Goal: Information Seeking & Learning: Learn about a topic

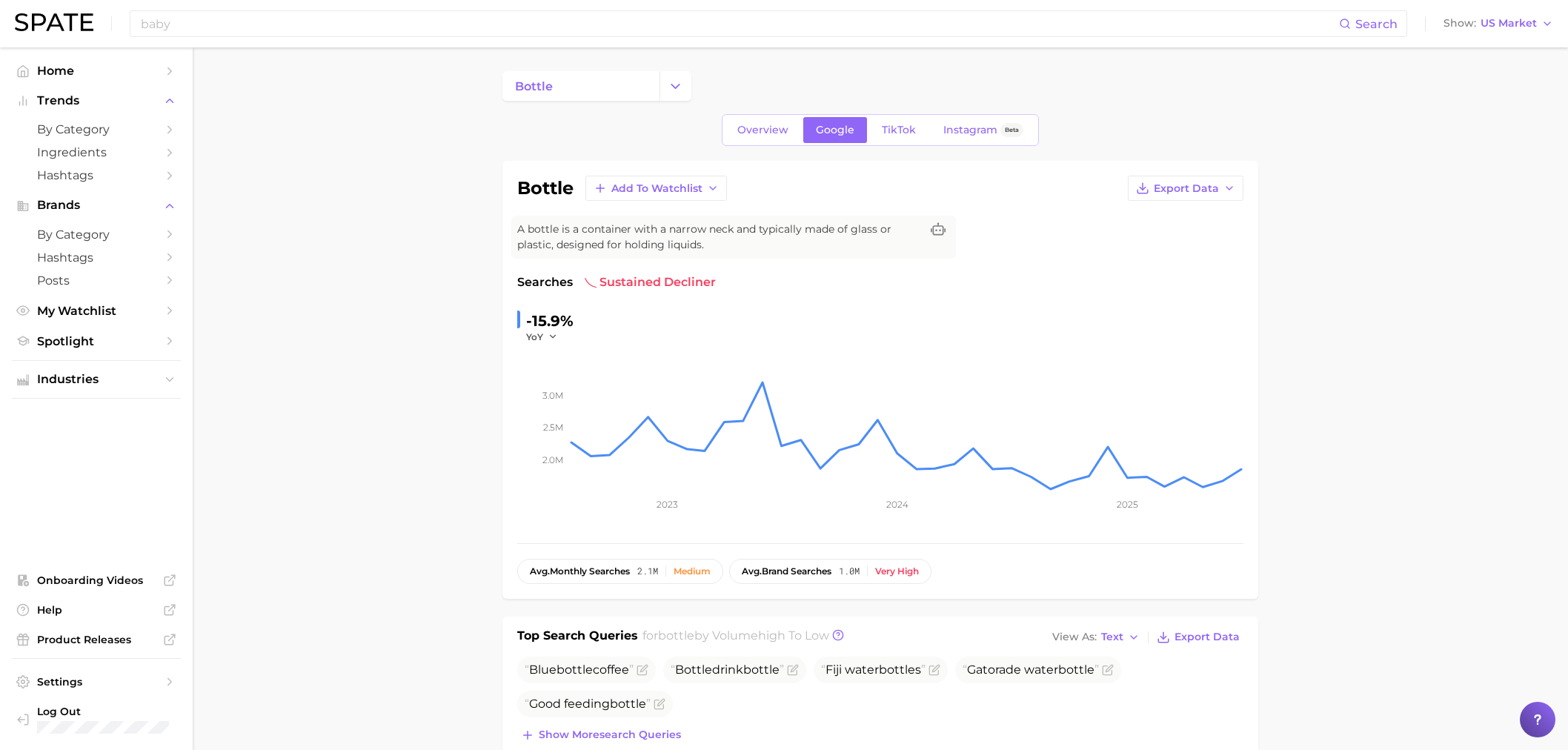
scroll to position [164, 0]
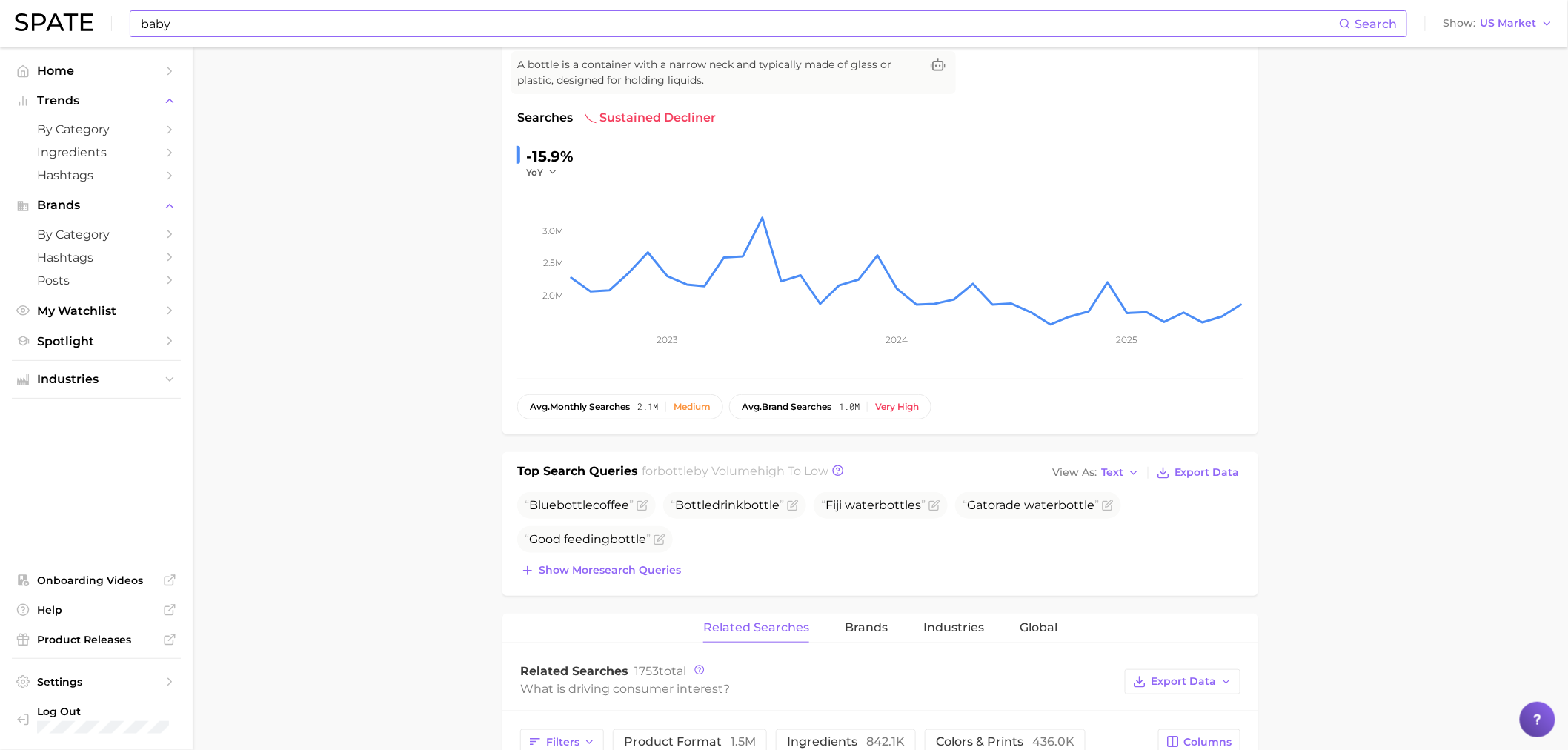
click at [369, 41] on div "baby Search Show US Market" at bounding box center [784, 24] width 1539 height 48
click at [360, 25] on input "baby" at bounding box center [739, 23] width 1200 height 25
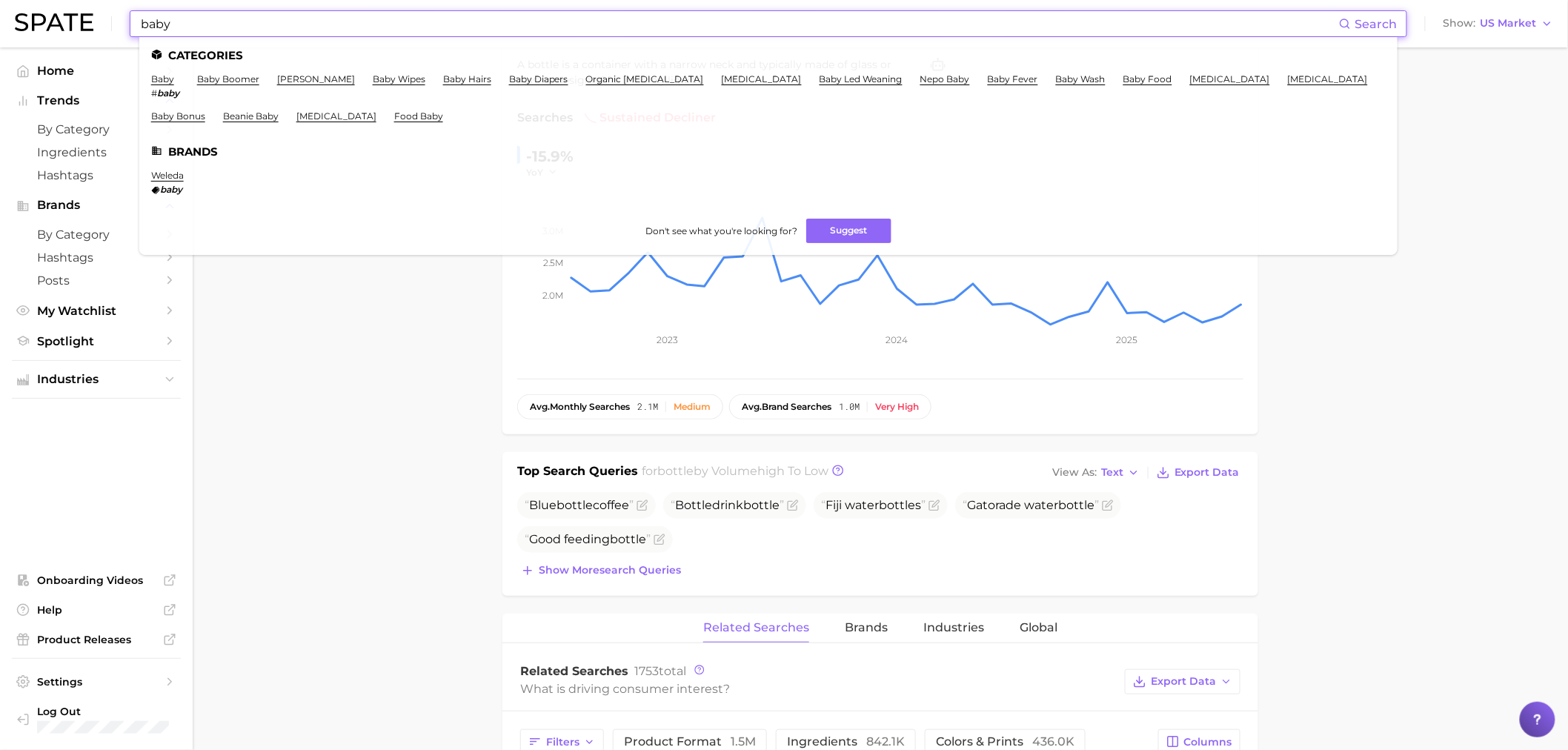
click at [359, 25] on input "baby" at bounding box center [739, 23] width 1200 height 25
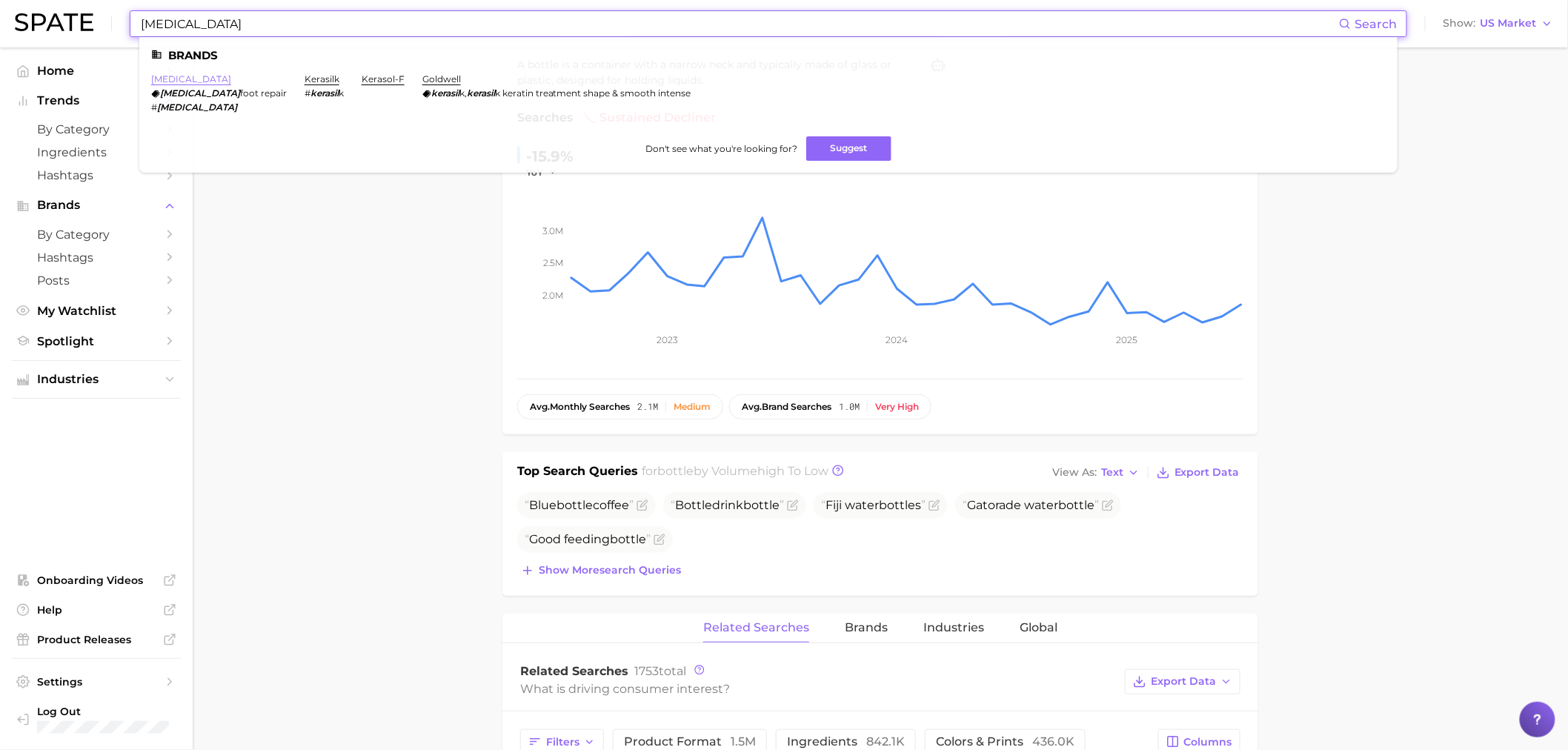
type input "[MEDICAL_DATA]"
click at [172, 78] on link "[MEDICAL_DATA]" at bounding box center [191, 79] width 80 height 11
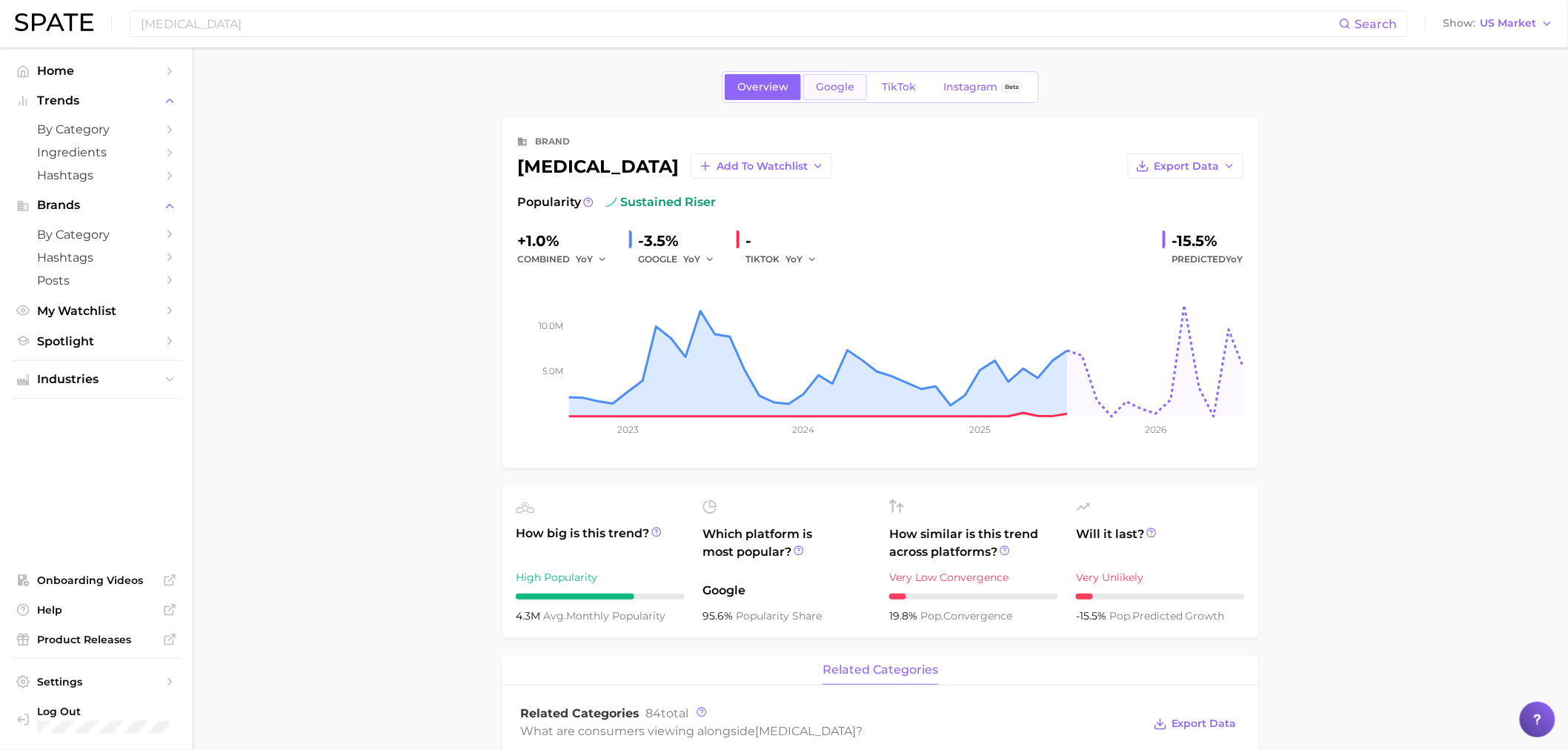
click at [835, 83] on span "Google" at bounding box center [835, 87] width 39 height 13
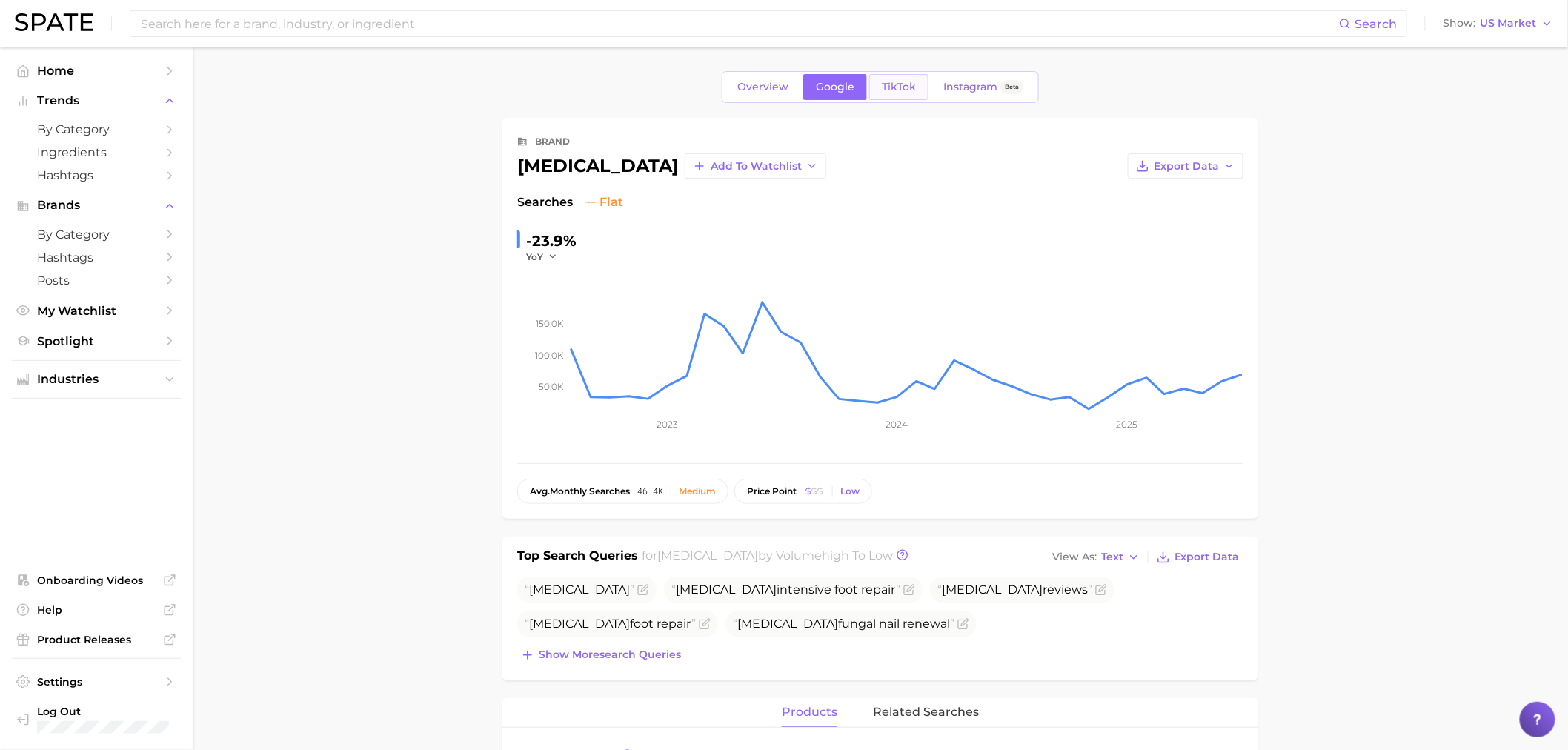
click at [898, 92] on span "TikTok" at bounding box center [899, 87] width 34 height 13
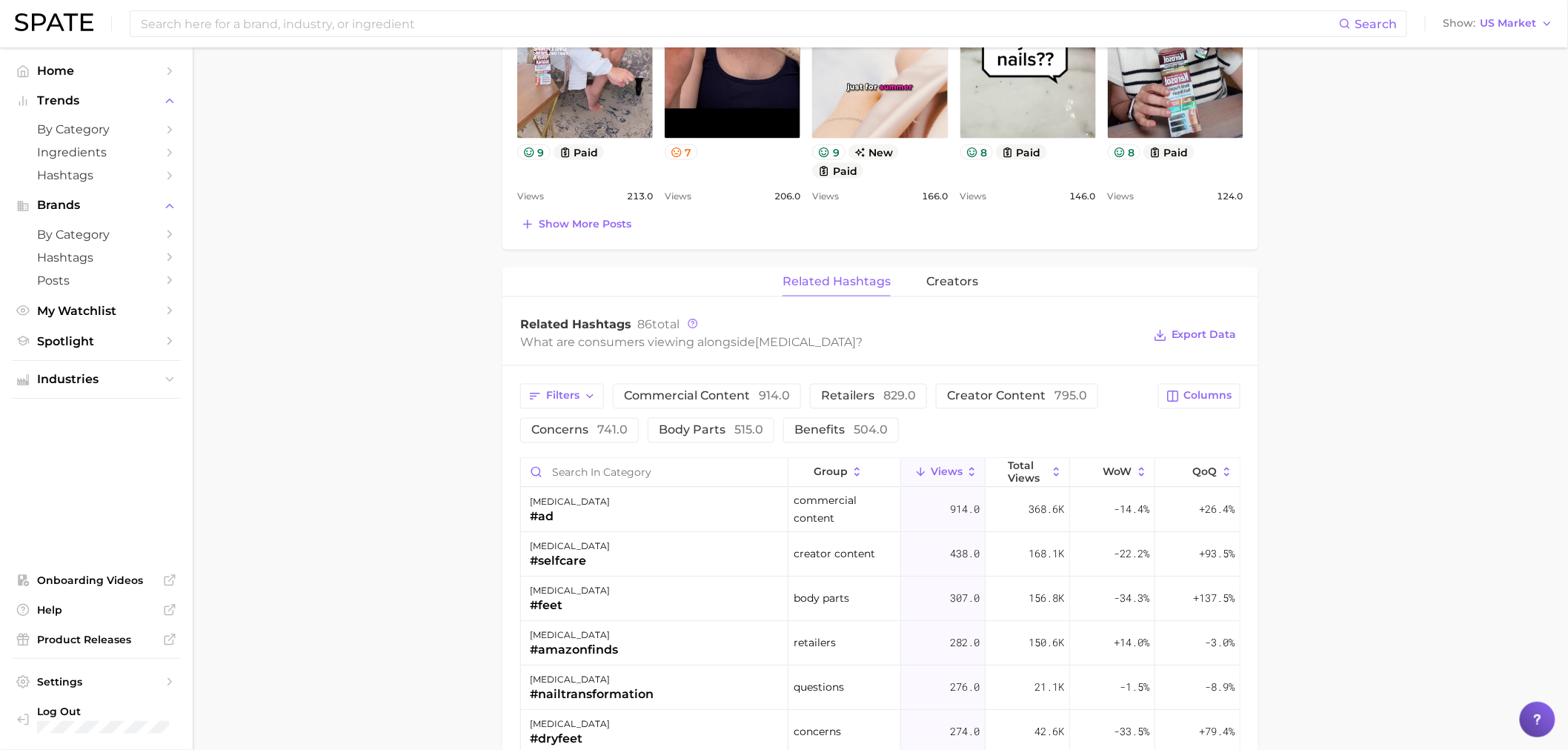
scroll to position [905, 0]
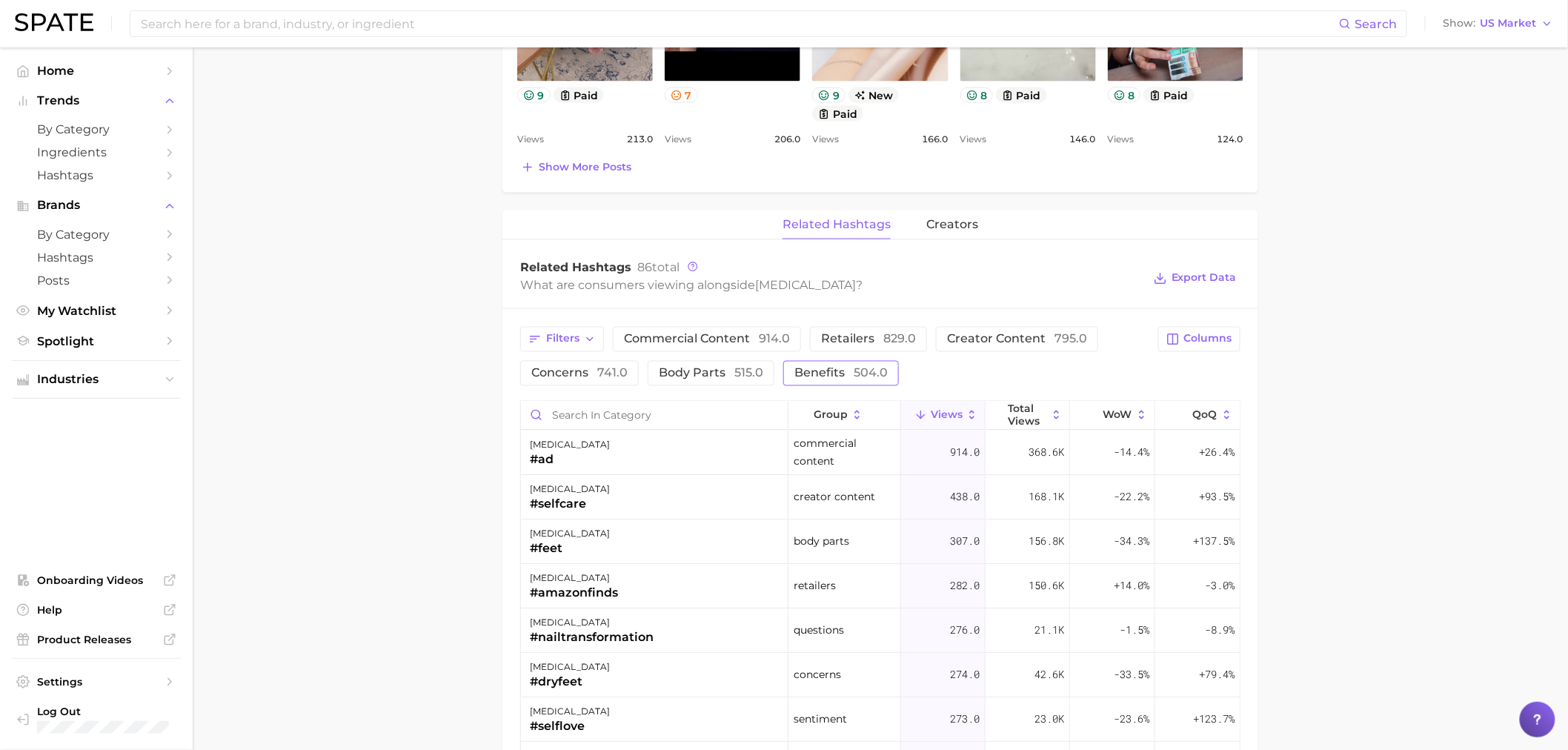
click at [833, 372] on span "benefits 504.0" at bounding box center [842, 374] width 94 height 12
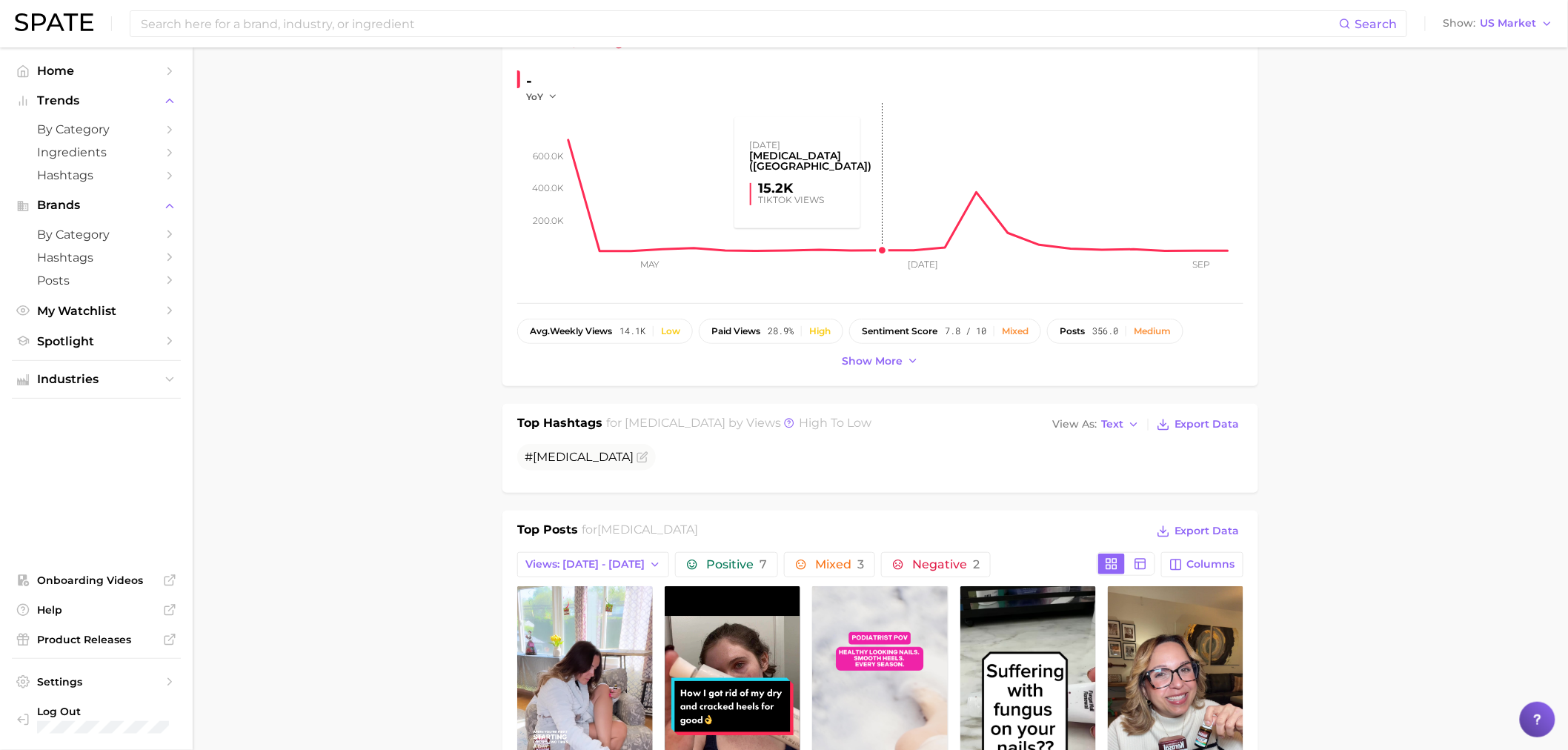
scroll to position [0, 0]
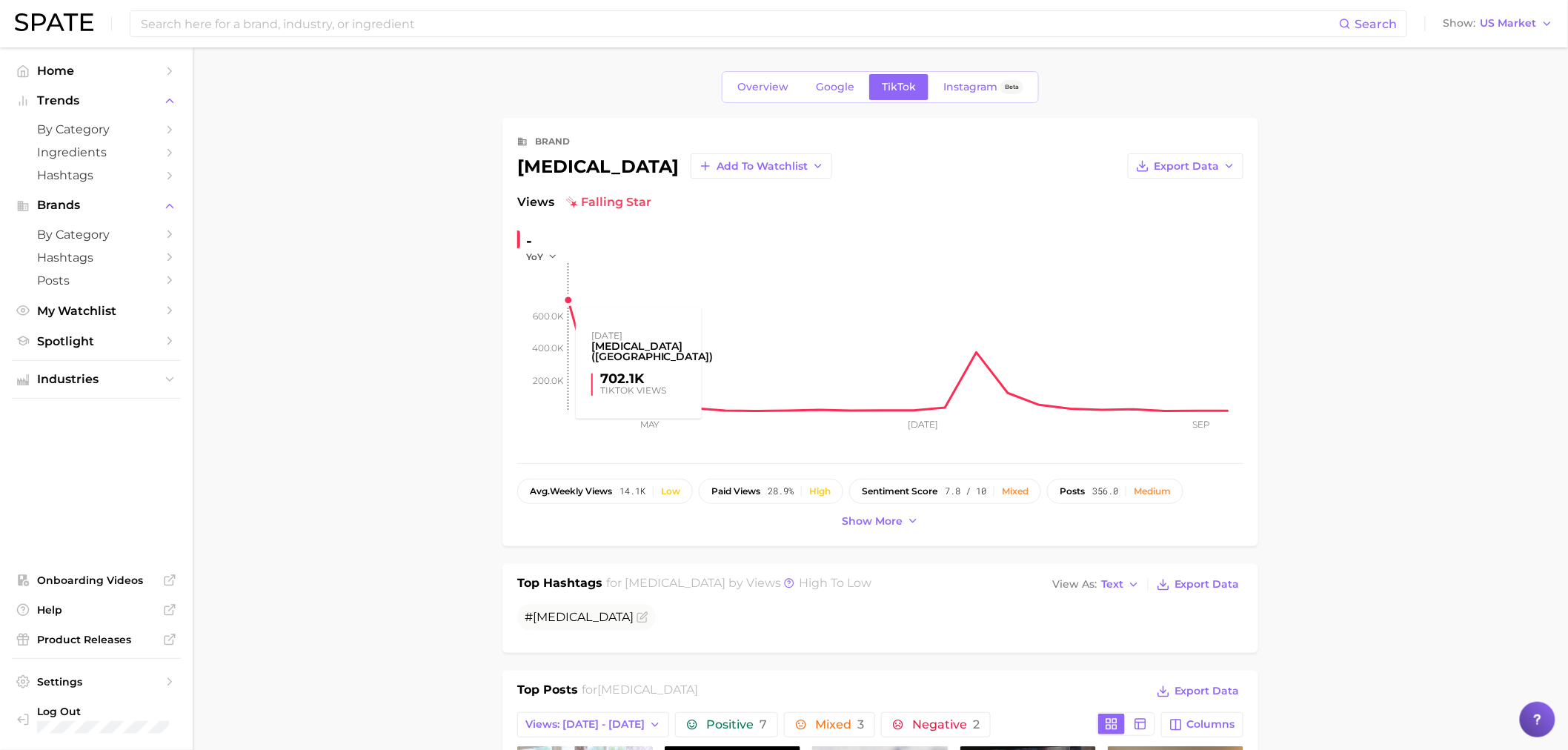
click at [573, 294] on rect at bounding box center [906, 337] width 674 height 148
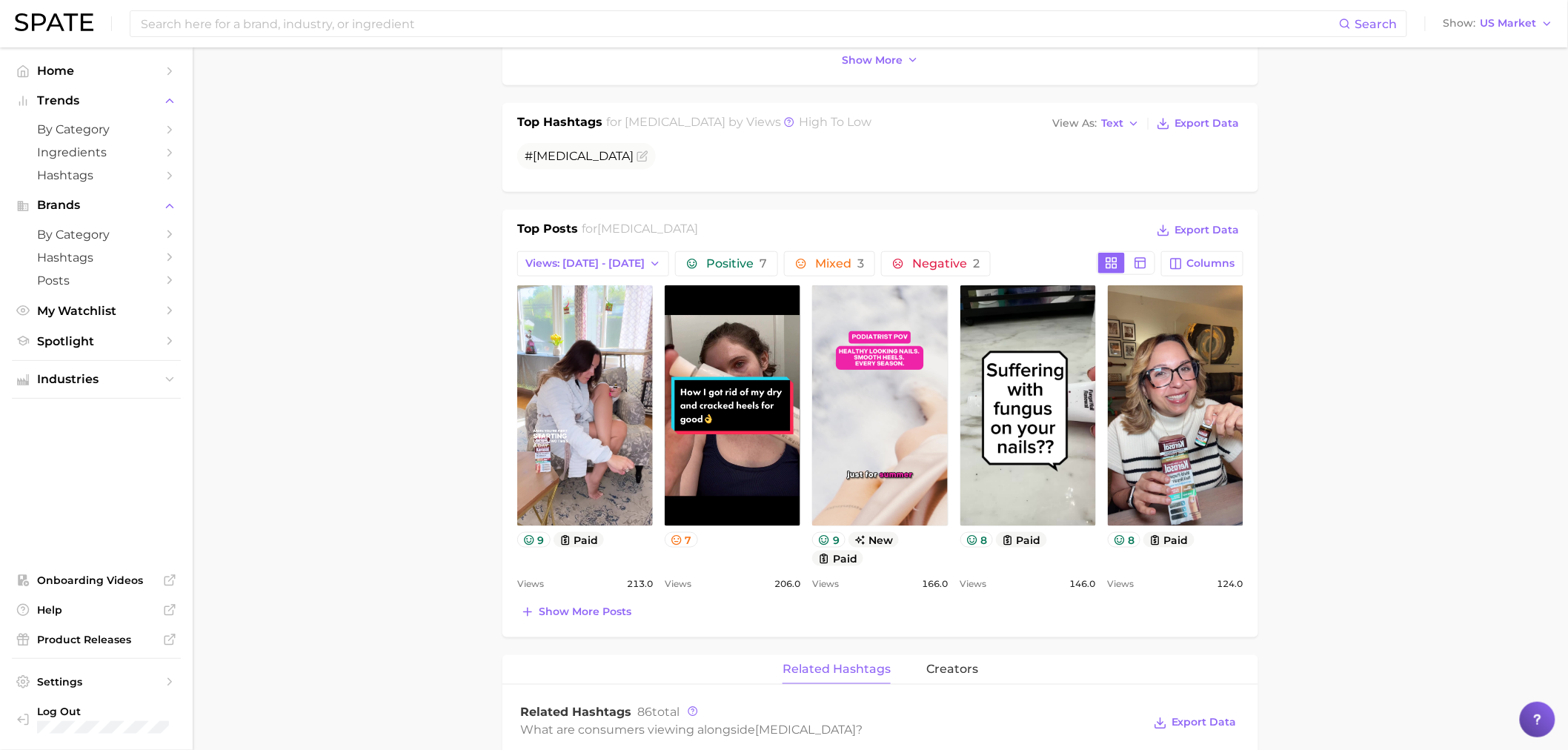
scroll to position [494, 0]
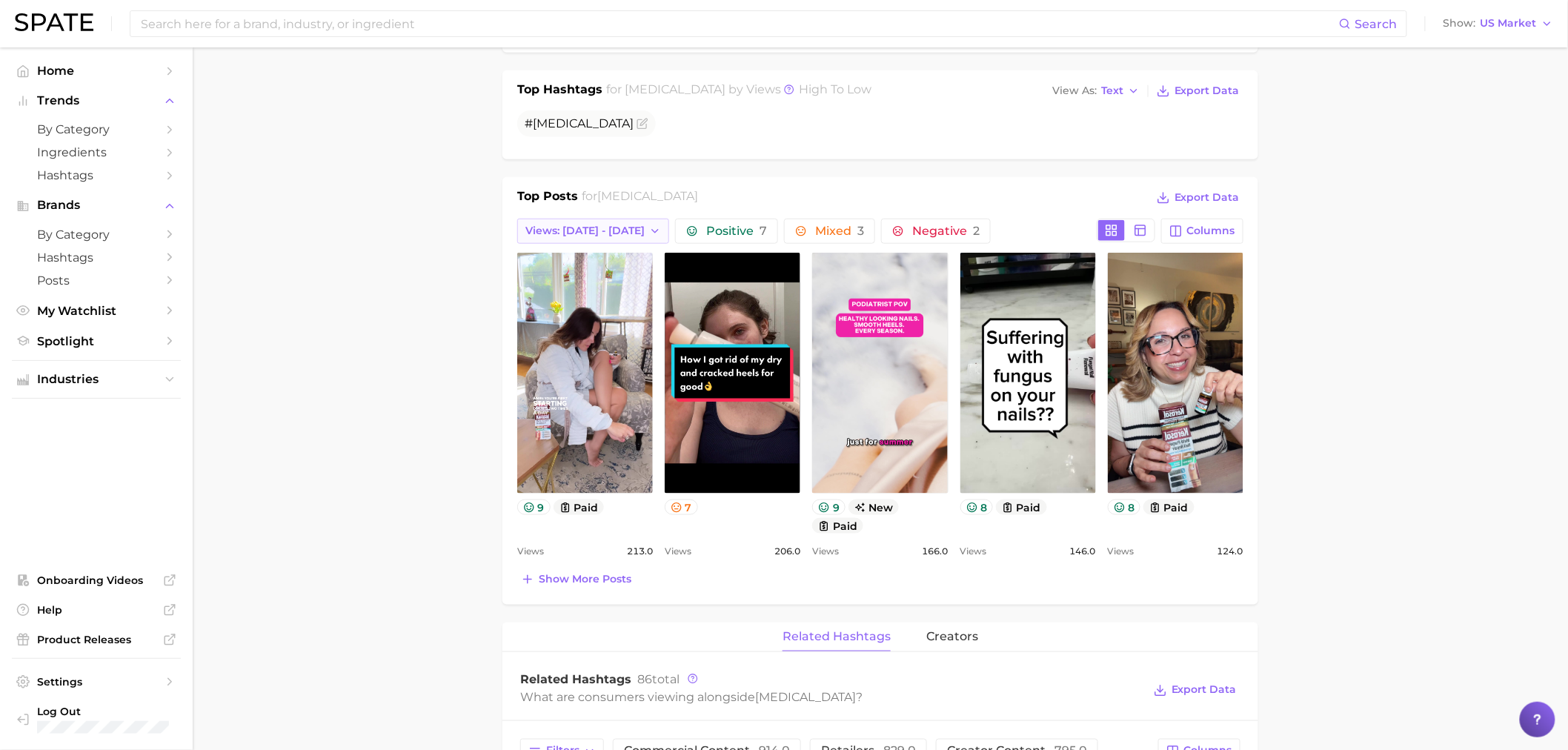
click at [557, 218] on button "Views: [DATE] - [DATE]" at bounding box center [593, 230] width 152 height 25
click at [568, 308] on span "Total Views" at bounding box center [555, 312] width 61 height 13
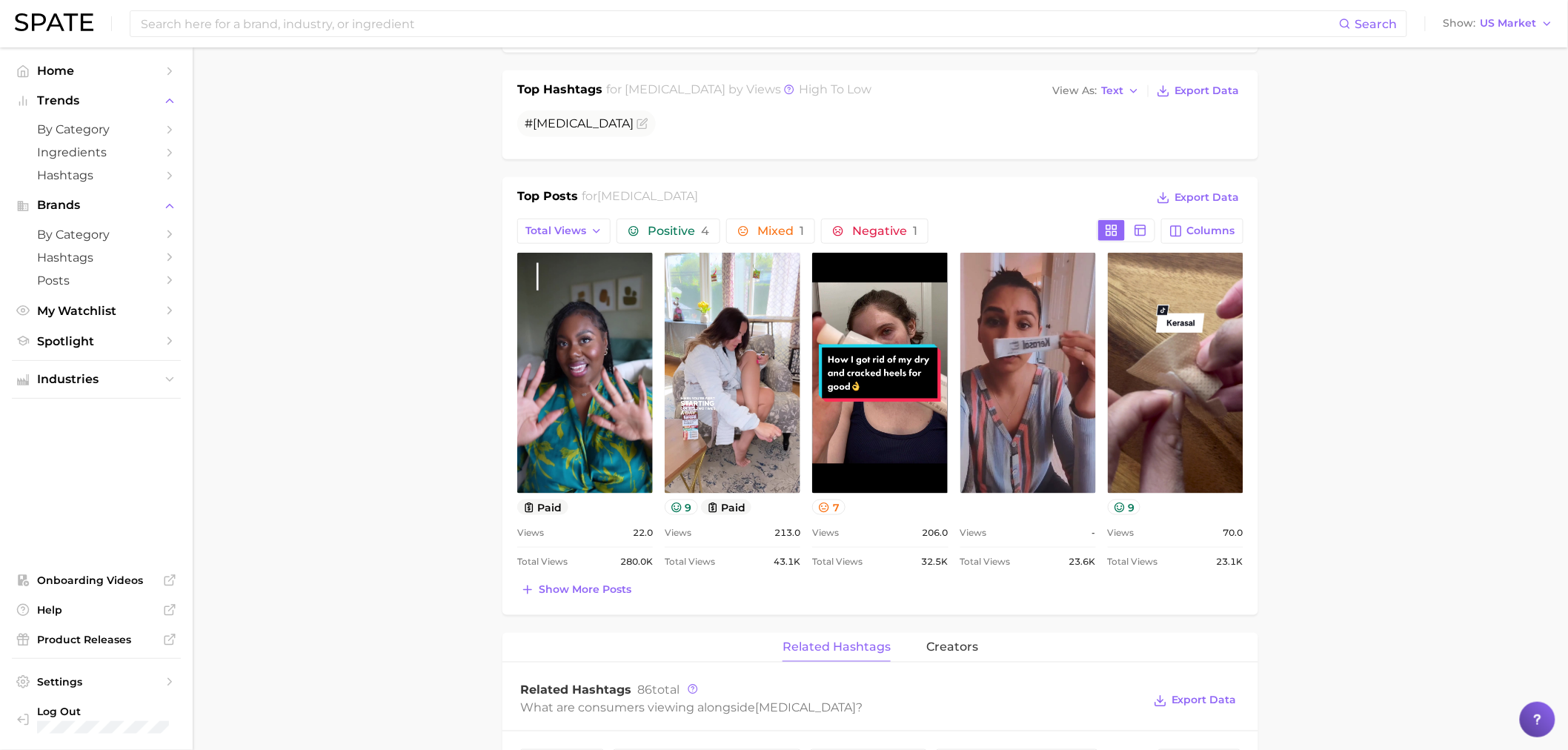
scroll to position [0, 0]
click at [592, 598] on button "Show more posts" at bounding box center [576, 590] width 118 height 21
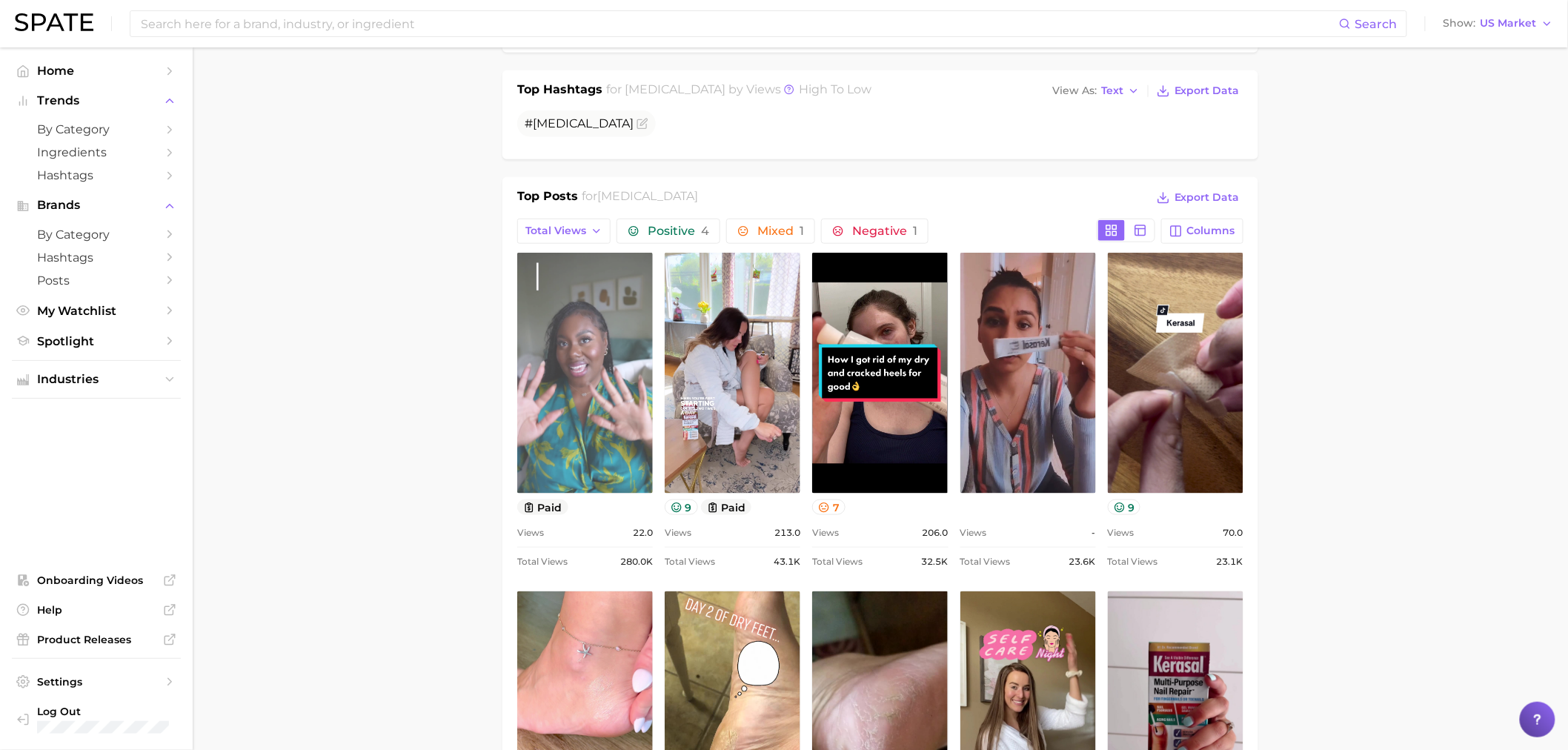
click at [569, 395] on link "view post on TikTok" at bounding box center [585, 374] width 135 height 241
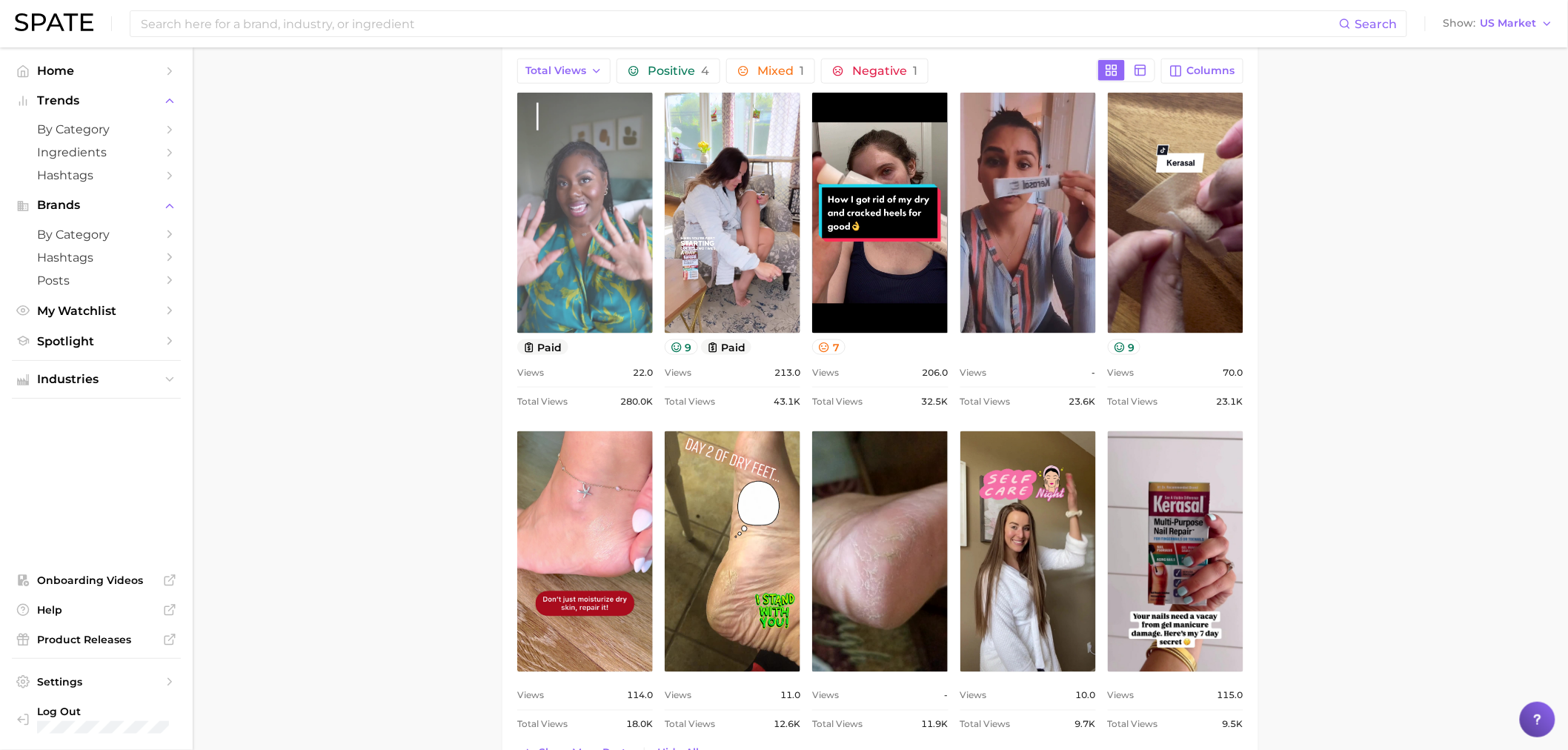
scroll to position [658, 0]
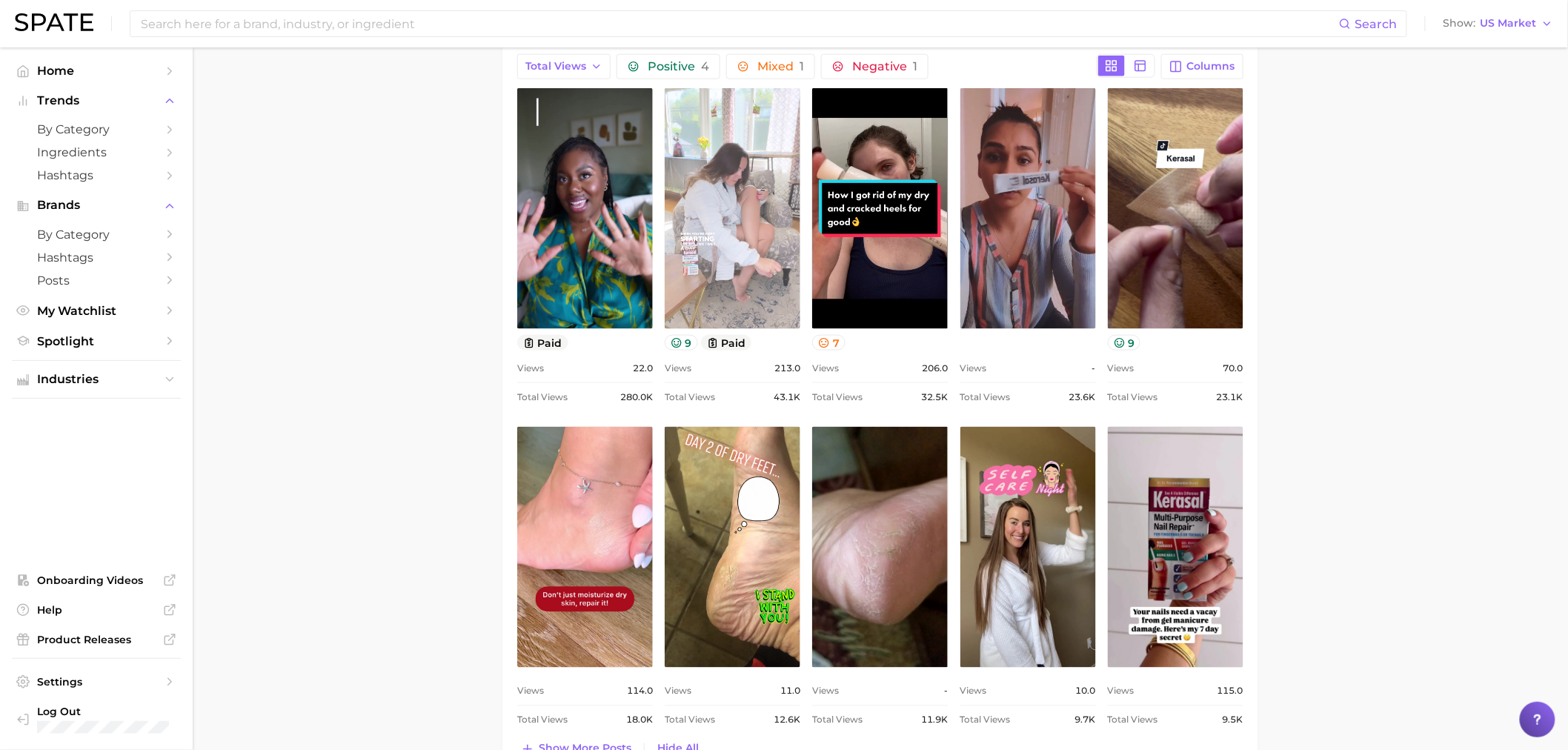
click at [722, 285] on link "view post on TikTok" at bounding box center [732, 209] width 135 height 241
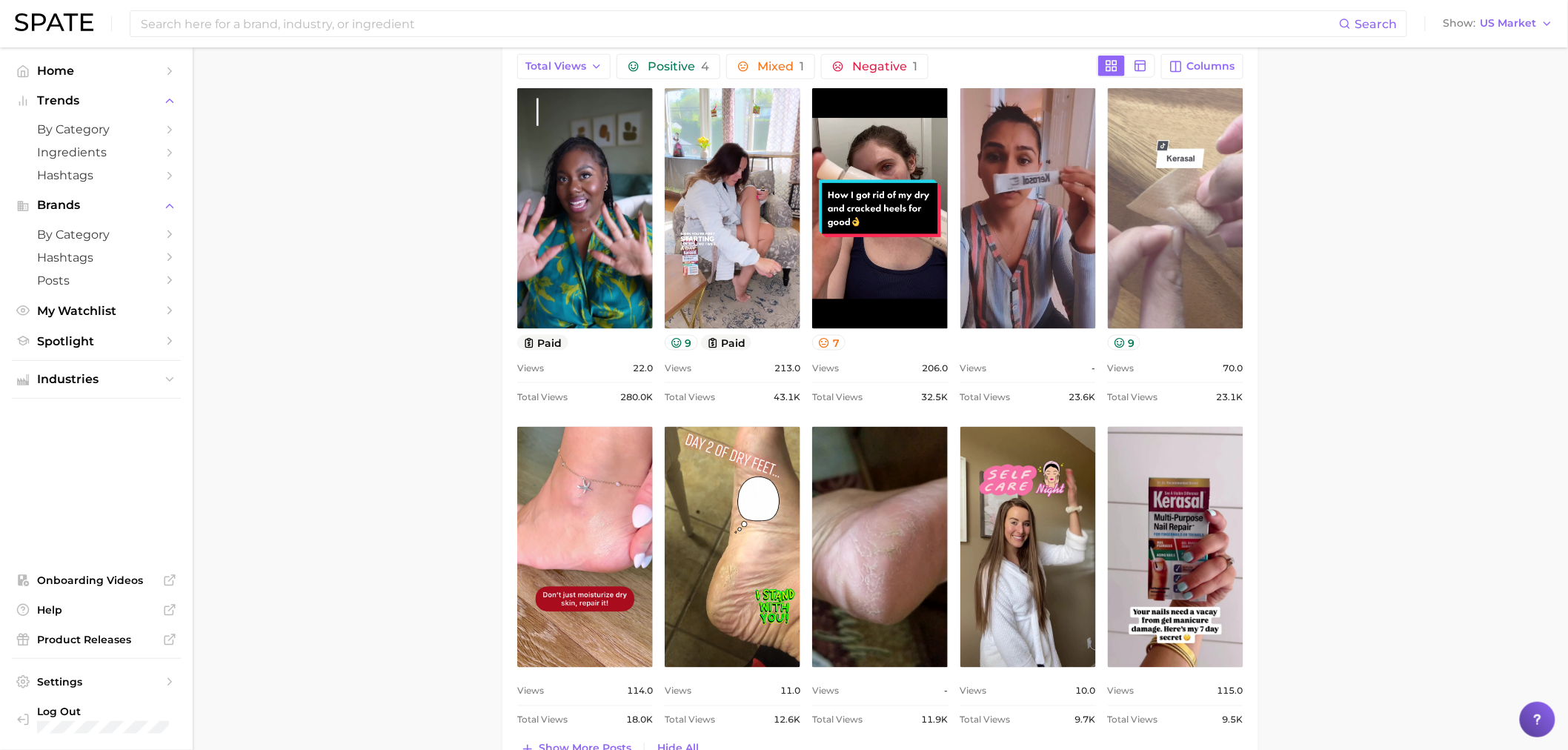
click at [1176, 217] on link "view post on TikTok" at bounding box center [1176, 209] width 135 height 241
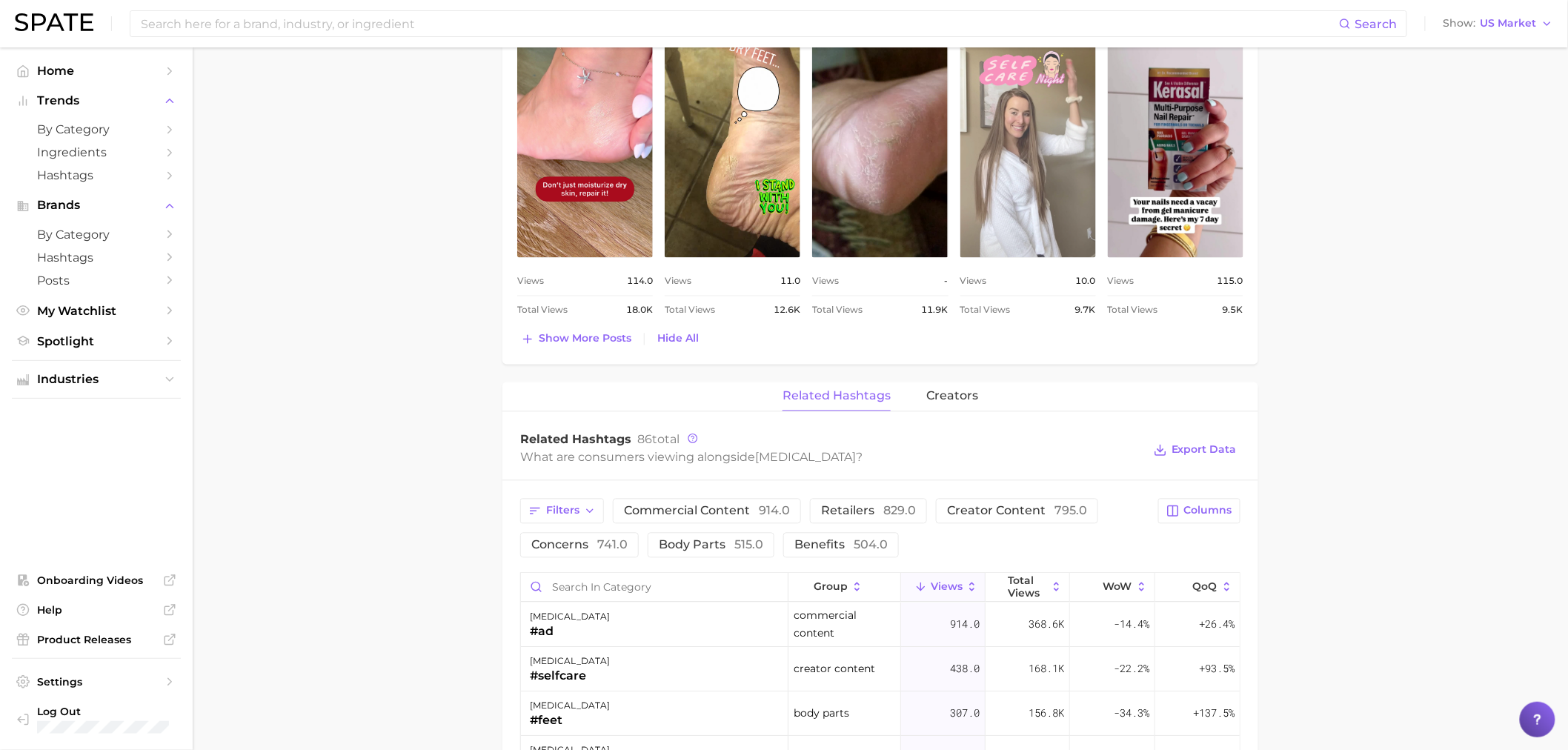
scroll to position [1070, 0]
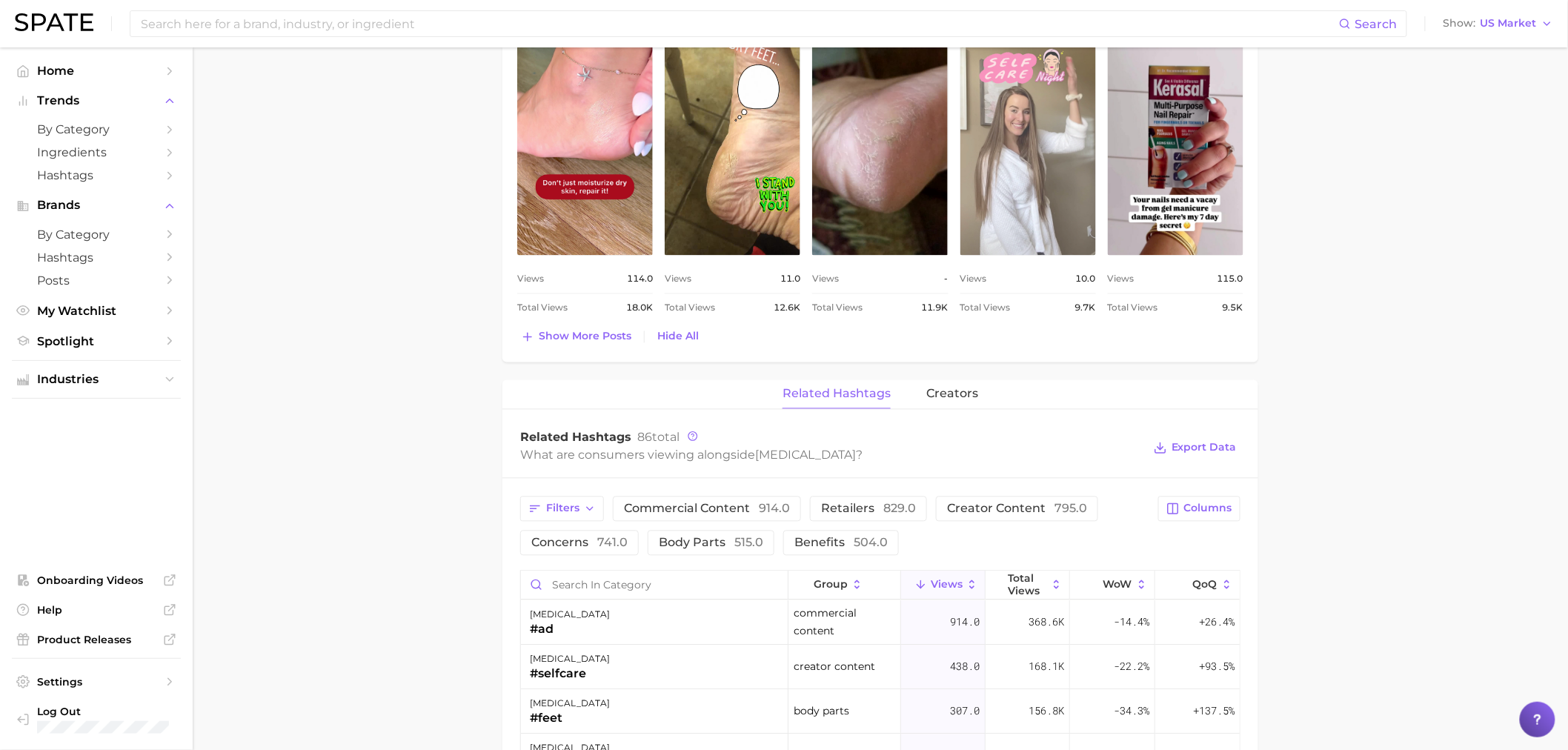
click at [1047, 160] on link "view post on TikTok" at bounding box center [1028, 135] width 135 height 241
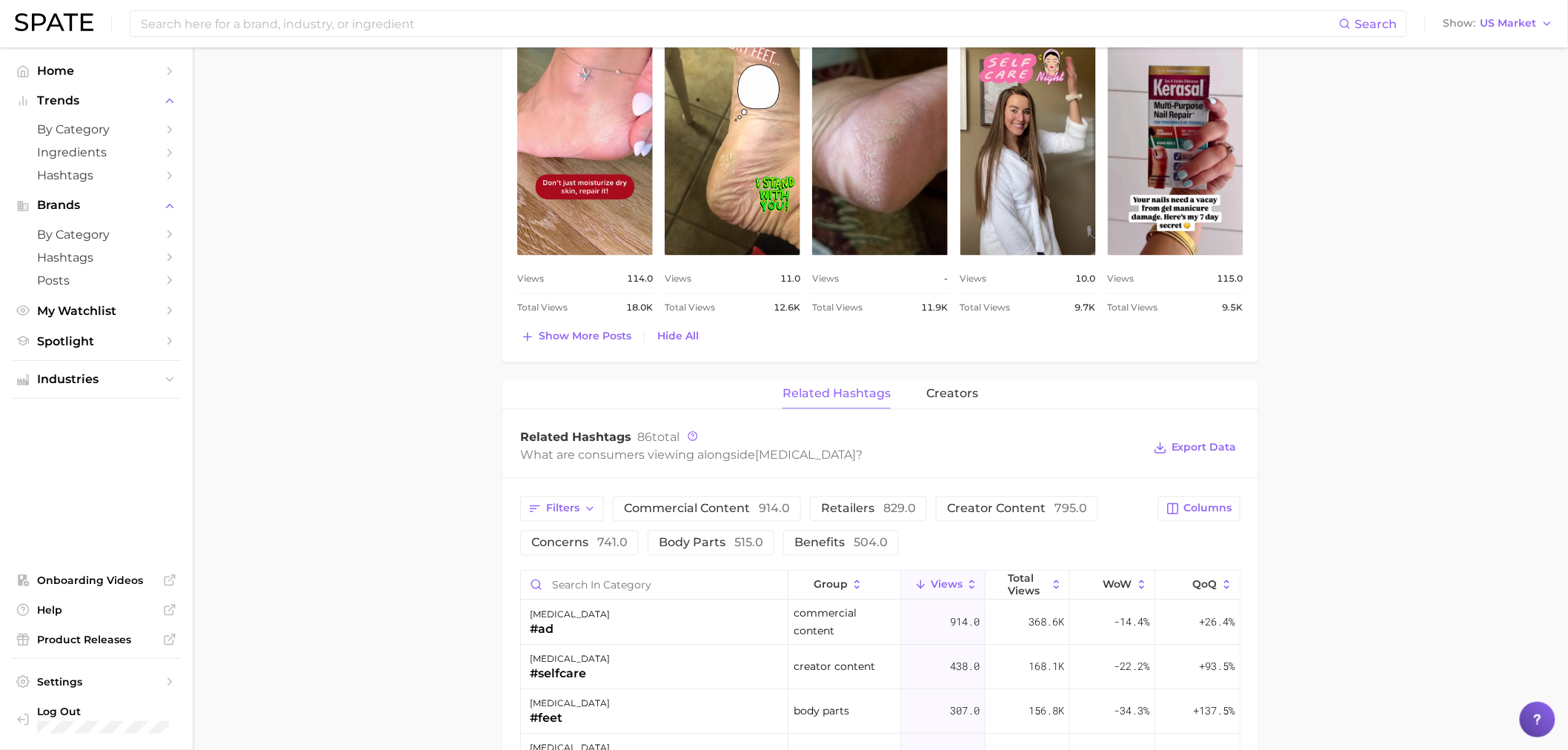
click at [566, 338] on span "Show more posts" at bounding box center [585, 337] width 93 height 13
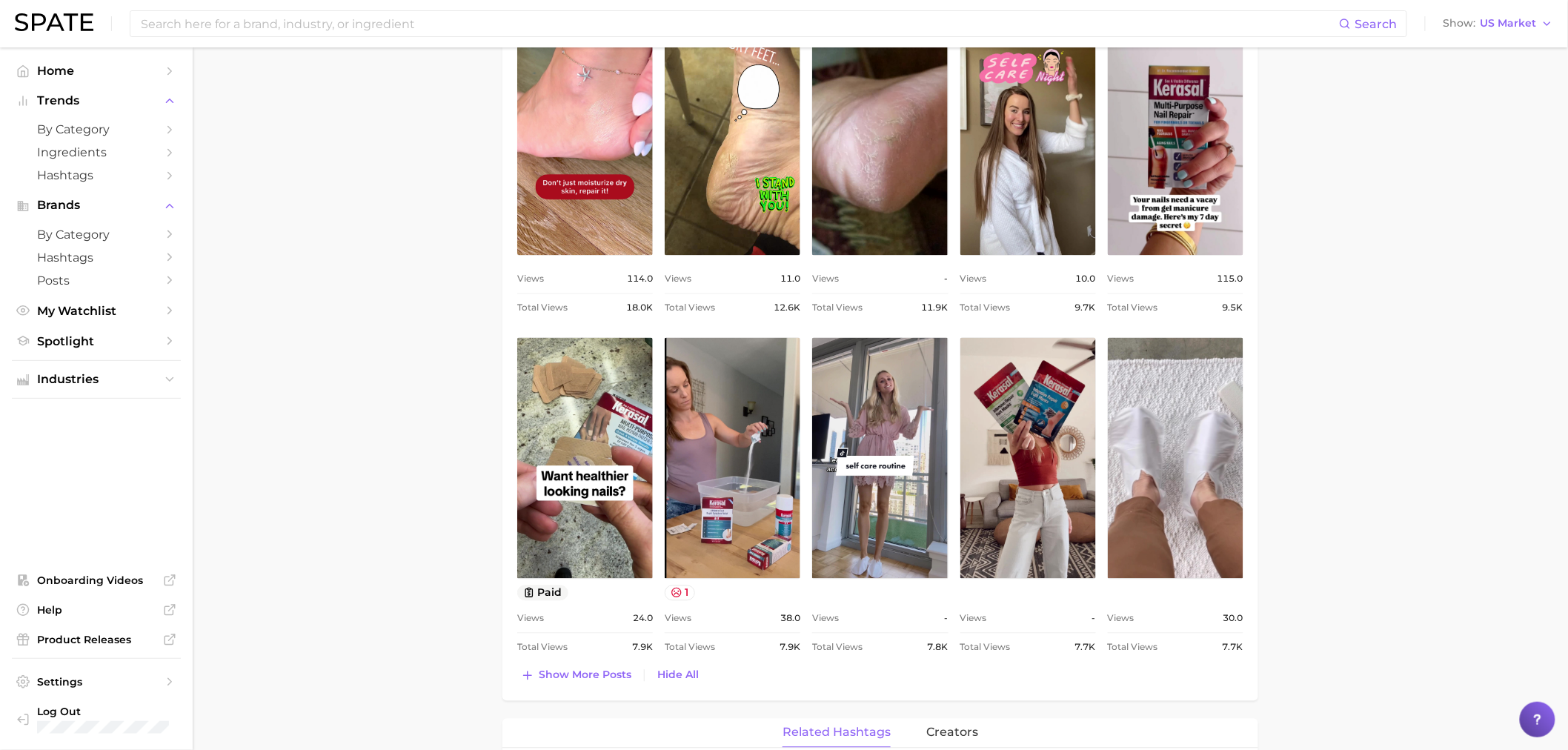
scroll to position [0, 0]
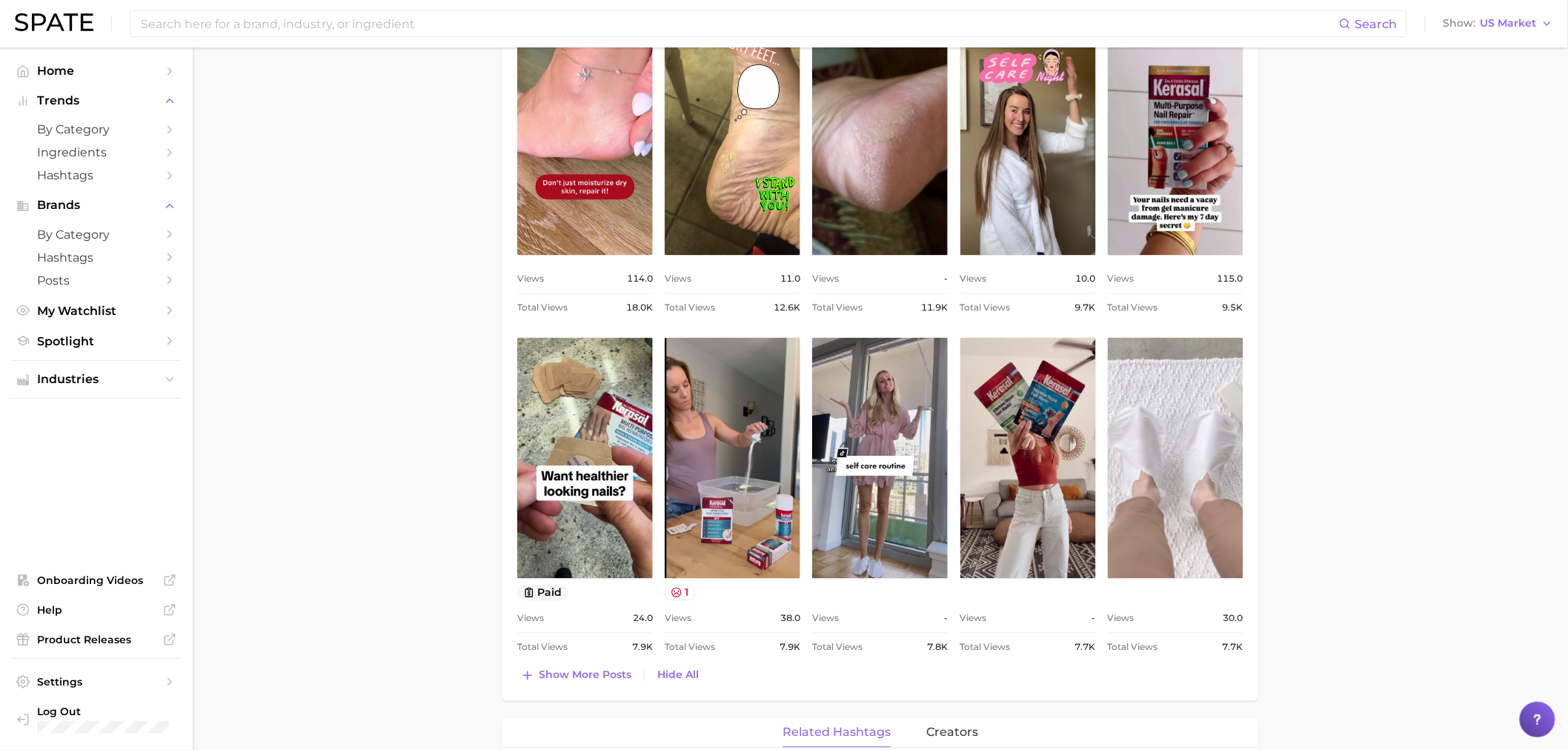
click at [1157, 431] on link "view post on TikTok" at bounding box center [1176, 458] width 135 height 241
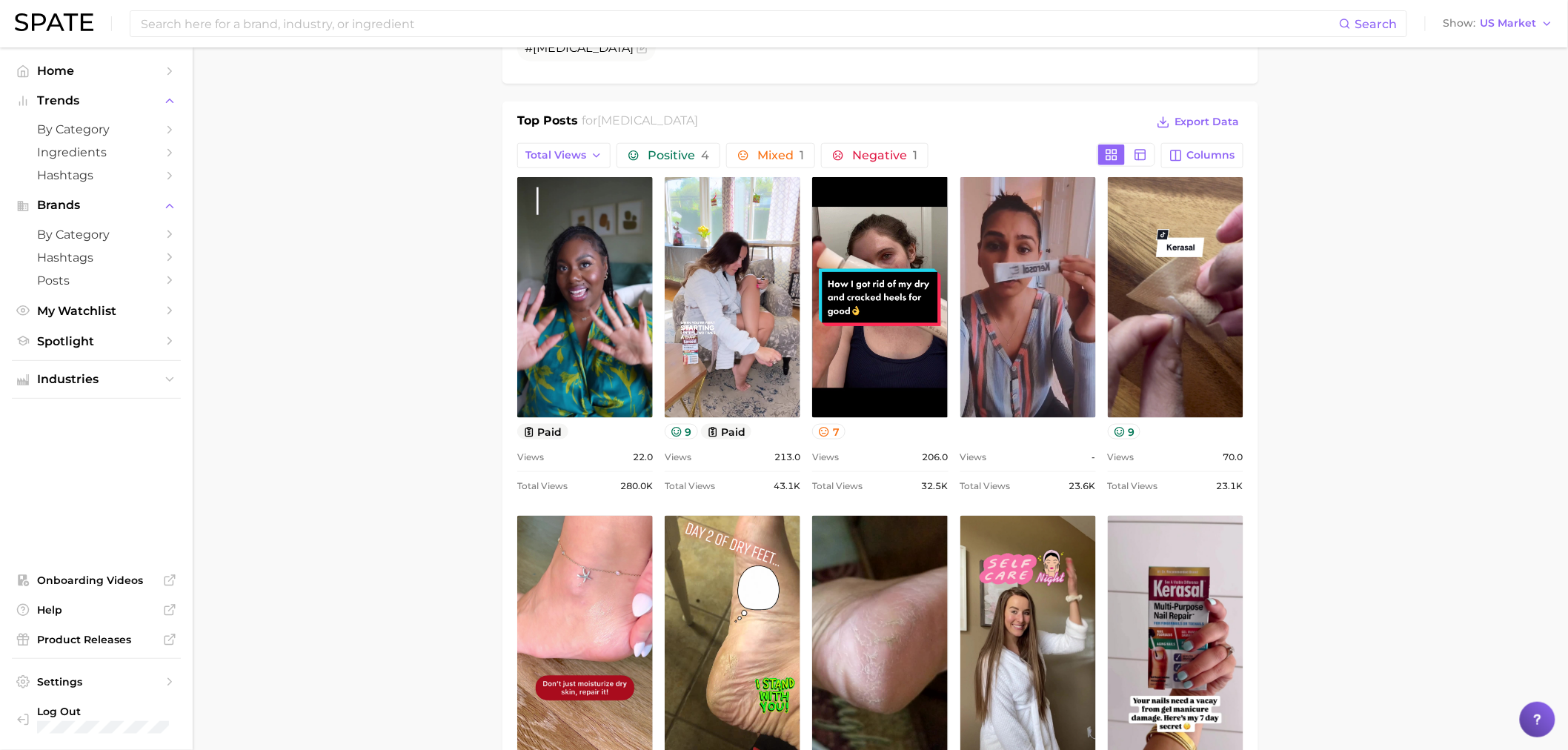
scroll to position [494, 0]
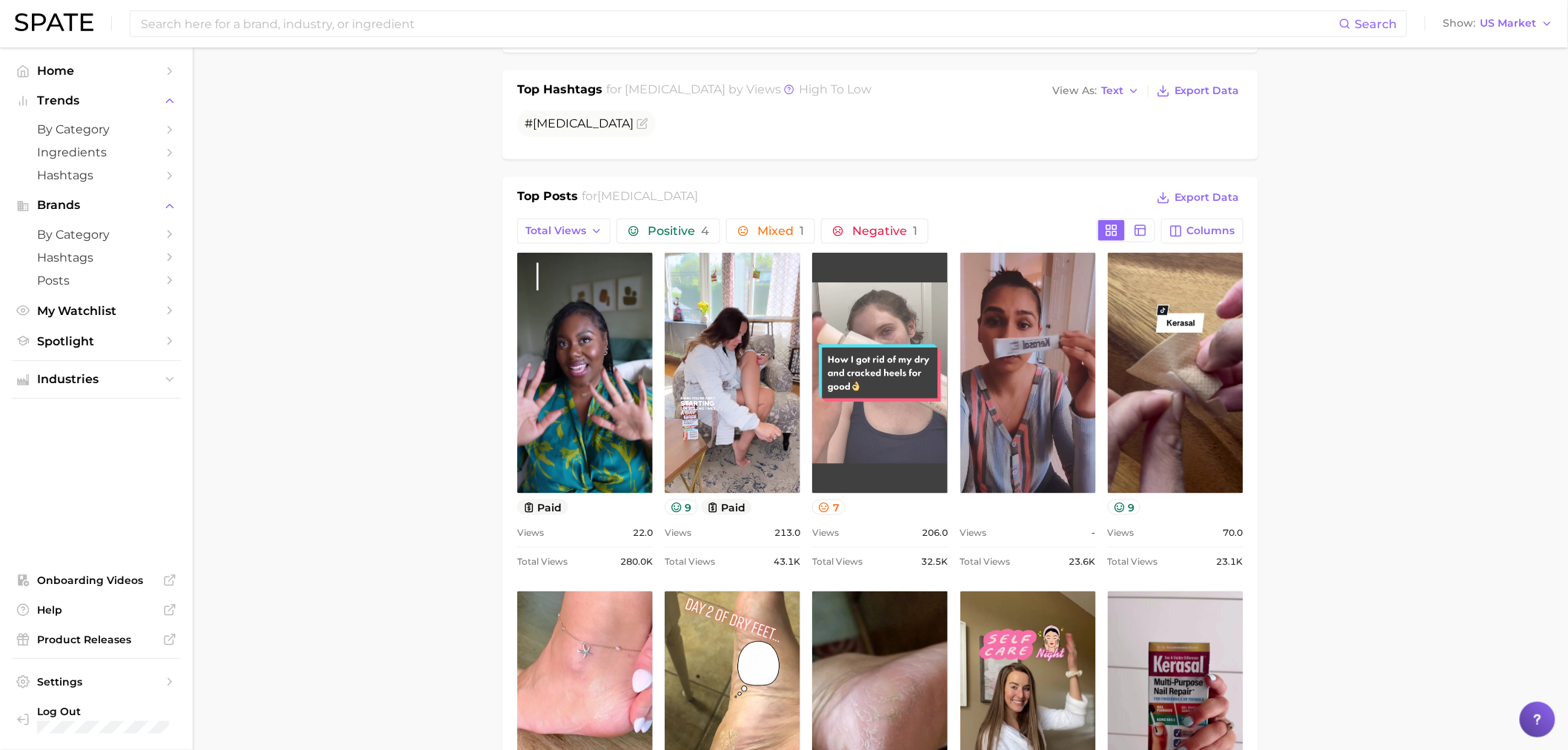
click at [896, 354] on link "view post on TikTok" at bounding box center [880, 374] width 135 height 241
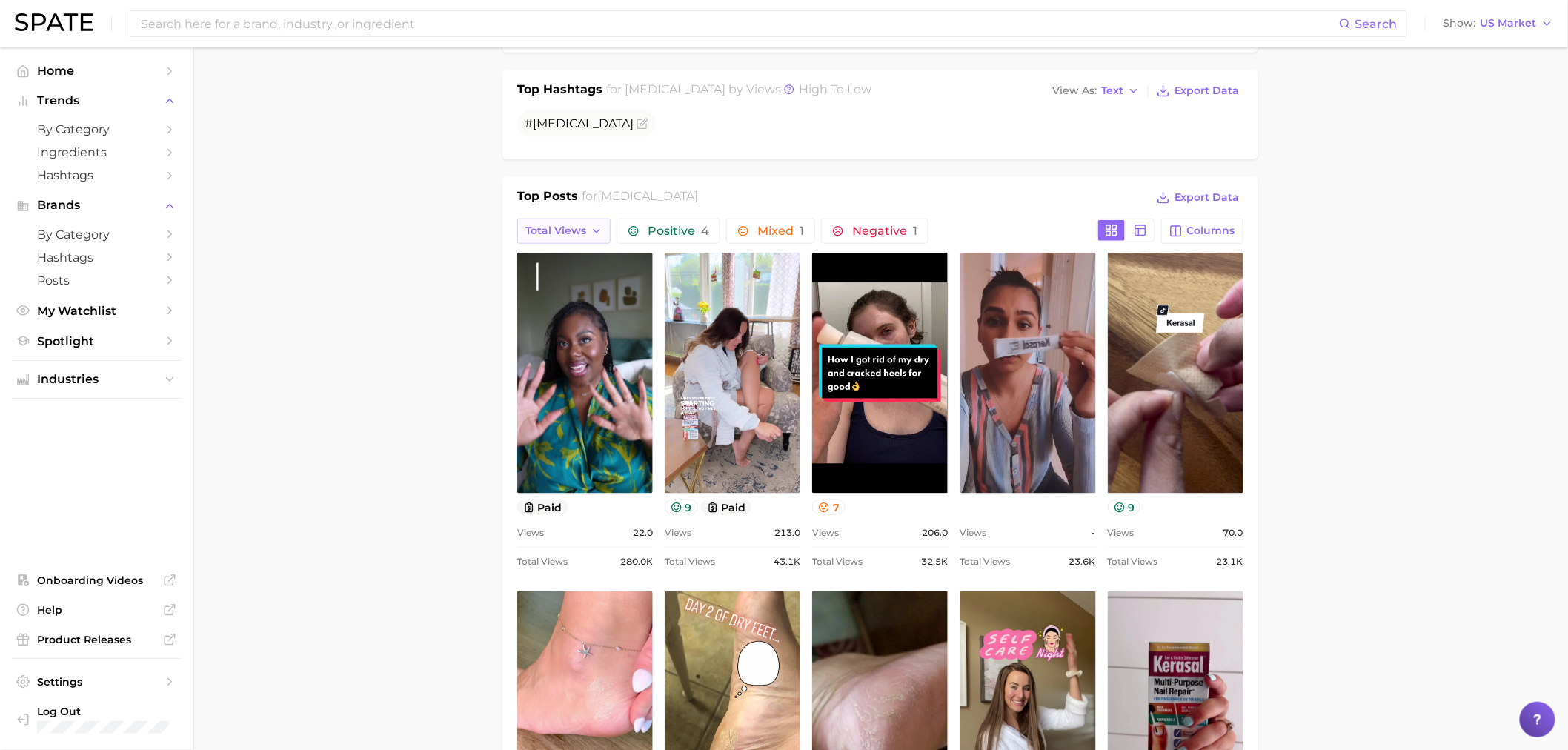
click at [591, 220] on button "Total Views" at bounding box center [564, 230] width 94 height 25
click at [591, 283] on span "Views: [DATE] - [DATE]" at bounding box center [585, 285] width 120 height 13
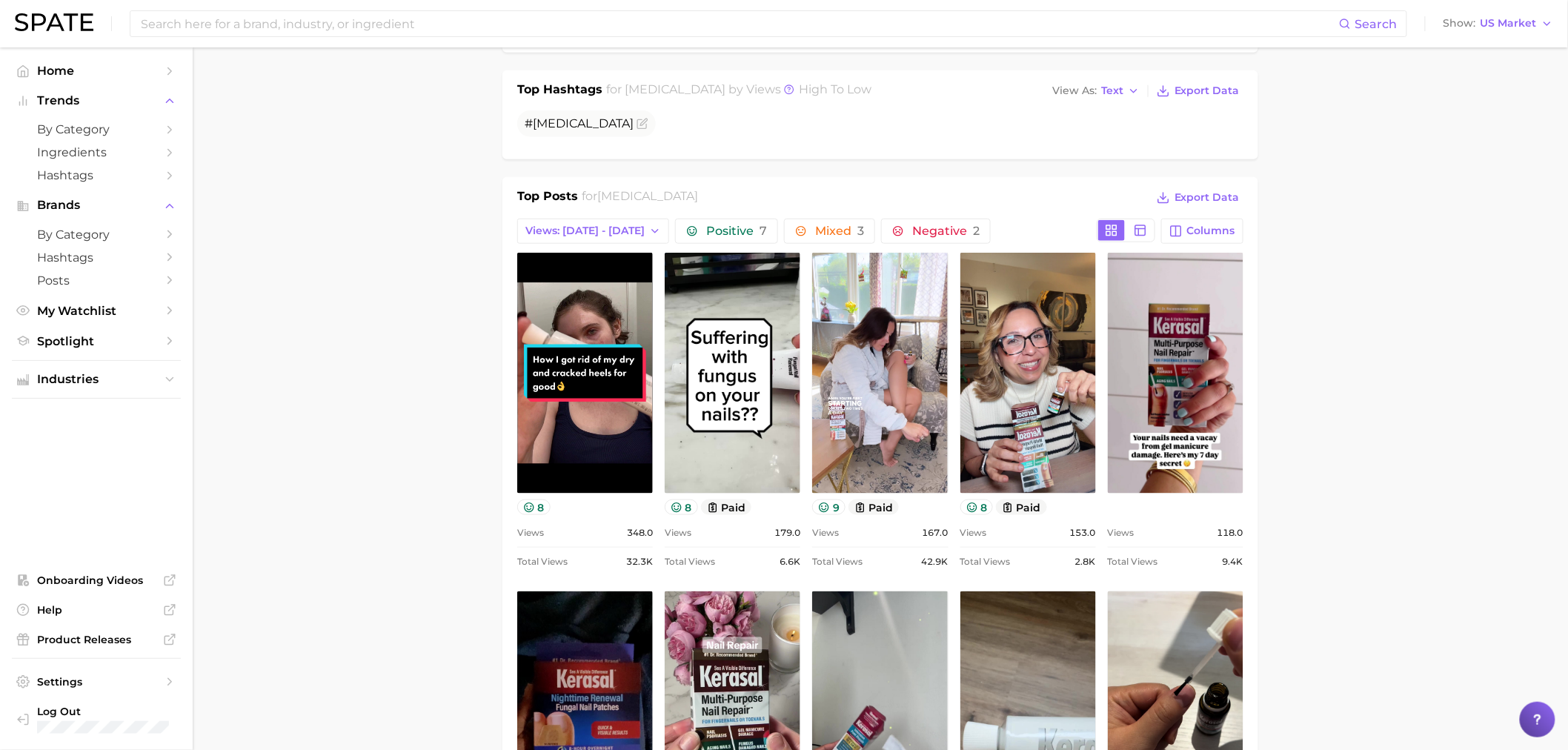
scroll to position [0, 0]
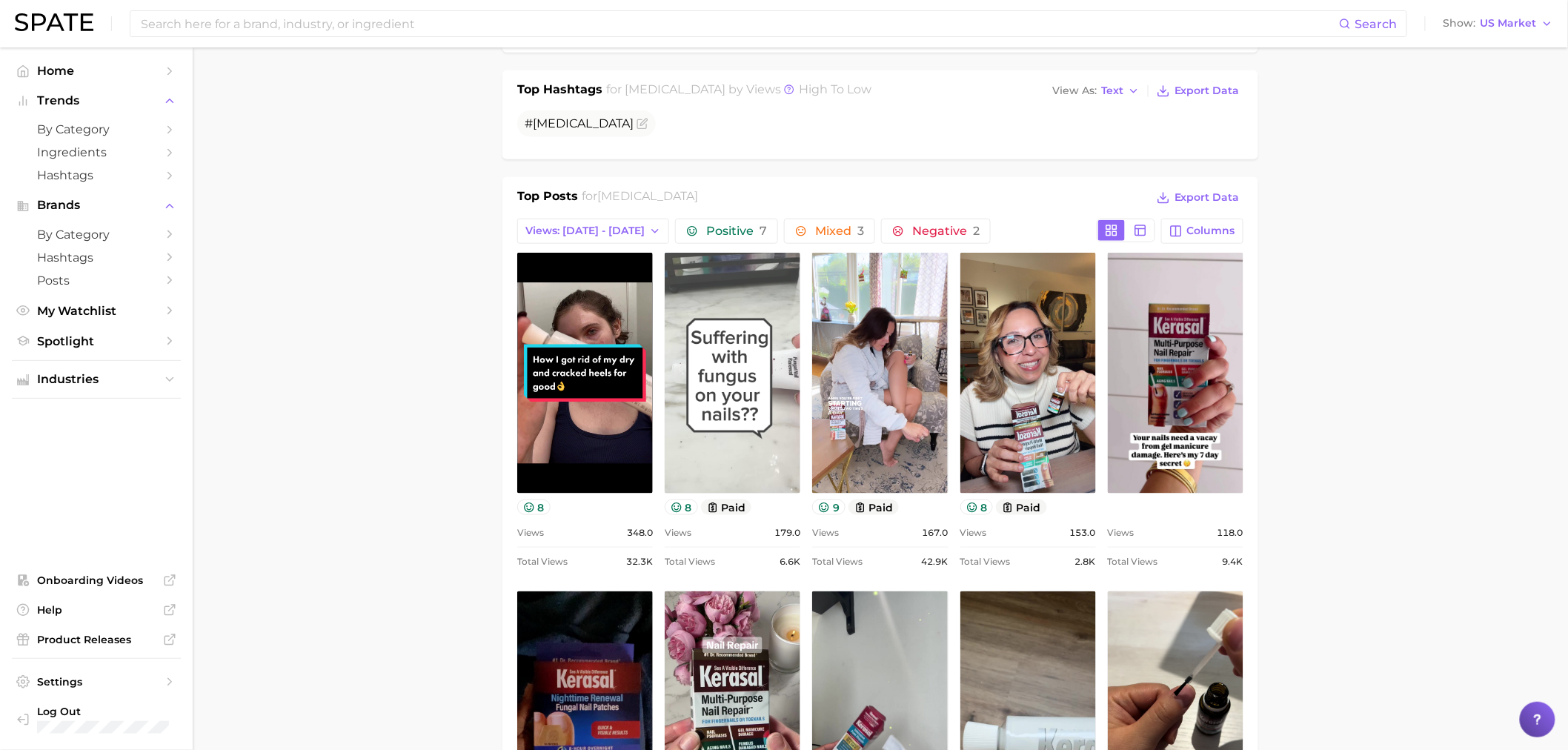
click at [705, 391] on link "view post on TikTok" at bounding box center [732, 374] width 135 height 241
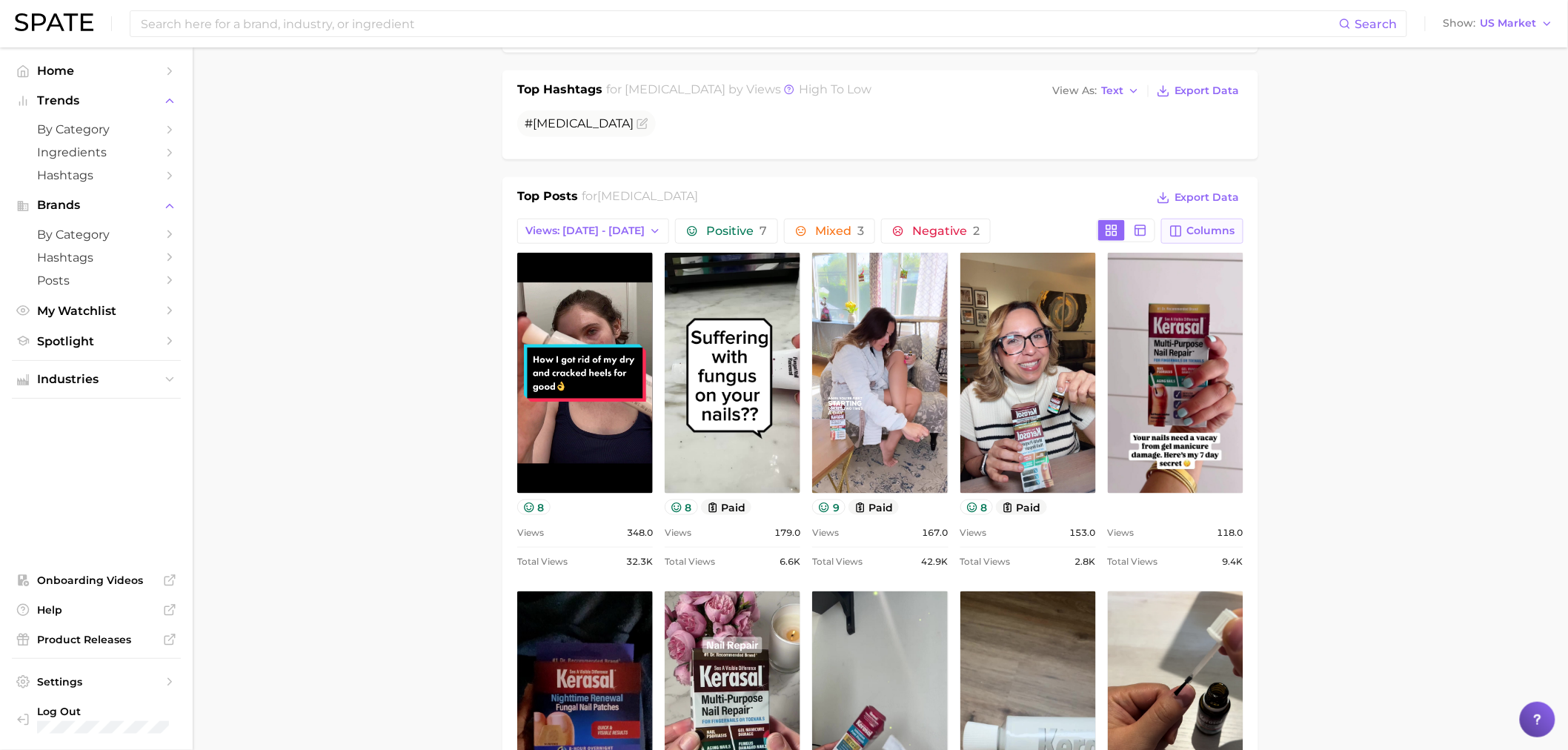
click at [1220, 219] on button "Columns" at bounding box center [1202, 230] width 83 height 25
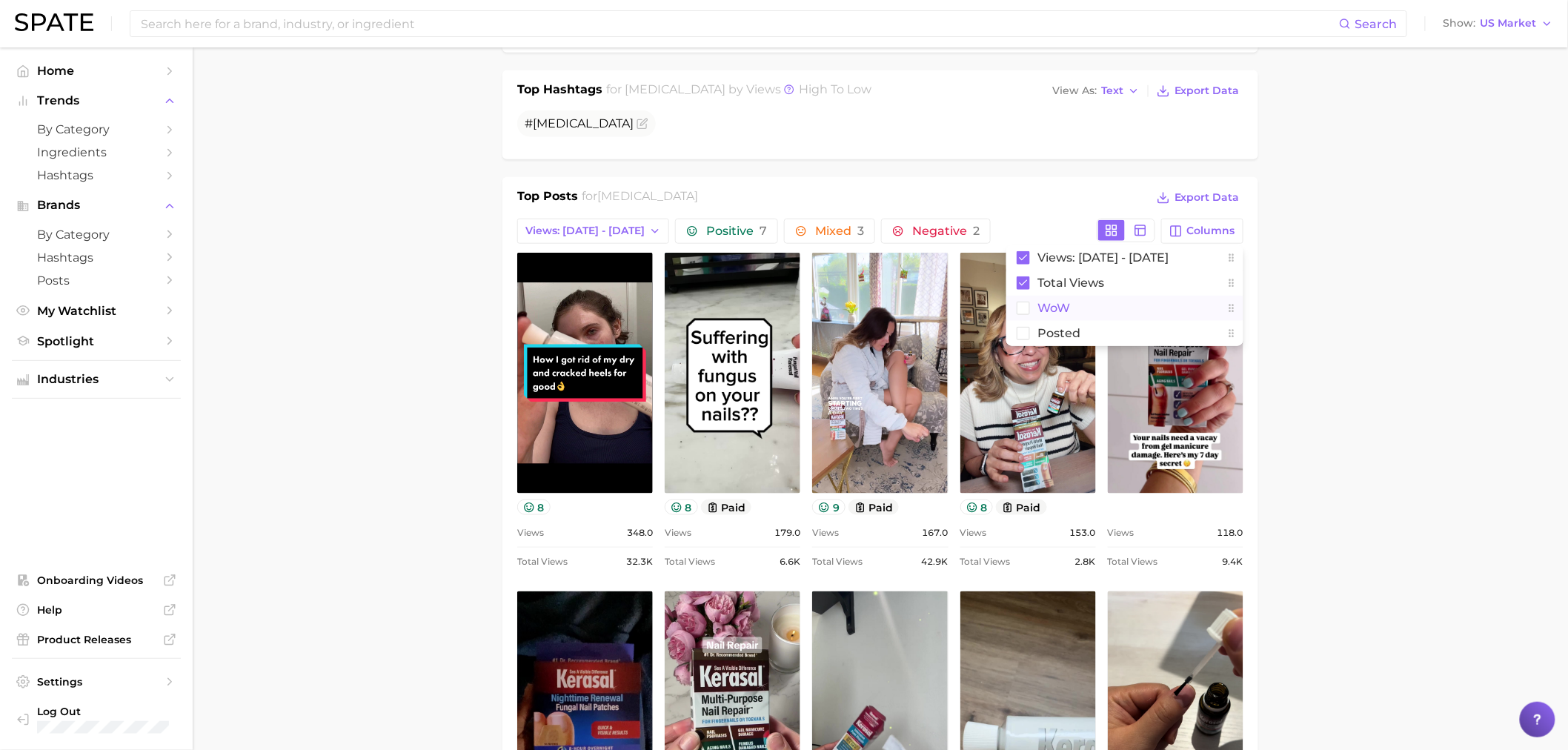
click at [1143, 310] on button "WoW" at bounding box center [1125, 308] width 237 height 25
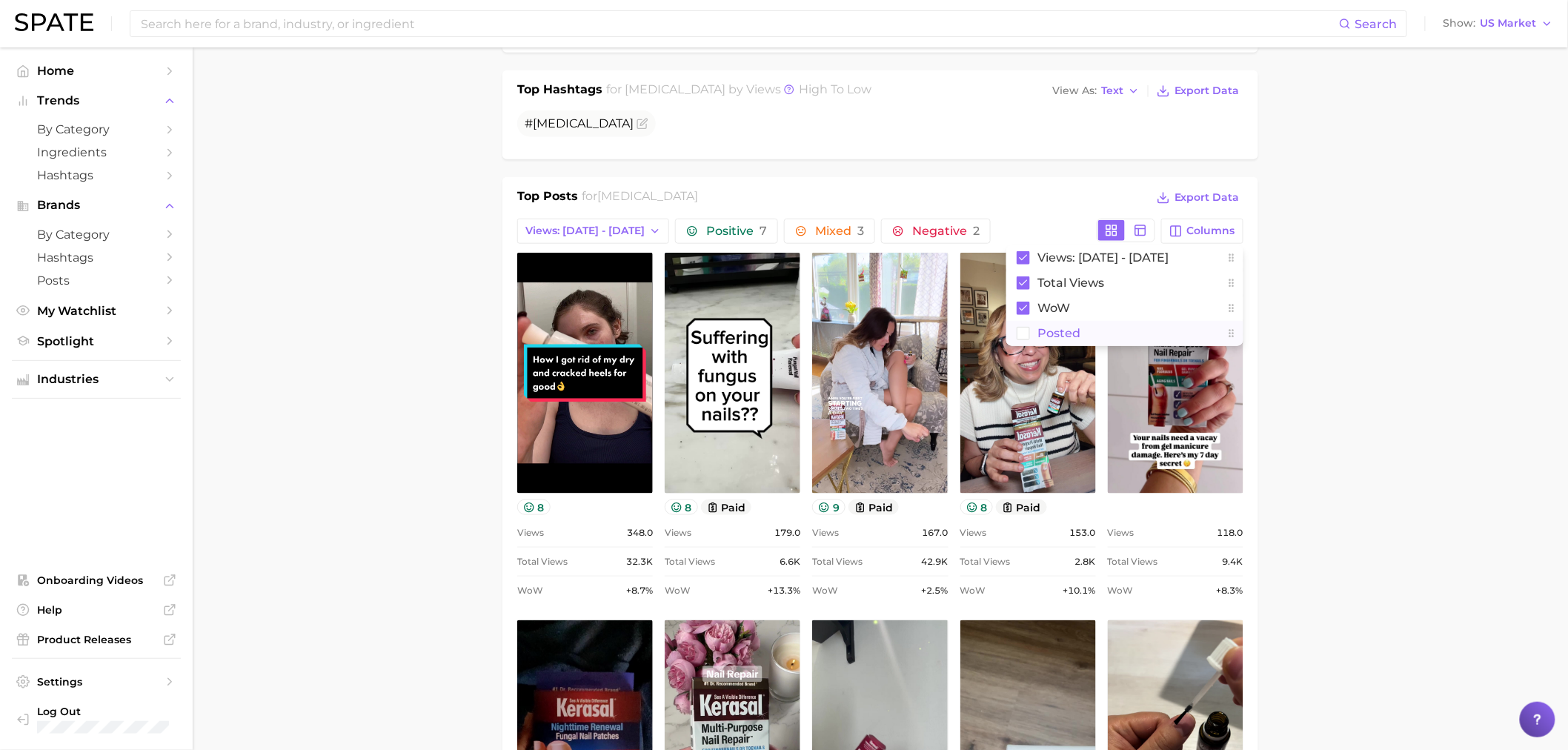
click at [1120, 346] on button "Posted" at bounding box center [1125, 333] width 237 height 25
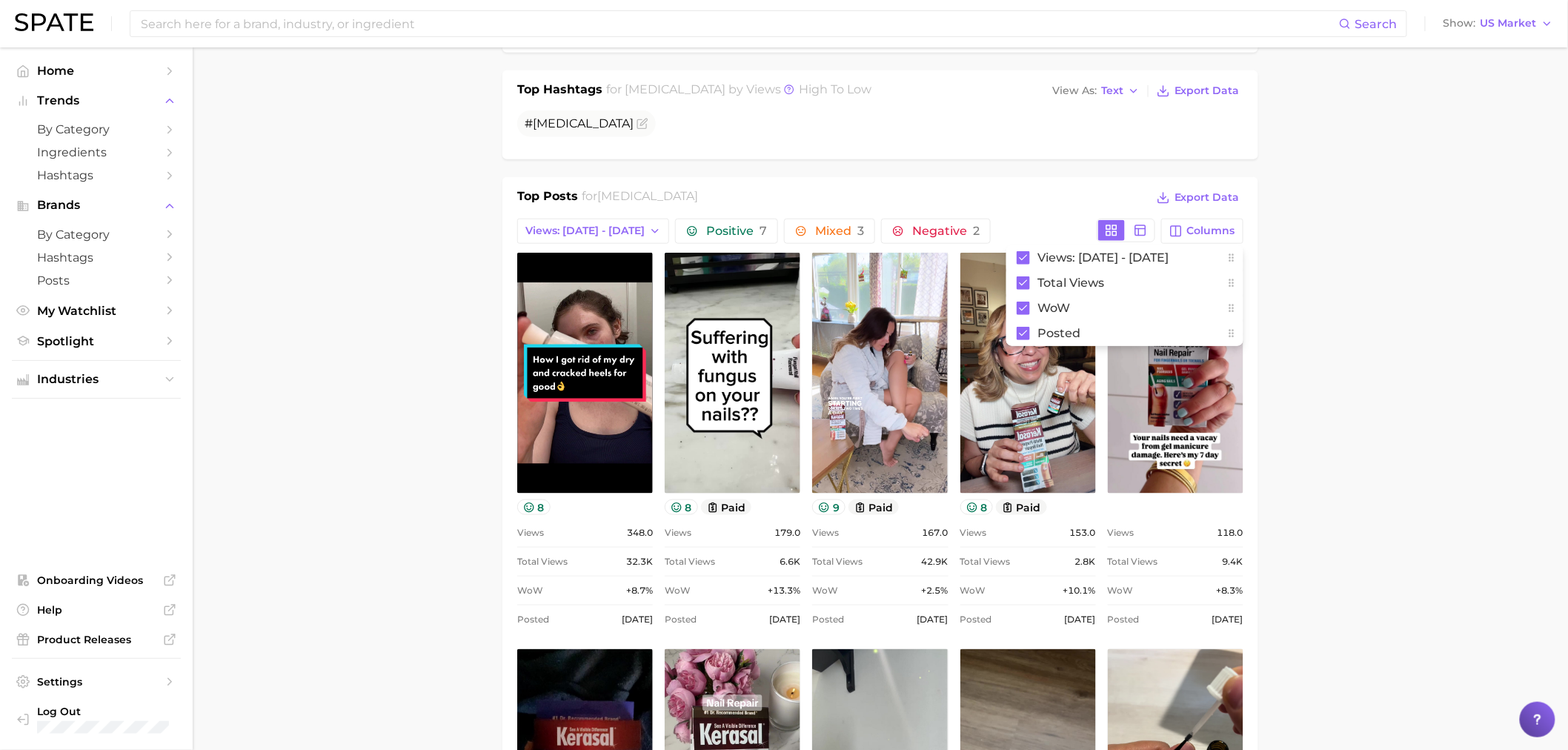
drag, startPoint x: 1484, startPoint y: 279, endPoint x: 1404, endPoint y: 284, distance: 80.2
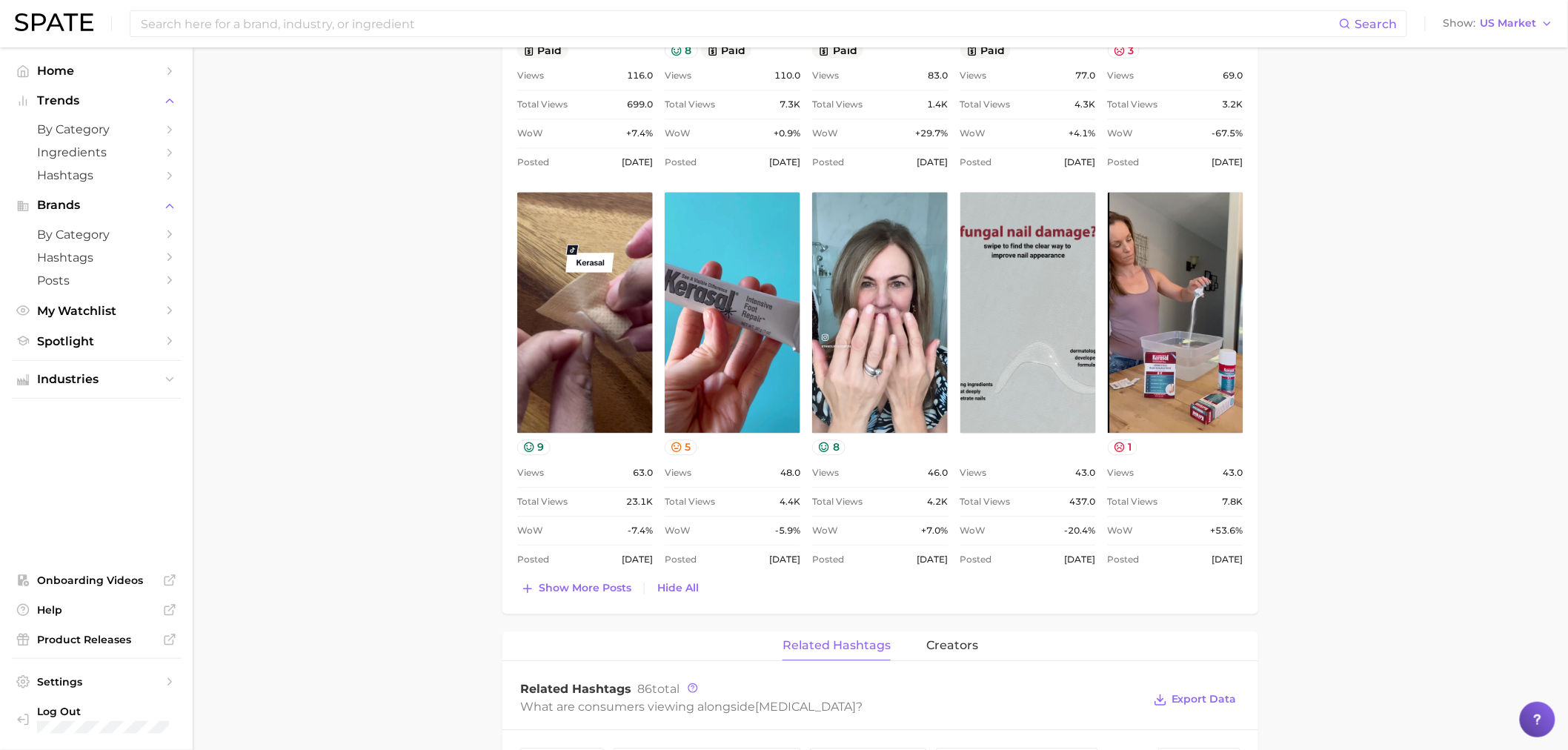
scroll to position [1482, 0]
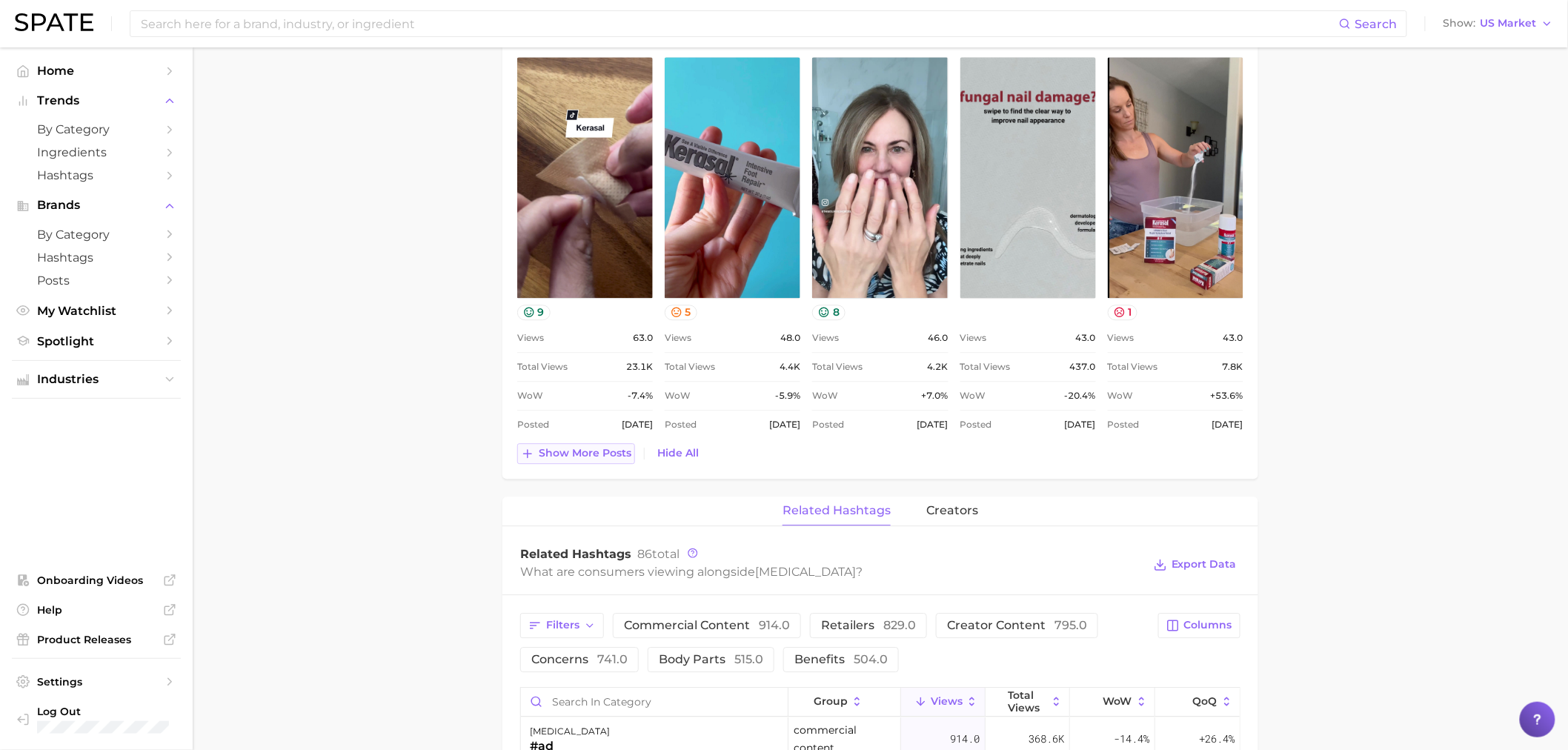
click at [562, 454] on span "Show more posts" at bounding box center [585, 453] width 93 height 13
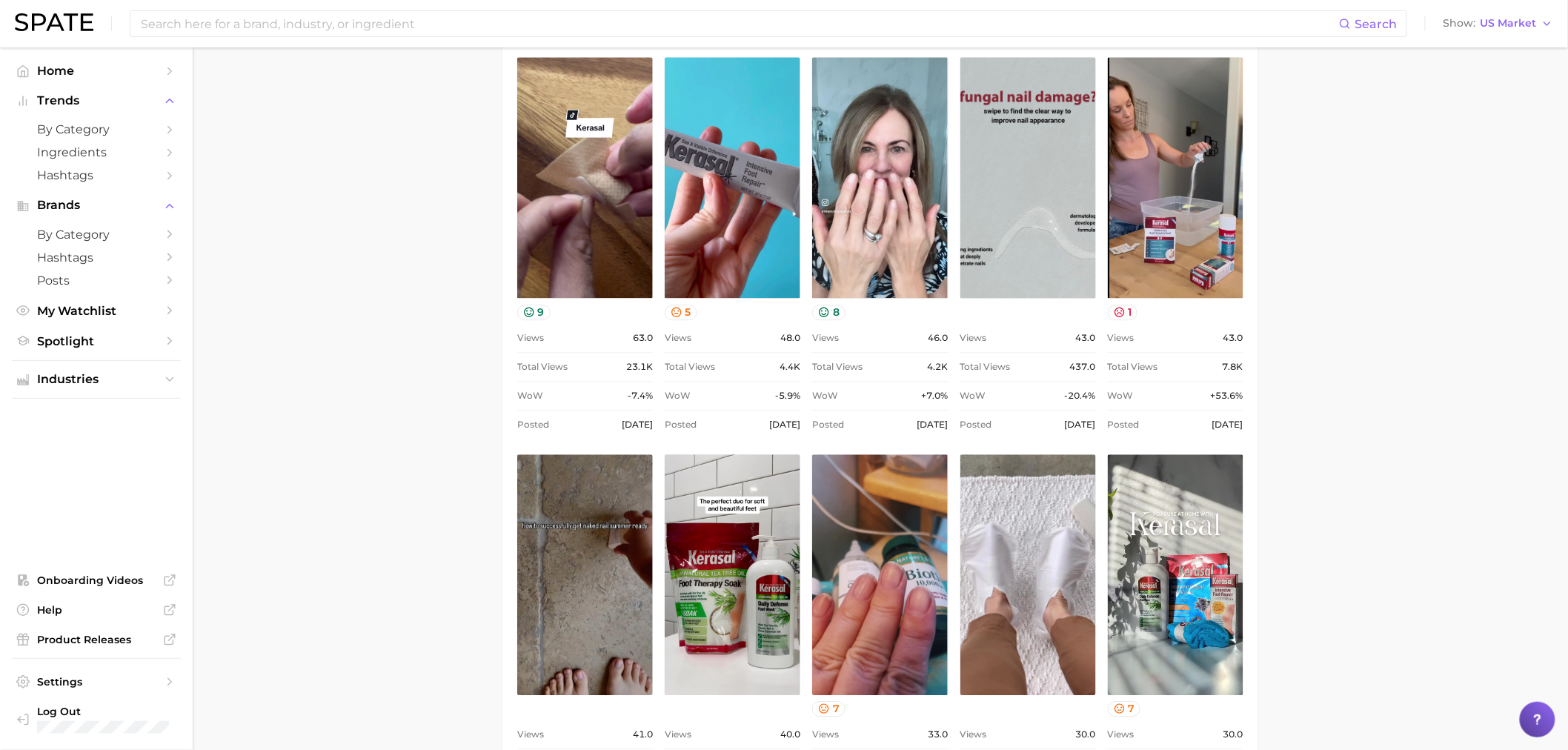
scroll to position [0, 0]
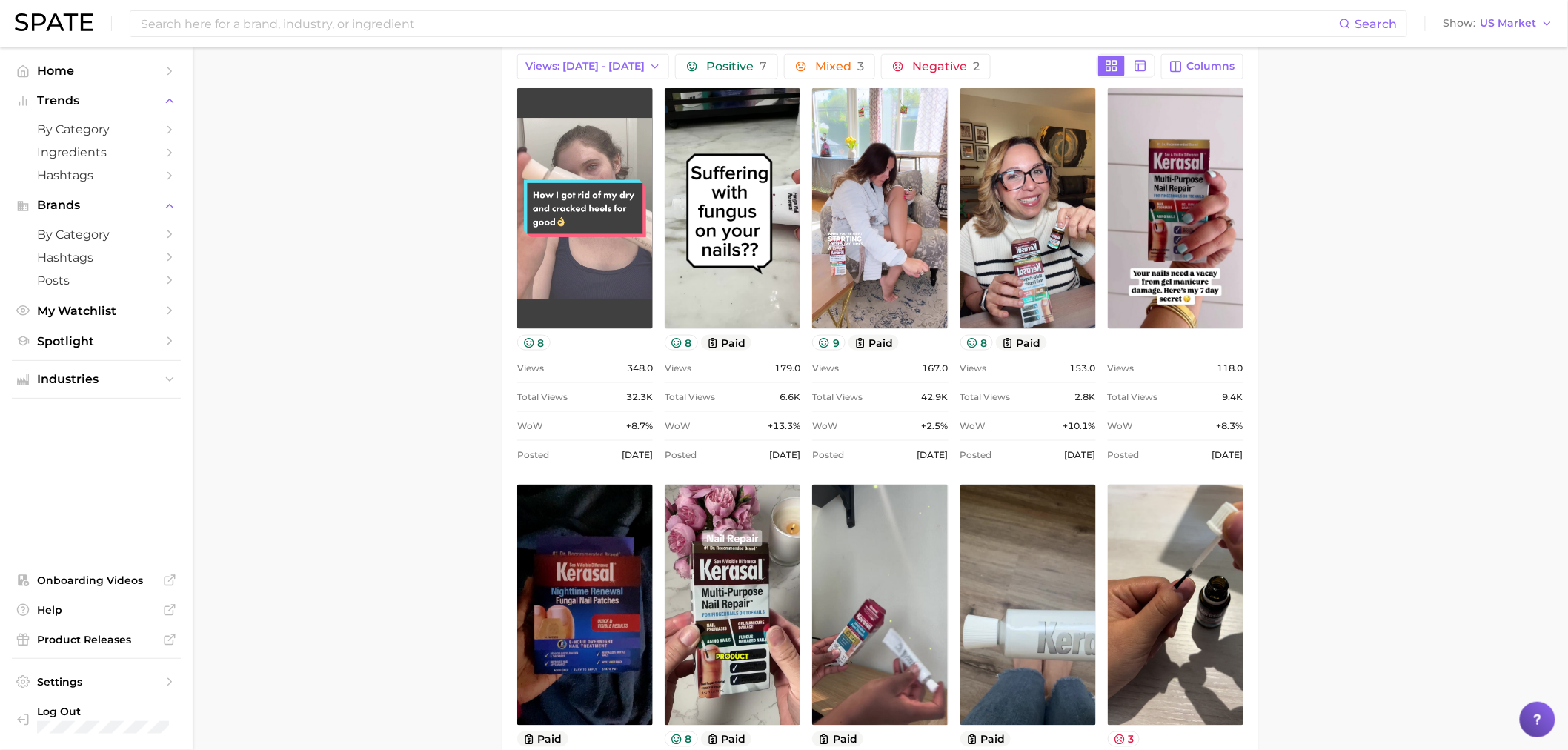
scroll to position [164, 0]
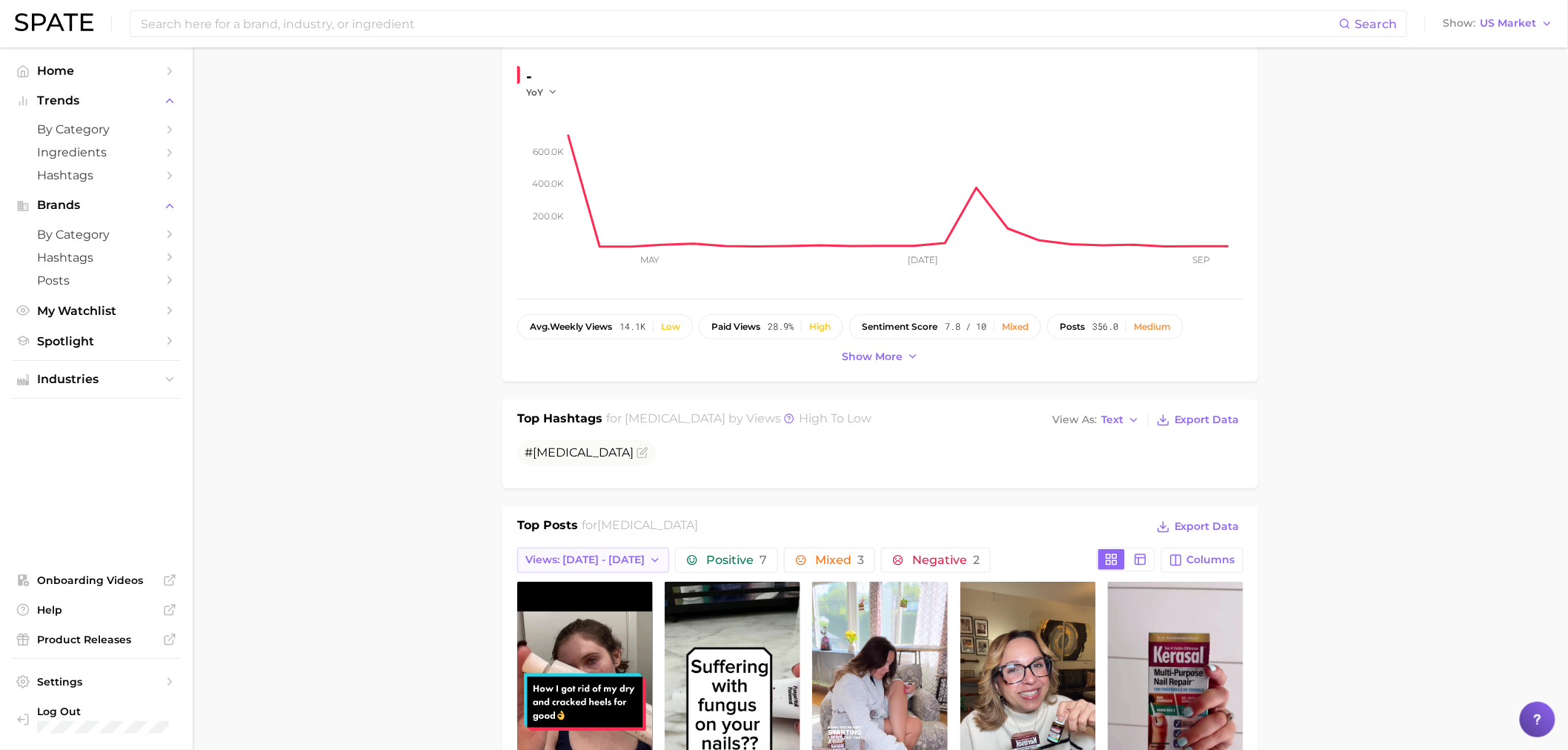
click at [563, 566] on span "Views: [DATE] - [DATE]" at bounding box center [585, 560] width 120 height 13
click at [535, 647] on span "Total Views" at bounding box center [555, 640] width 61 height 13
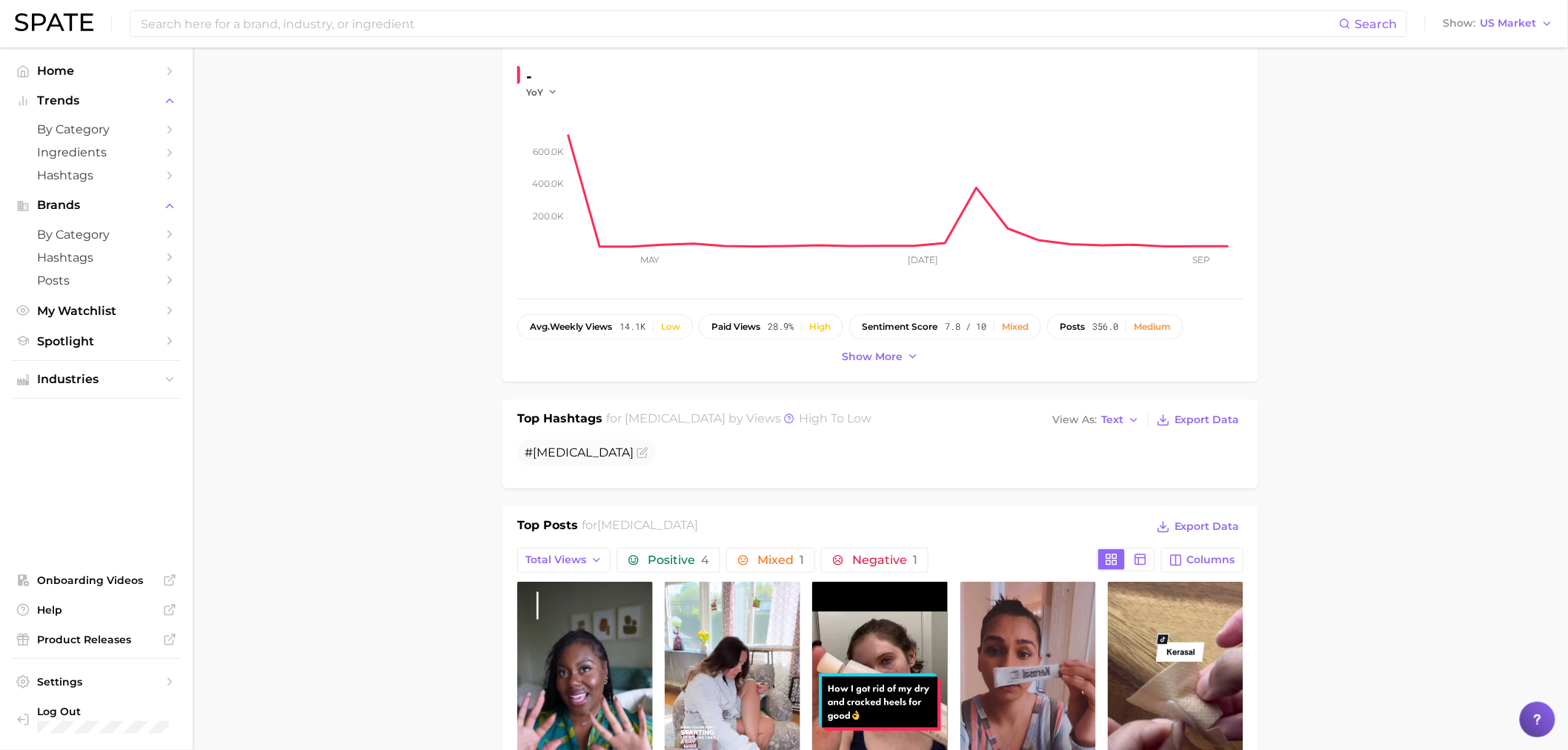
scroll to position [0, 0]
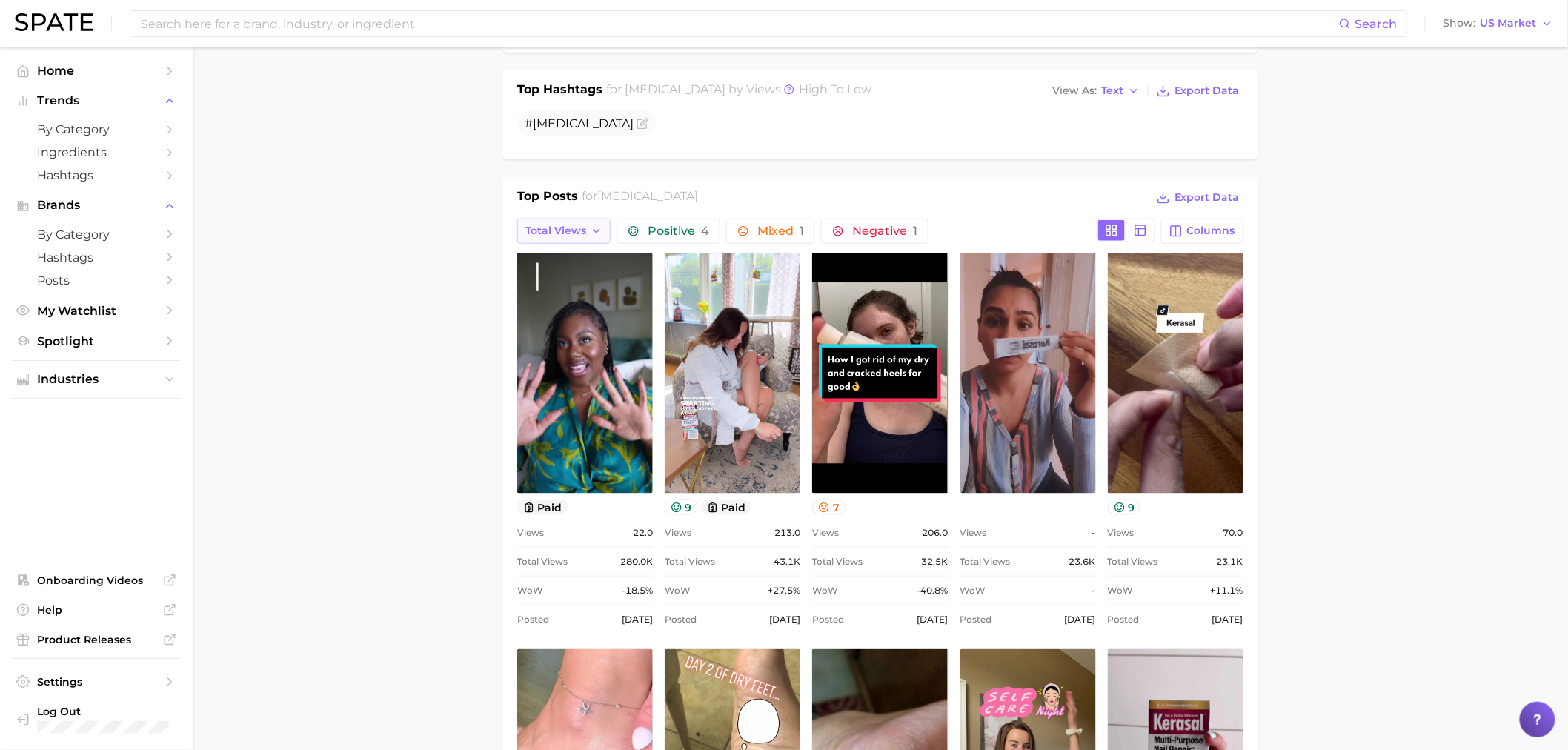
click at [566, 234] on span "Total Views" at bounding box center [555, 230] width 61 height 13
click at [572, 258] on span "Views: [DATE] - [DATE]" at bounding box center [585, 258] width 120 height 13
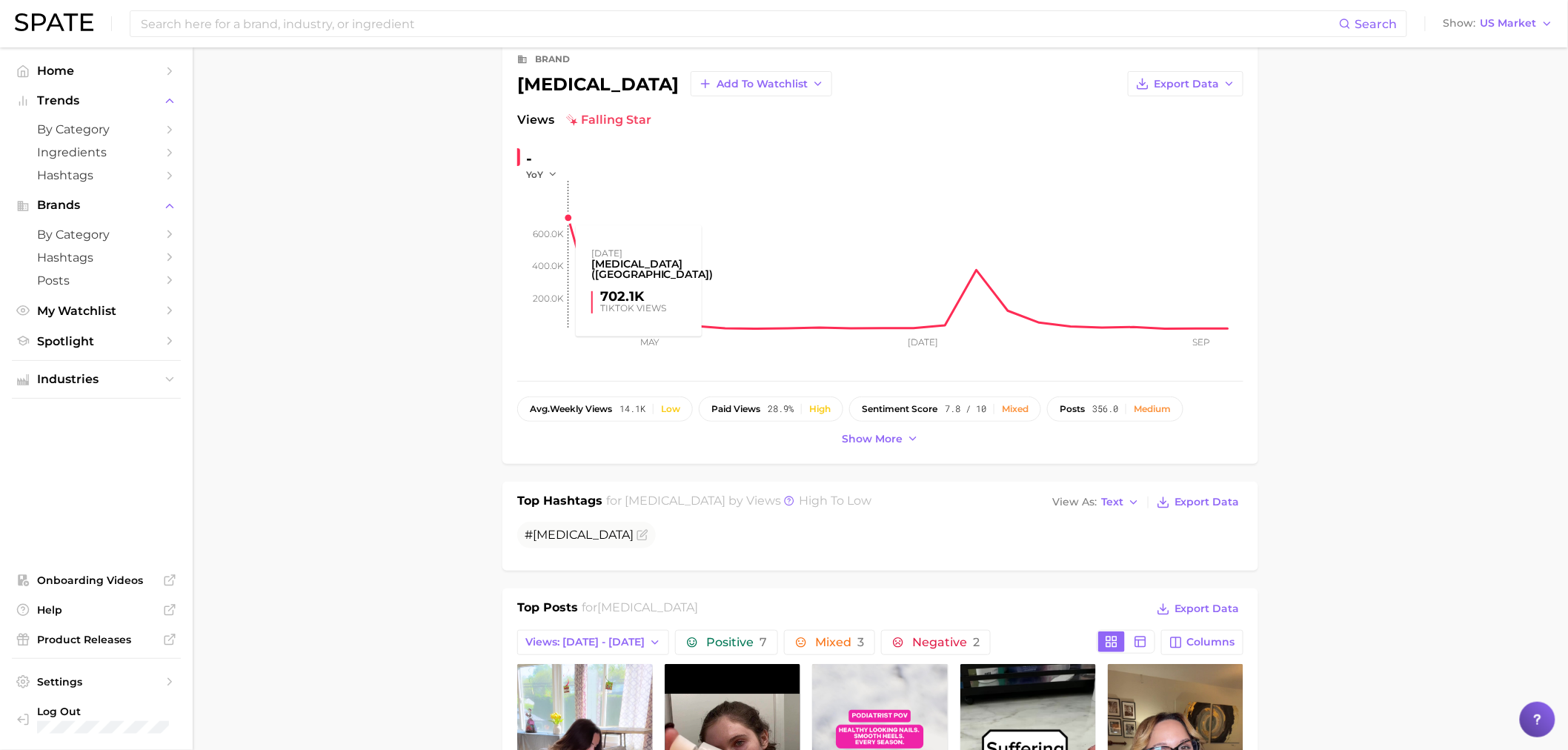
click at [573, 219] on rect at bounding box center [906, 255] width 674 height 148
click at [569, 218] on icon at bounding box center [899, 274] width 659 height 112
click at [573, 220] on rect at bounding box center [906, 255] width 674 height 148
click at [894, 435] on span "Show more" at bounding box center [872, 438] width 61 height 13
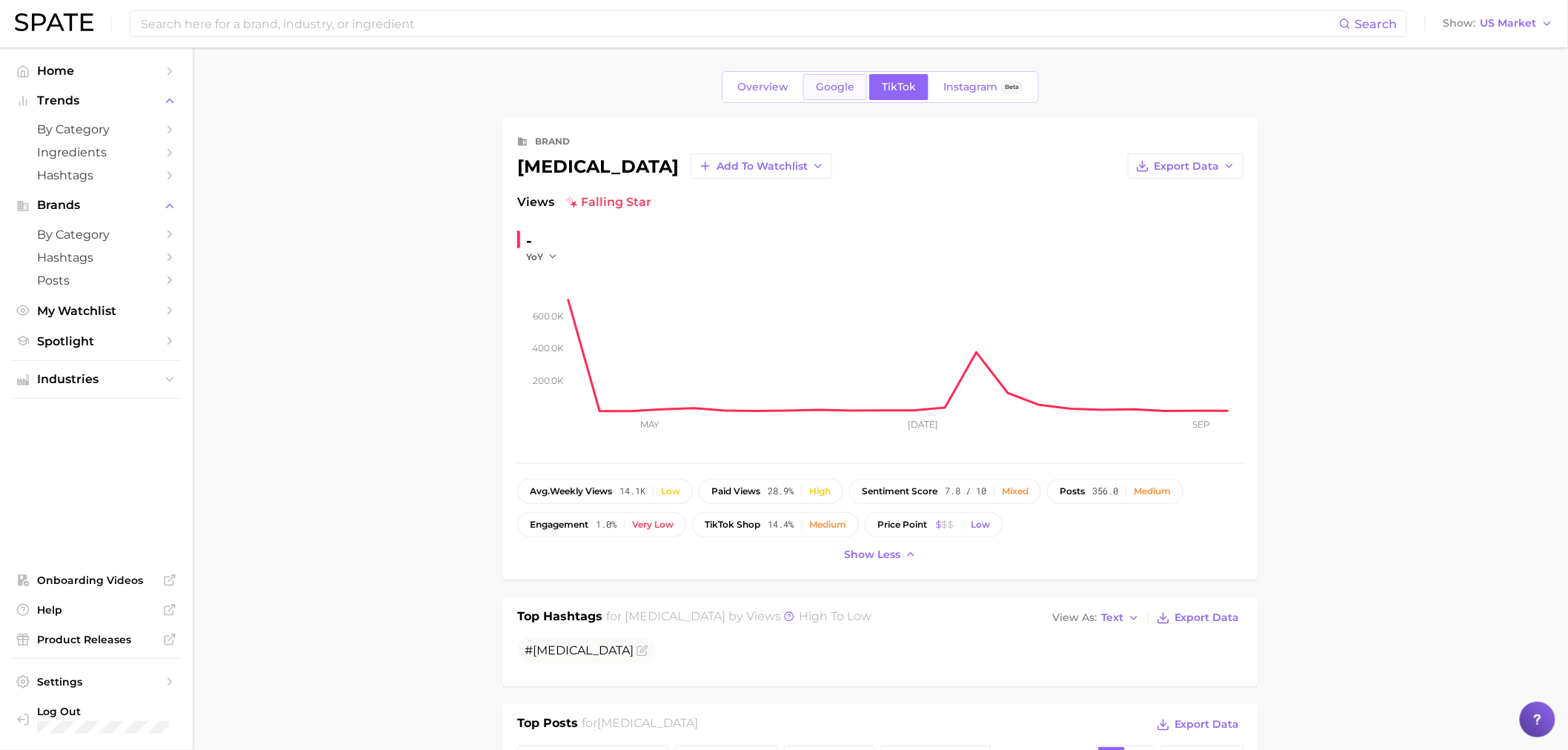
click at [824, 83] on span "Google" at bounding box center [835, 87] width 39 height 13
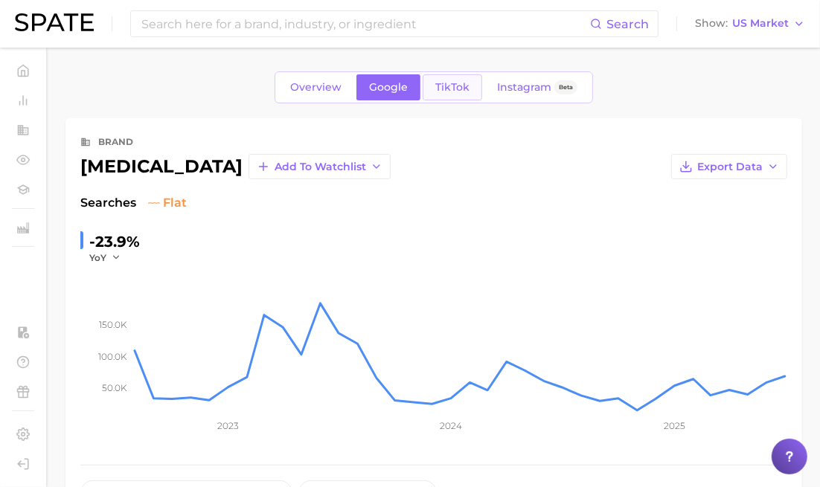
click at [435, 97] on link "TikTok" at bounding box center [453, 87] width 60 height 26
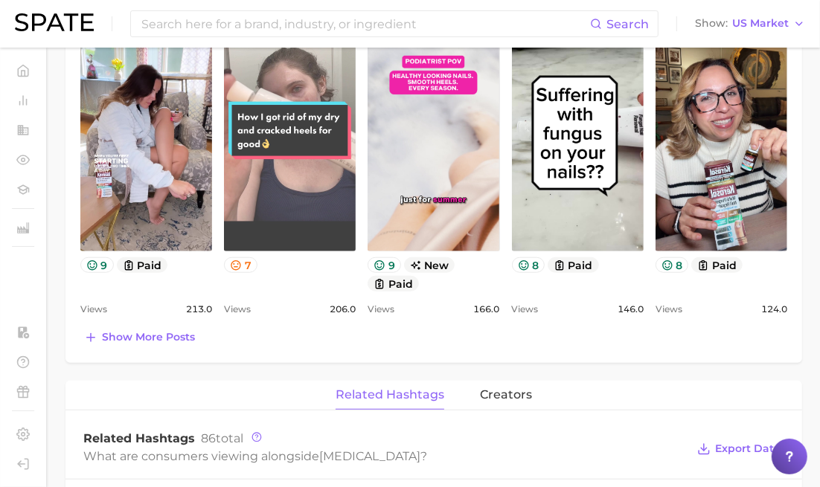
scroll to position [744, 0]
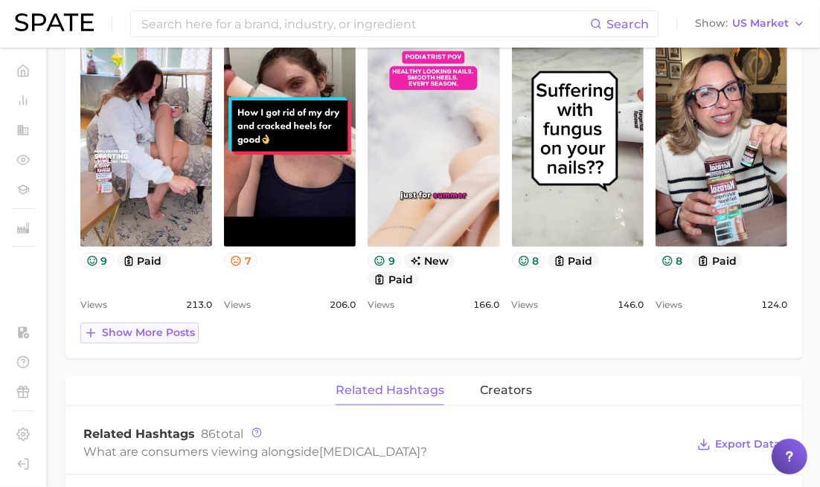
click at [140, 339] on span "Show more posts" at bounding box center [148, 333] width 93 height 13
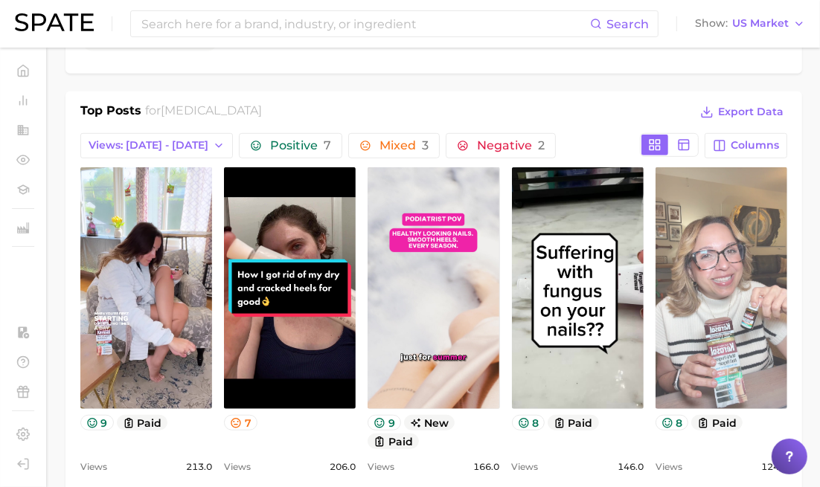
scroll to position [578, 0]
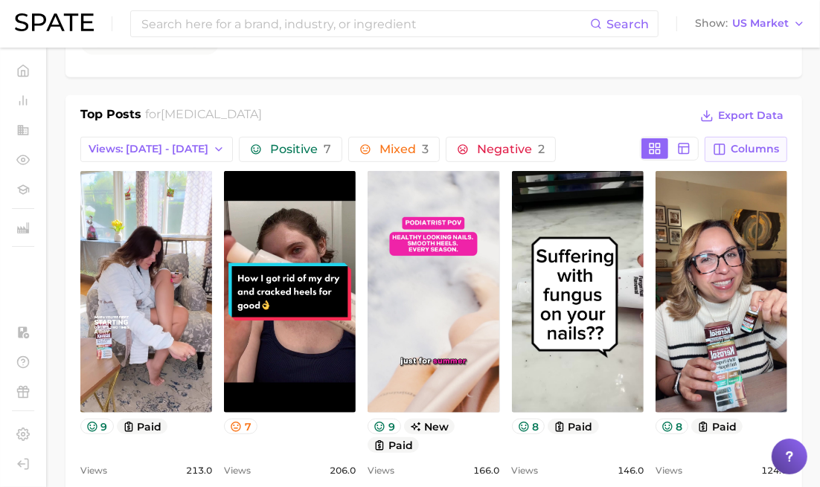
click at [731, 138] on button "Columns" at bounding box center [746, 149] width 83 height 25
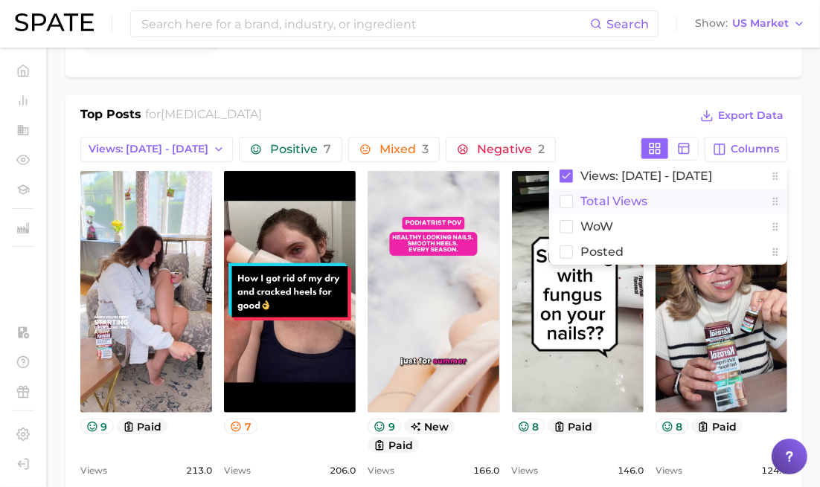
click at [606, 206] on span "Total Views" at bounding box center [613, 201] width 67 height 13
click at [603, 220] on span "WoW" at bounding box center [596, 226] width 33 height 13
click at [609, 250] on span "Posted" at bounding box center [601, 252] width 43 height 13
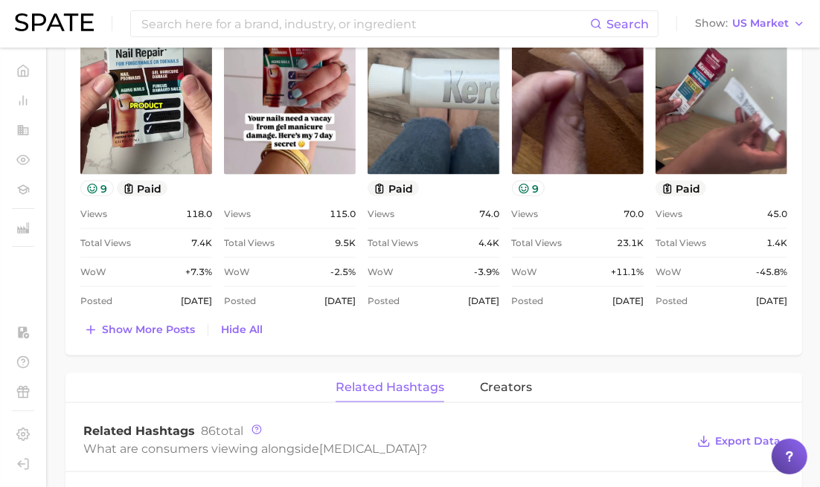
scroll to position [1239, 0]
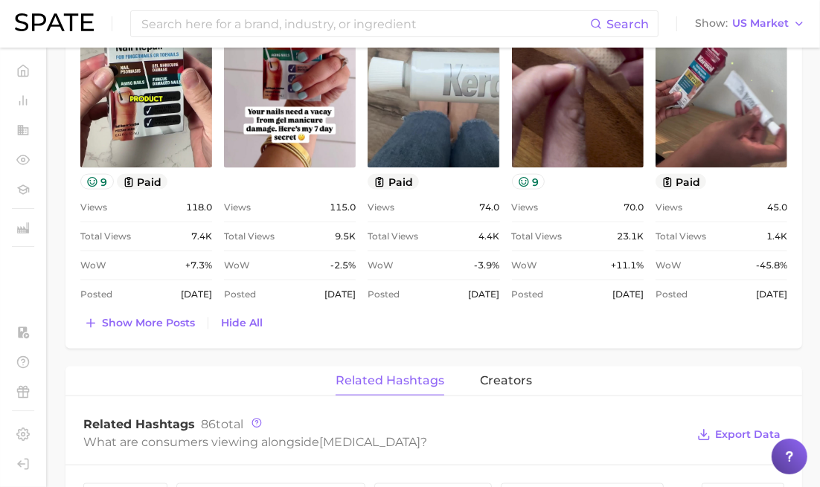
click at [132, 320] on span "Show more posts" at bounding box center [148, 323] width 93 height 13
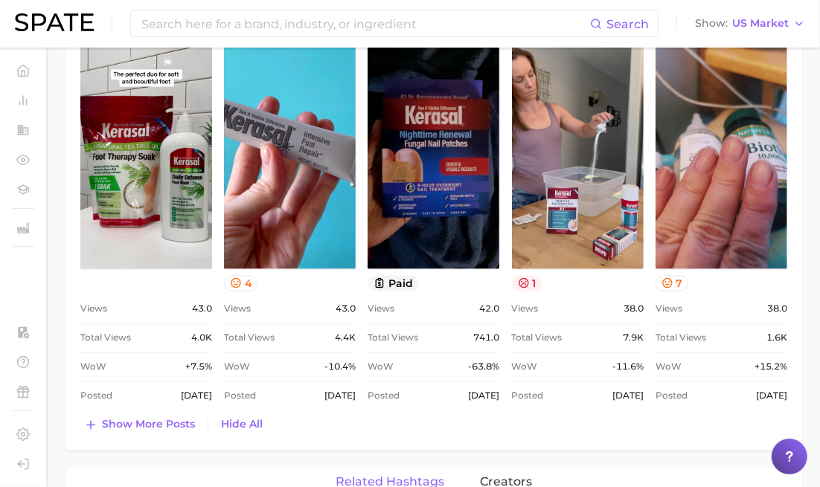
scroll to position [1571, 0]
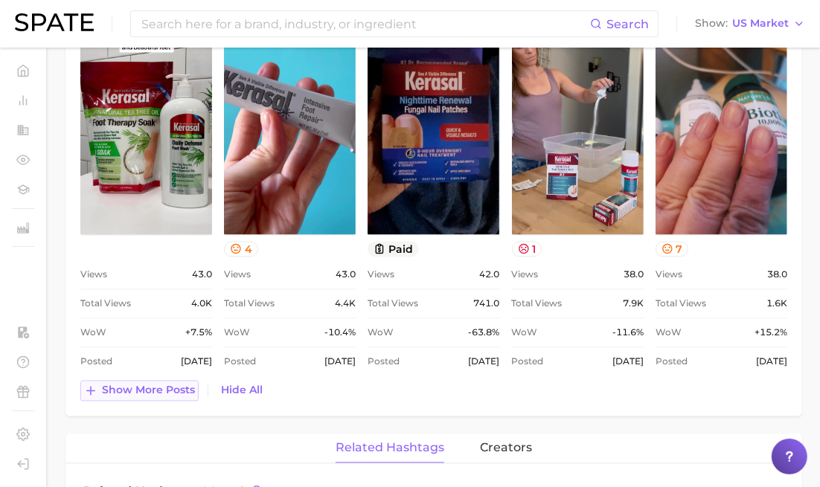
click at [108, 397] on span "Show more posts" at bounding box center [148, 391] width 93 height 13
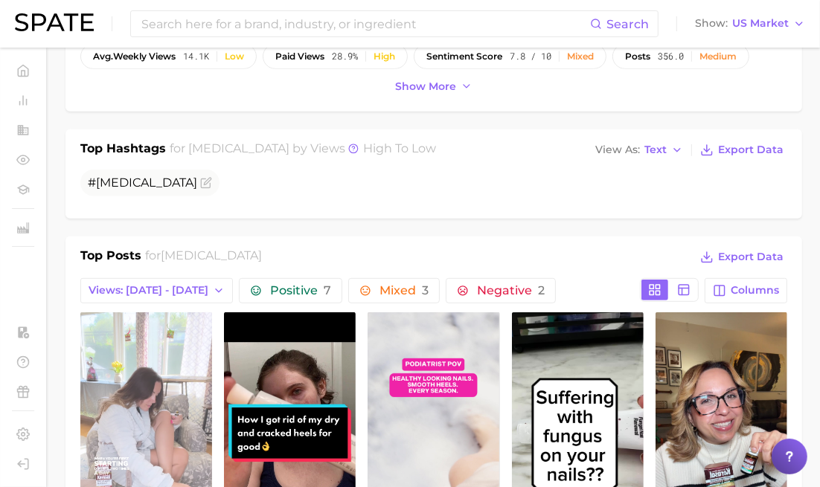
scroll to position [455, 0]
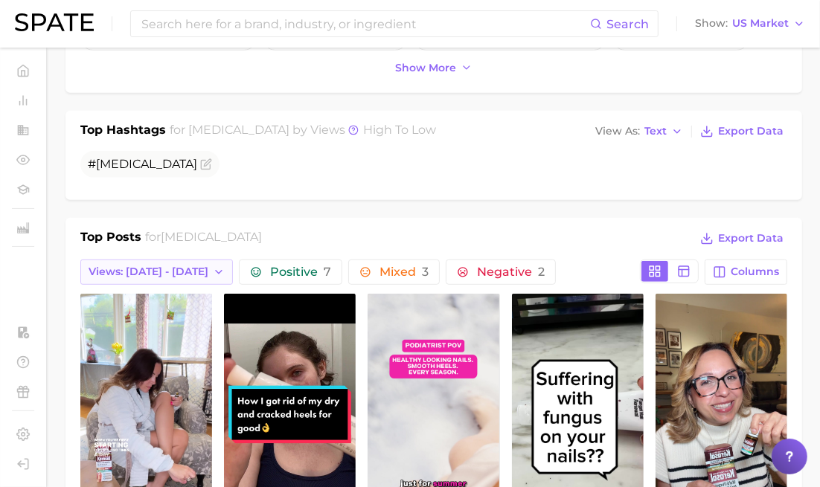
click at [158, 264] on button "Views: [DATE] - [DATE]" at bounding box center [156, 272] width 153 height 25
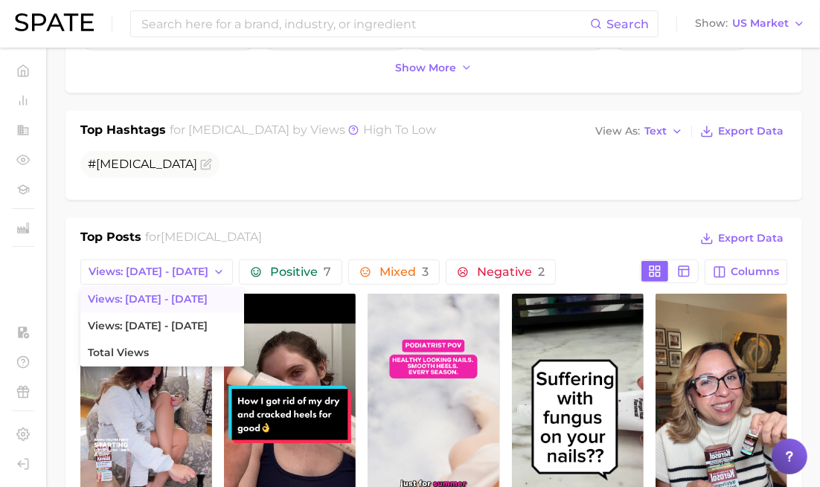
click at [158, 292] on button "Views: [DATE] - [DATE]" at bounding box center [162, 299] width 164 height 27
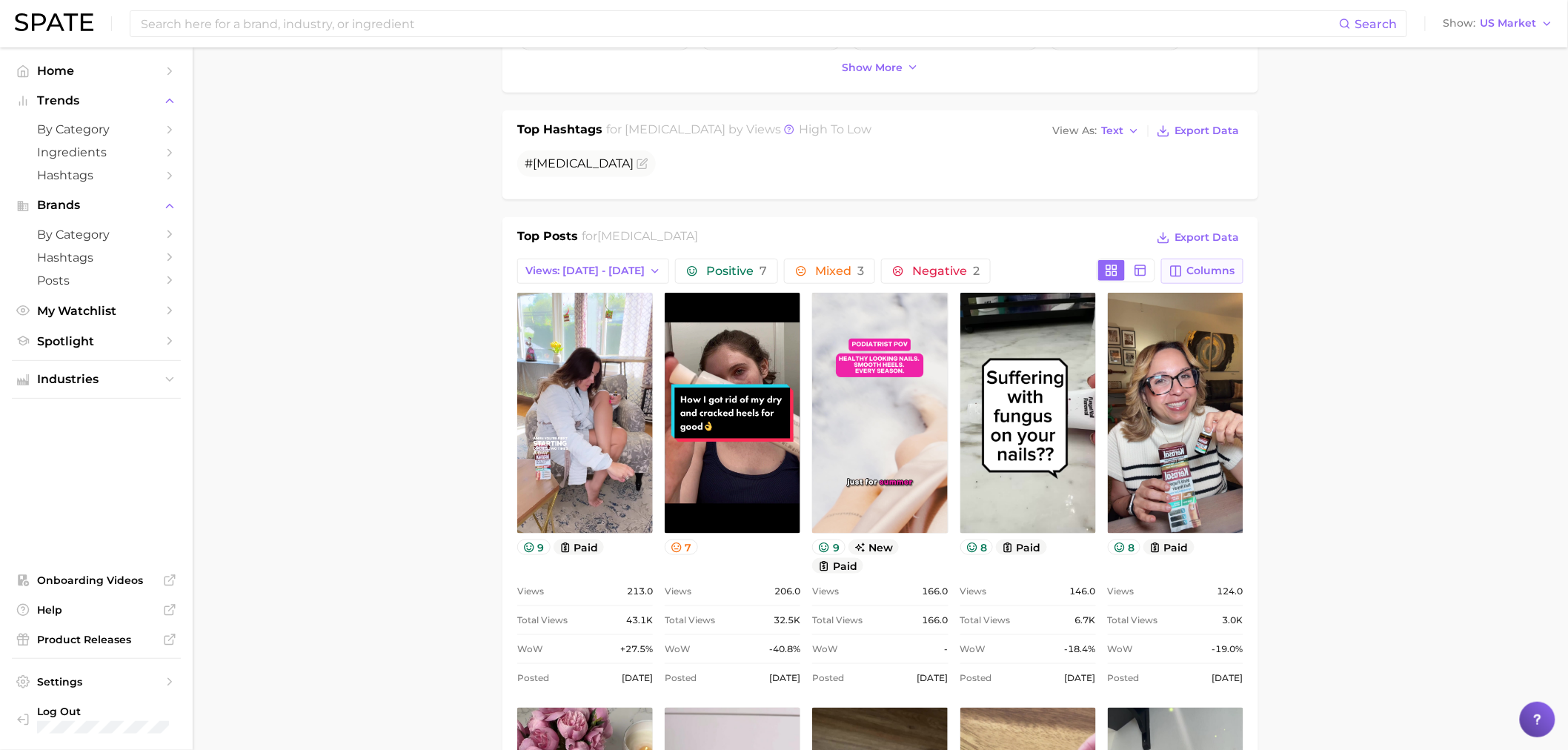
click at [1224, 283] on button "Columns" at bounding box center [1202, 271] width 83 height 25
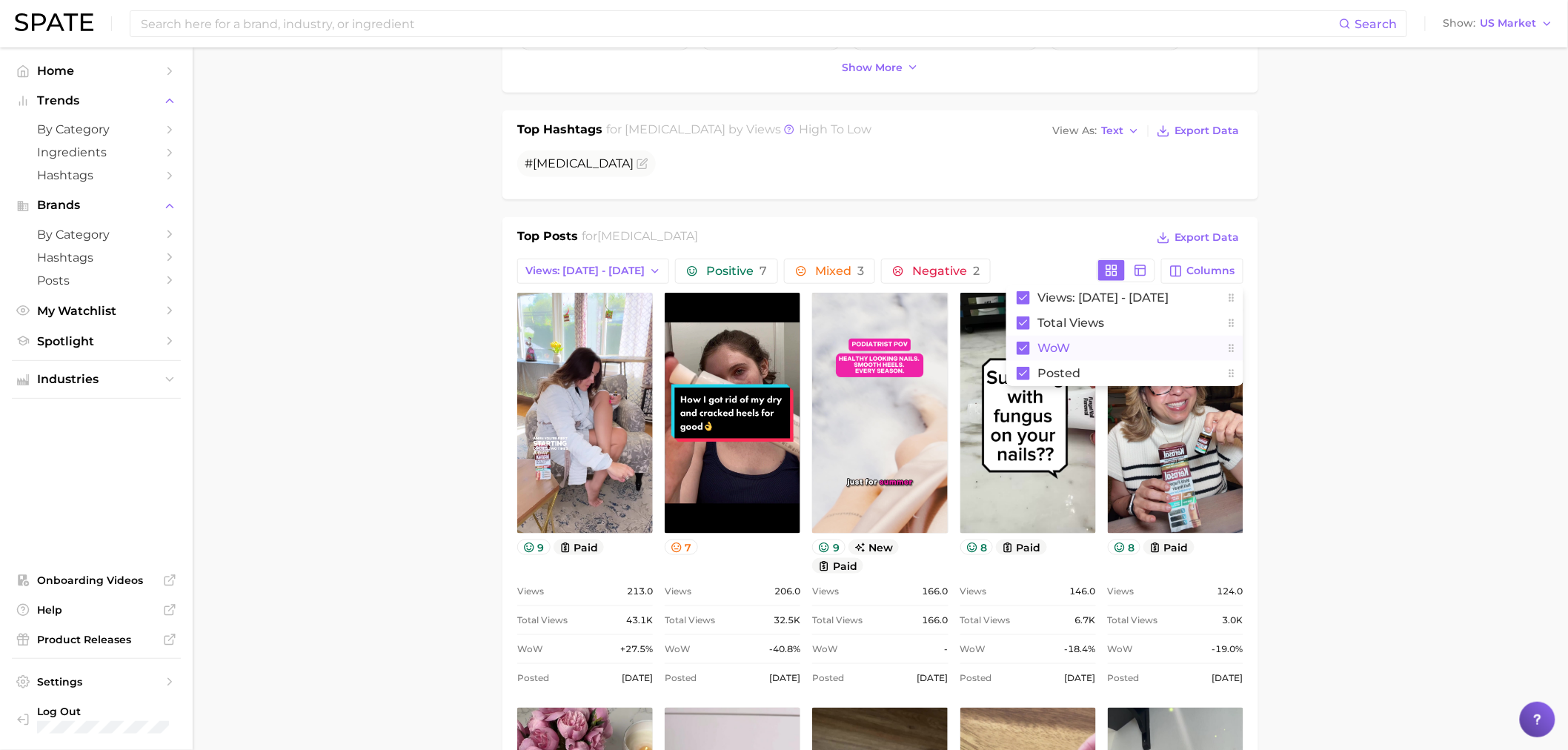
click at [1055, 339] on button "WoW" at bounding box center [1125, 348] width 237 height 25
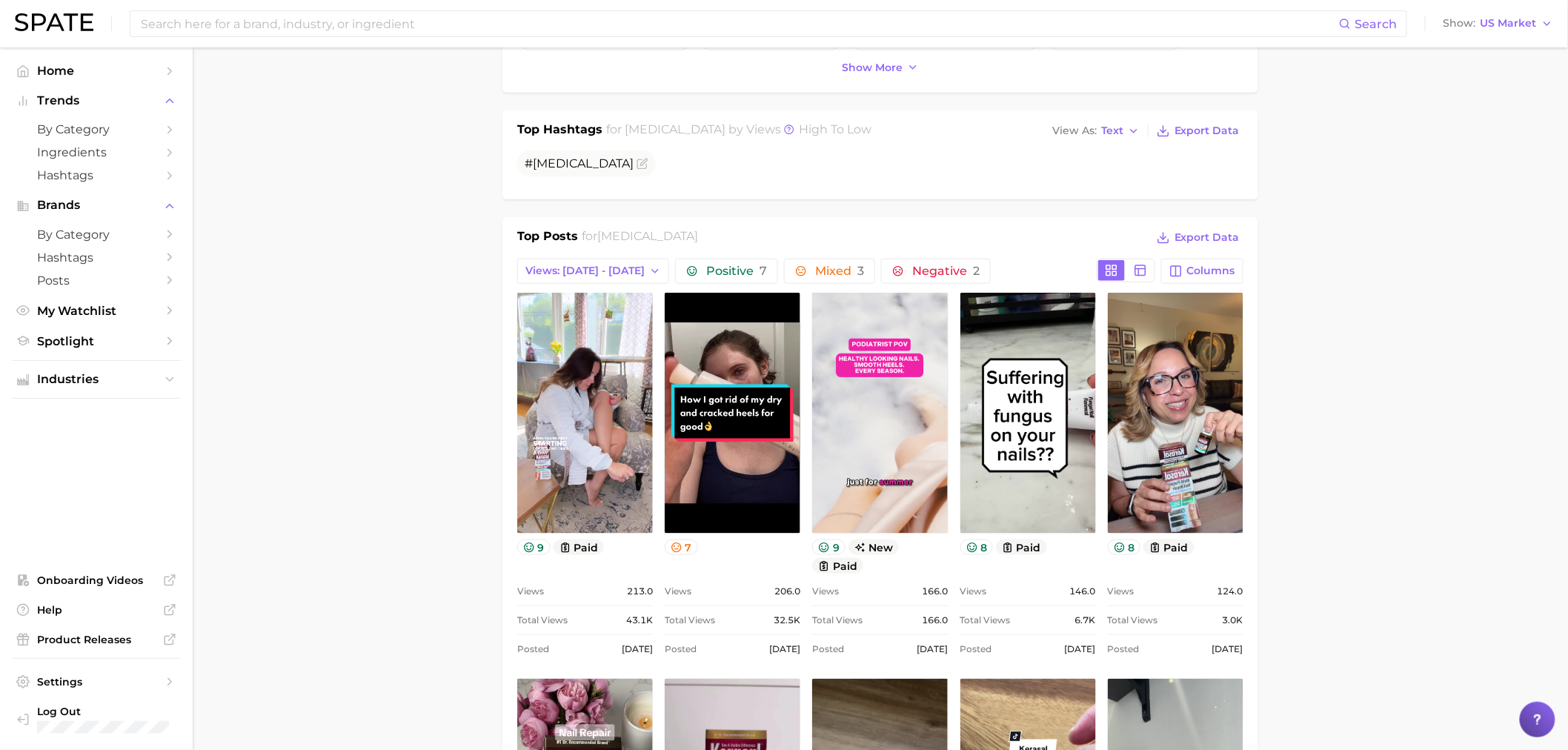
click at [563, 270] on span "Views: [DATE] - [DATE]" at bounding box center [585, 271] width 120 height 13
drag, startPoint x: 402, startPoint y: 514, endPoint x: 412, endPoint y: 541, distance: 28.8
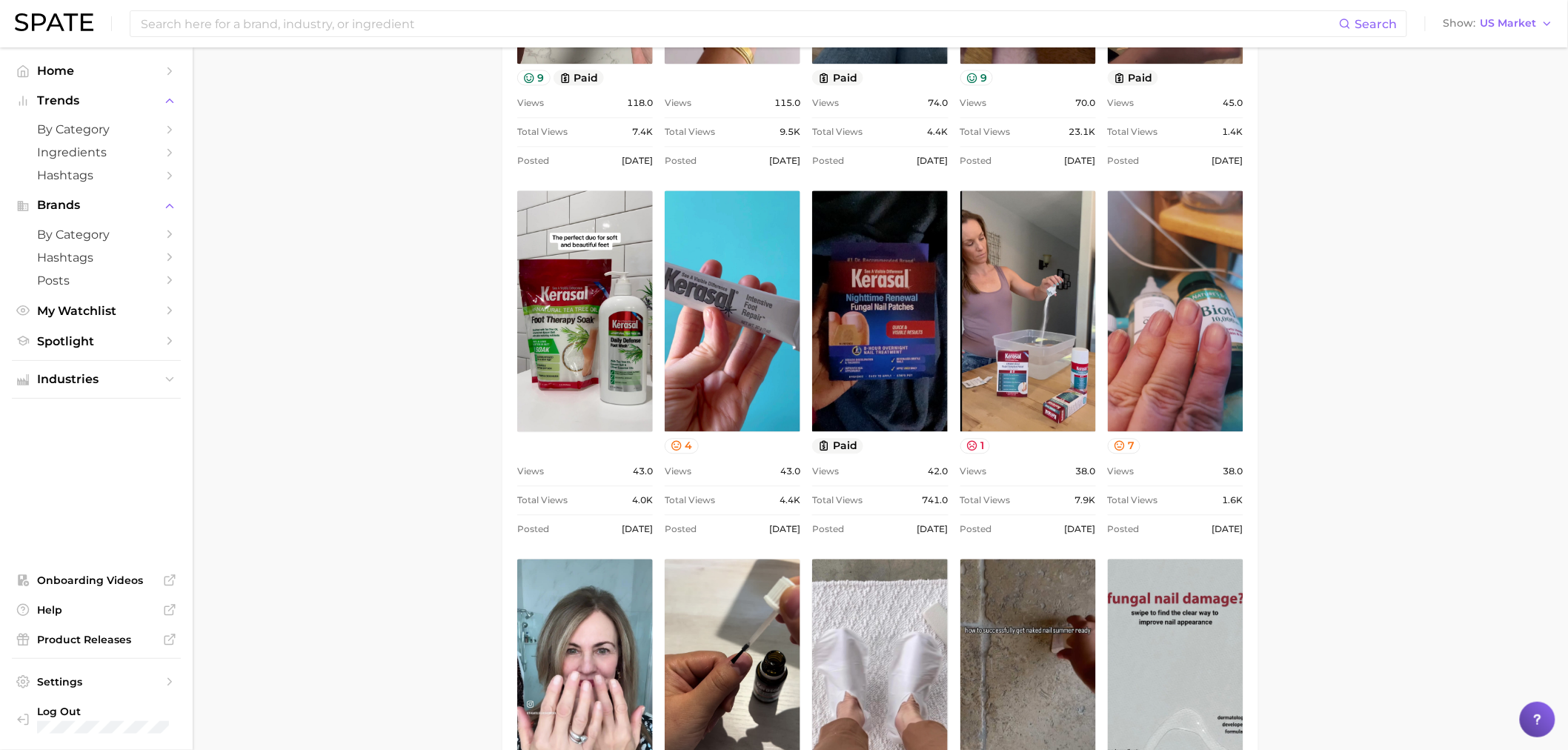
scroll to position [1277, 0]
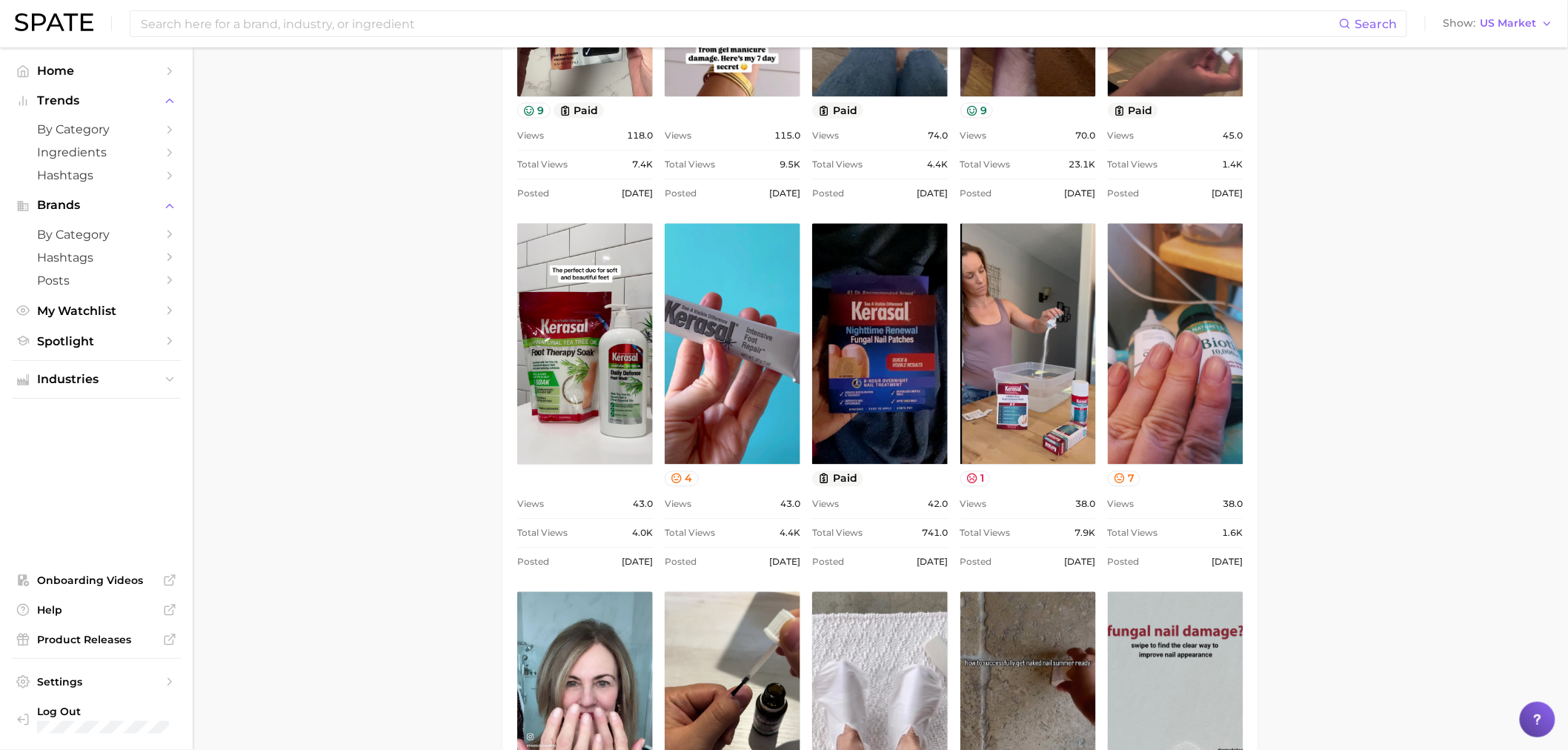
click at [336, 398] on main "Overview Google TikTok Instagram Beta brand [MEDICAL_DATA] Add to Watchlist Exp…" at bounding box center [880, 402] width 1376 height 3263
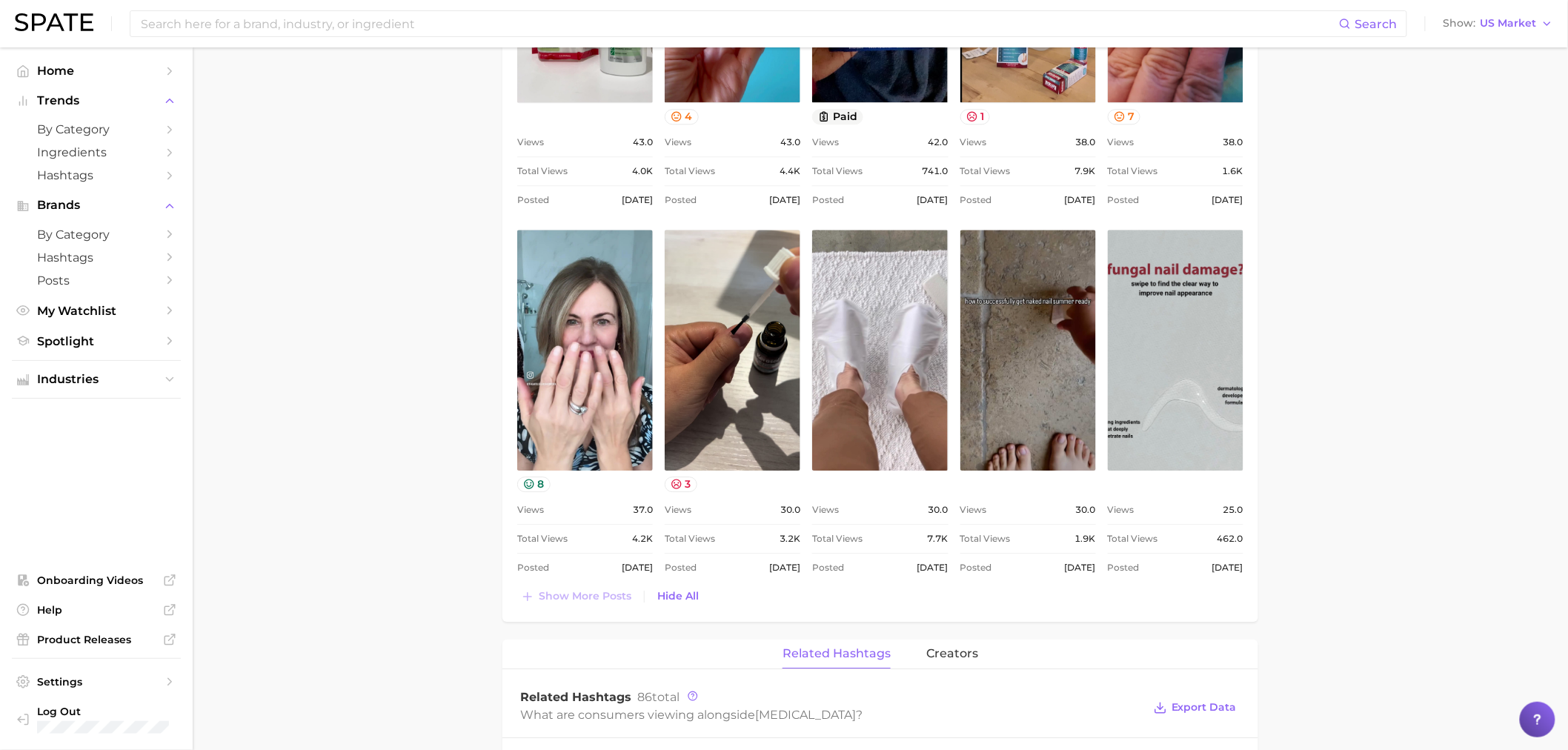
scroll to position [1688, 0]
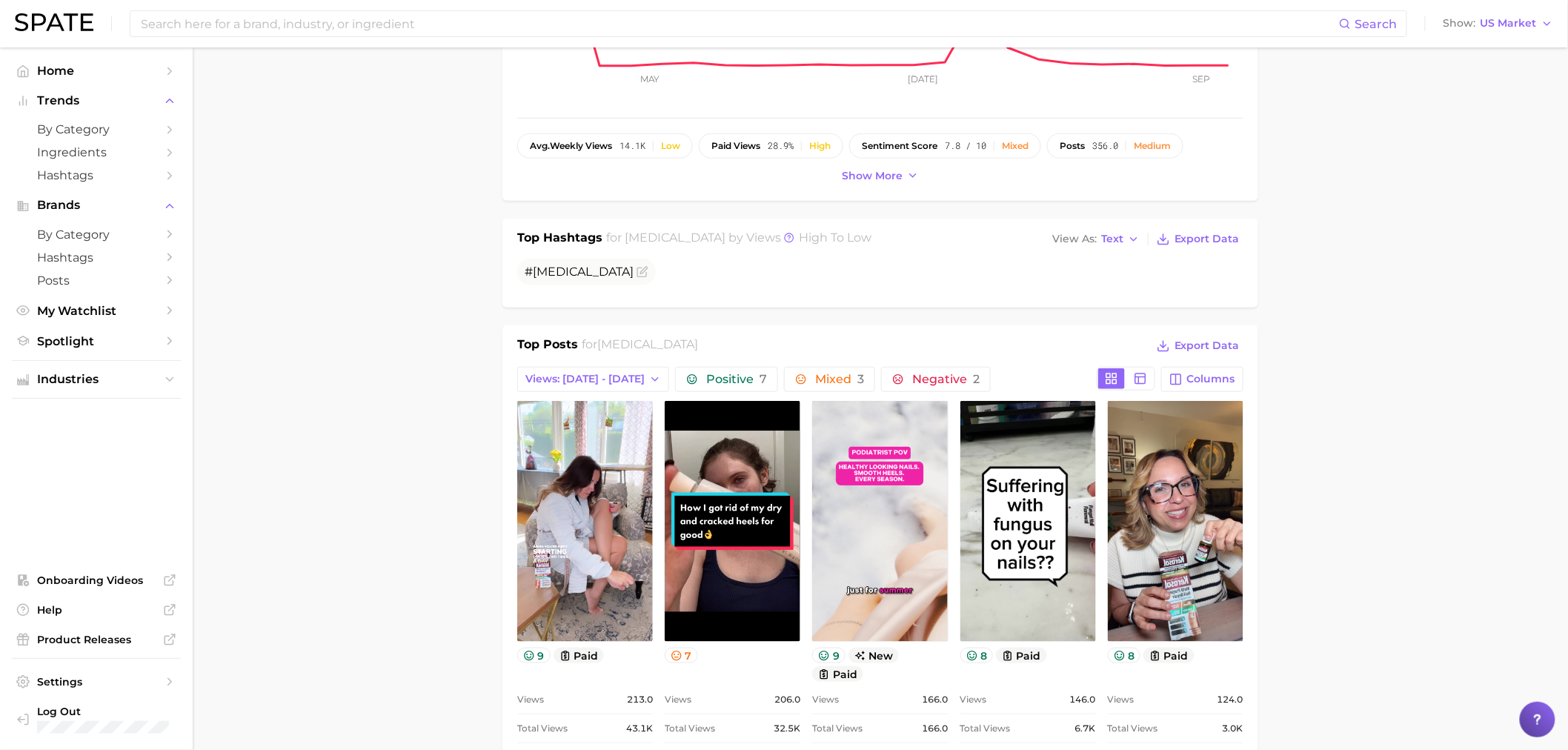
scroll to position [289, 0]
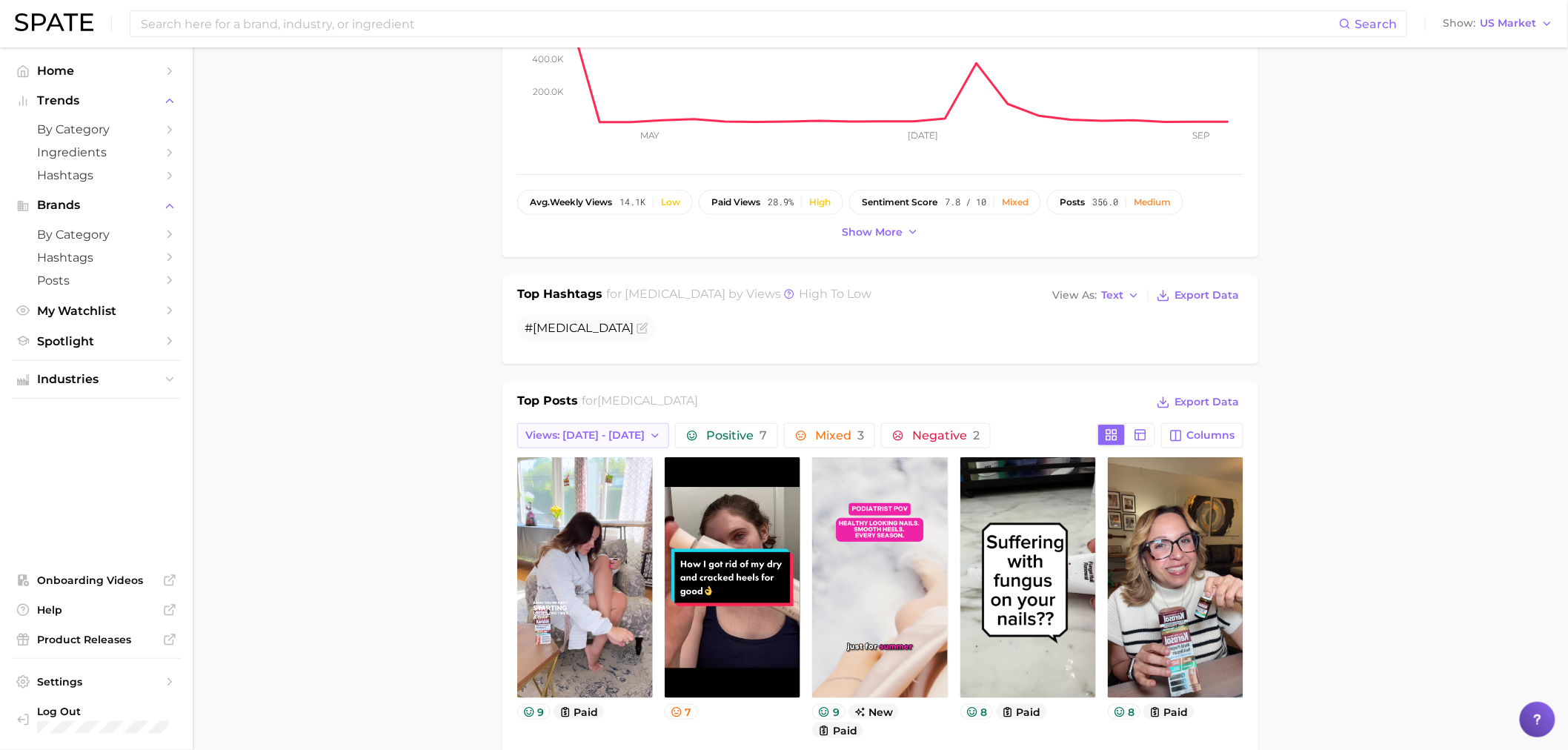
click at [626, 427] on button "Views: [DATE] - [DATE]" at bounding box center [593, 435] width 152 height 25
click at [543, 493] on span "Views: [DATE] - [DATE]" at bounding box center [585, 489] width 120 height 13
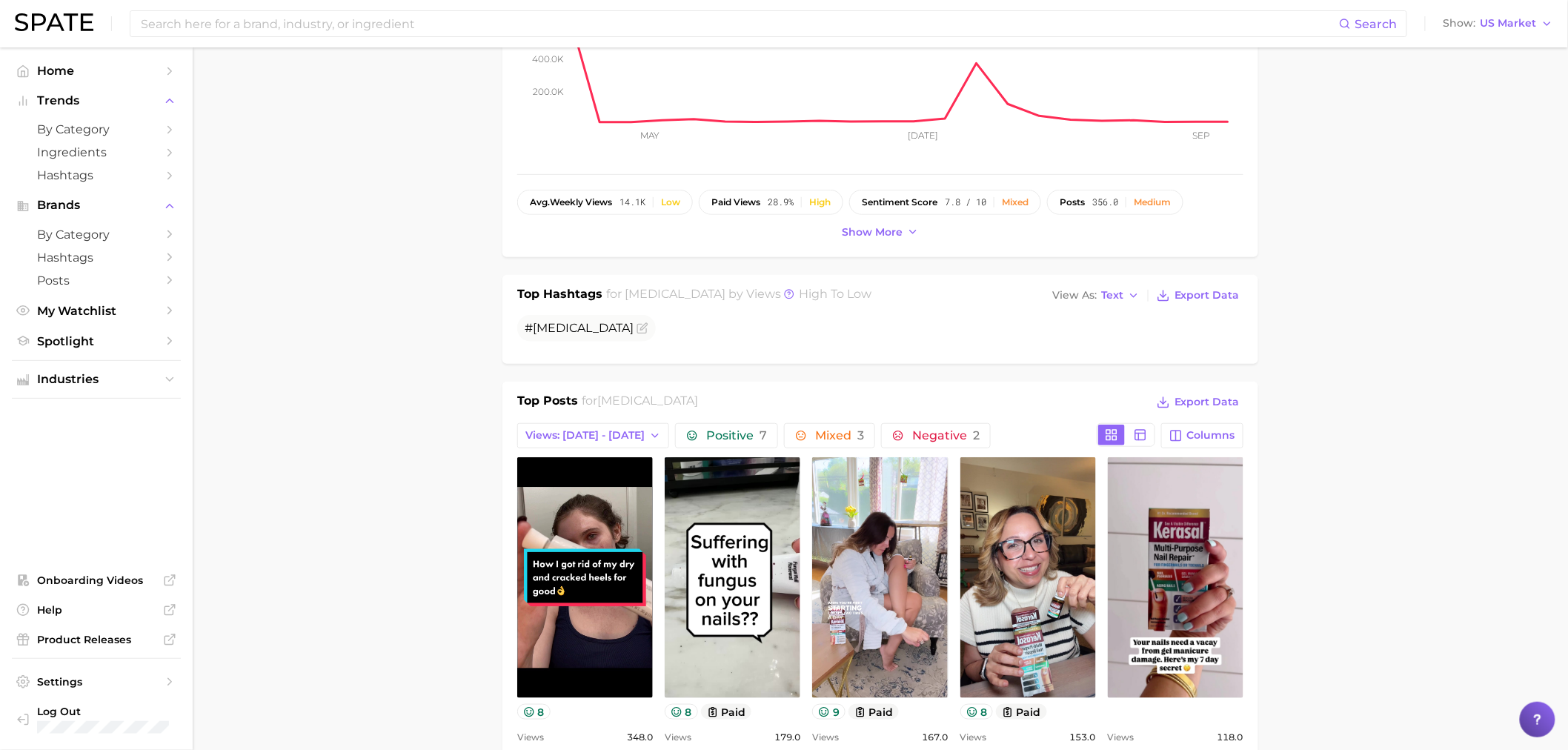
scroll to position [0, 0]
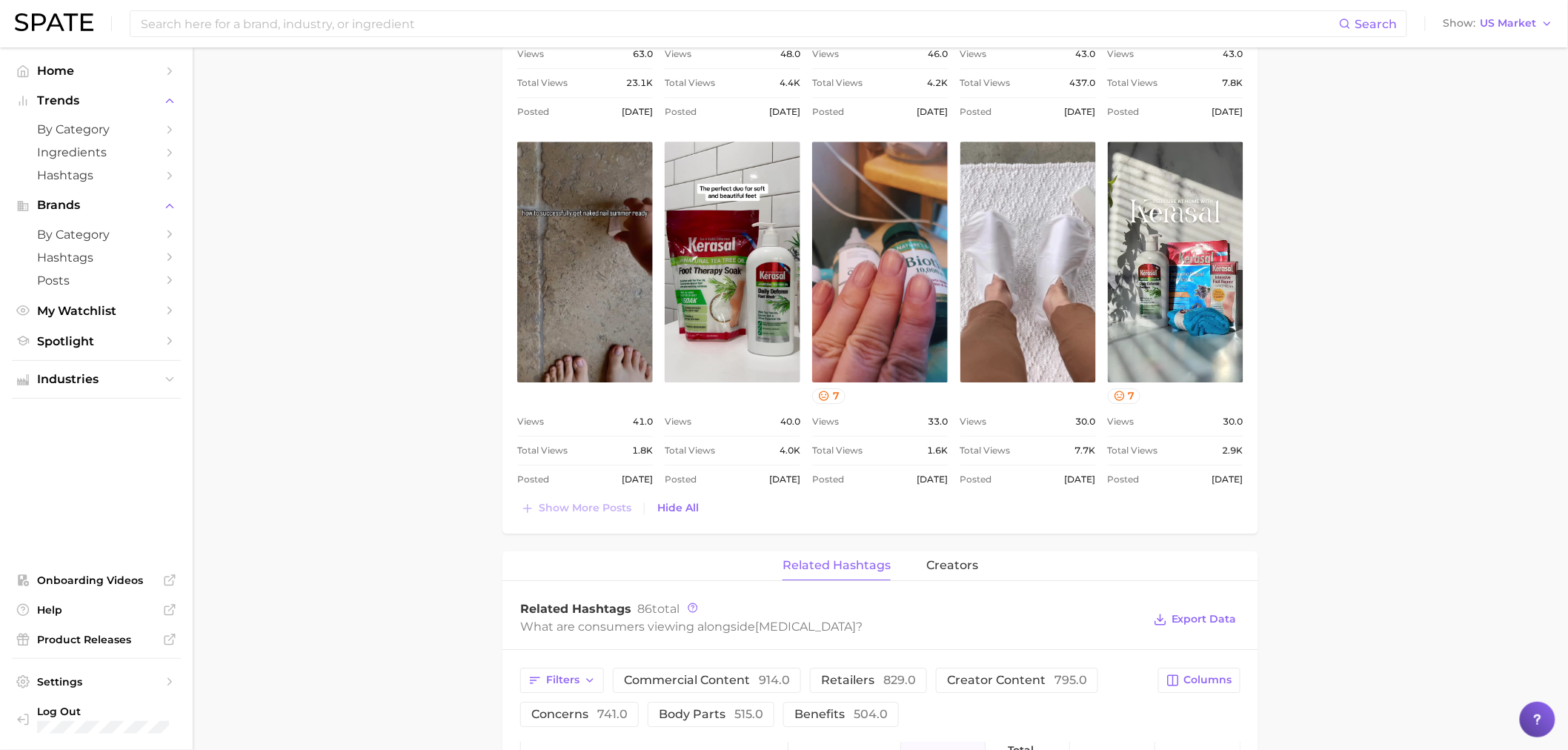
scroll to position [1771, 0]
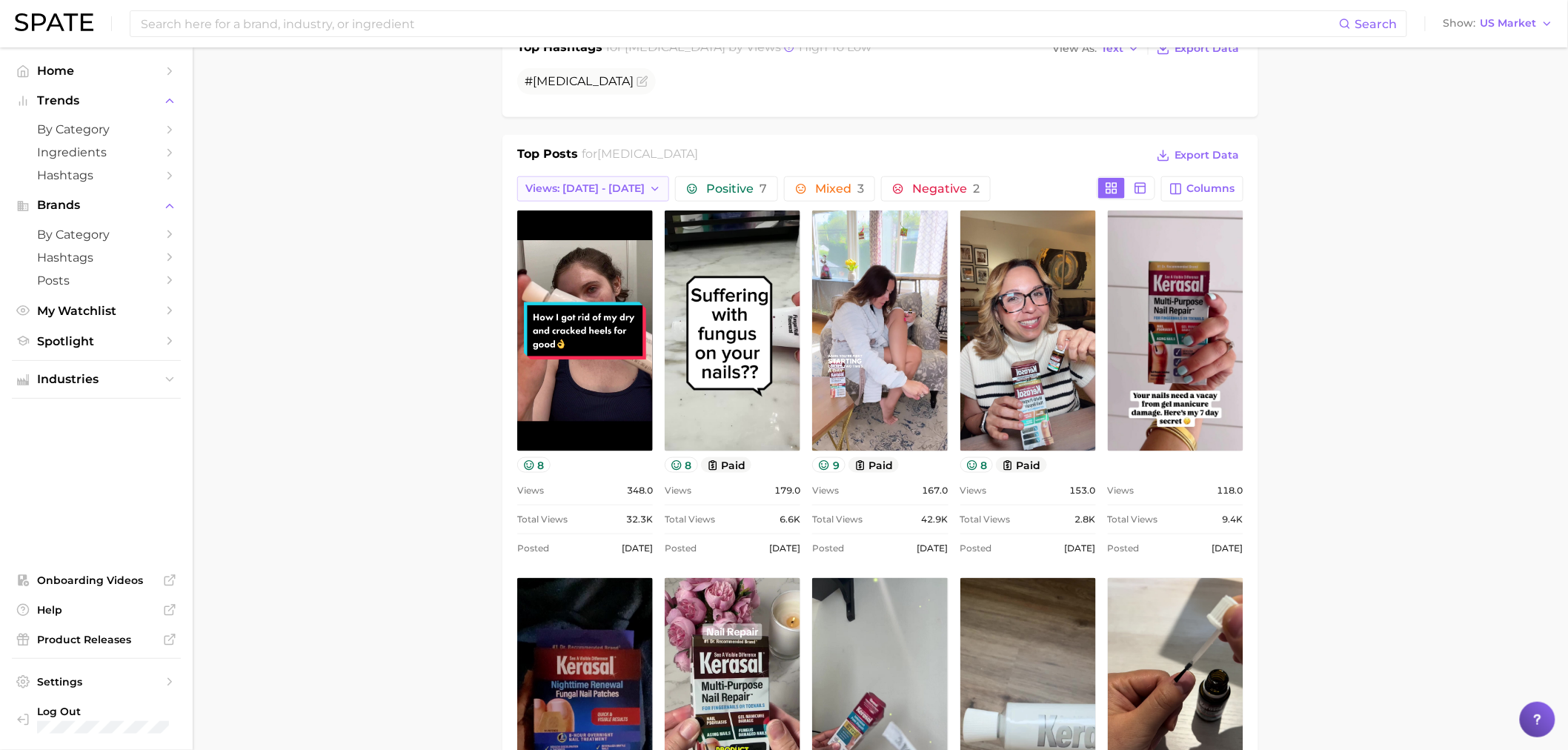
click at [554, 183] on span "Views: [DATE] - [DATE]" at bounding box center [585, 188] width 120 height 13
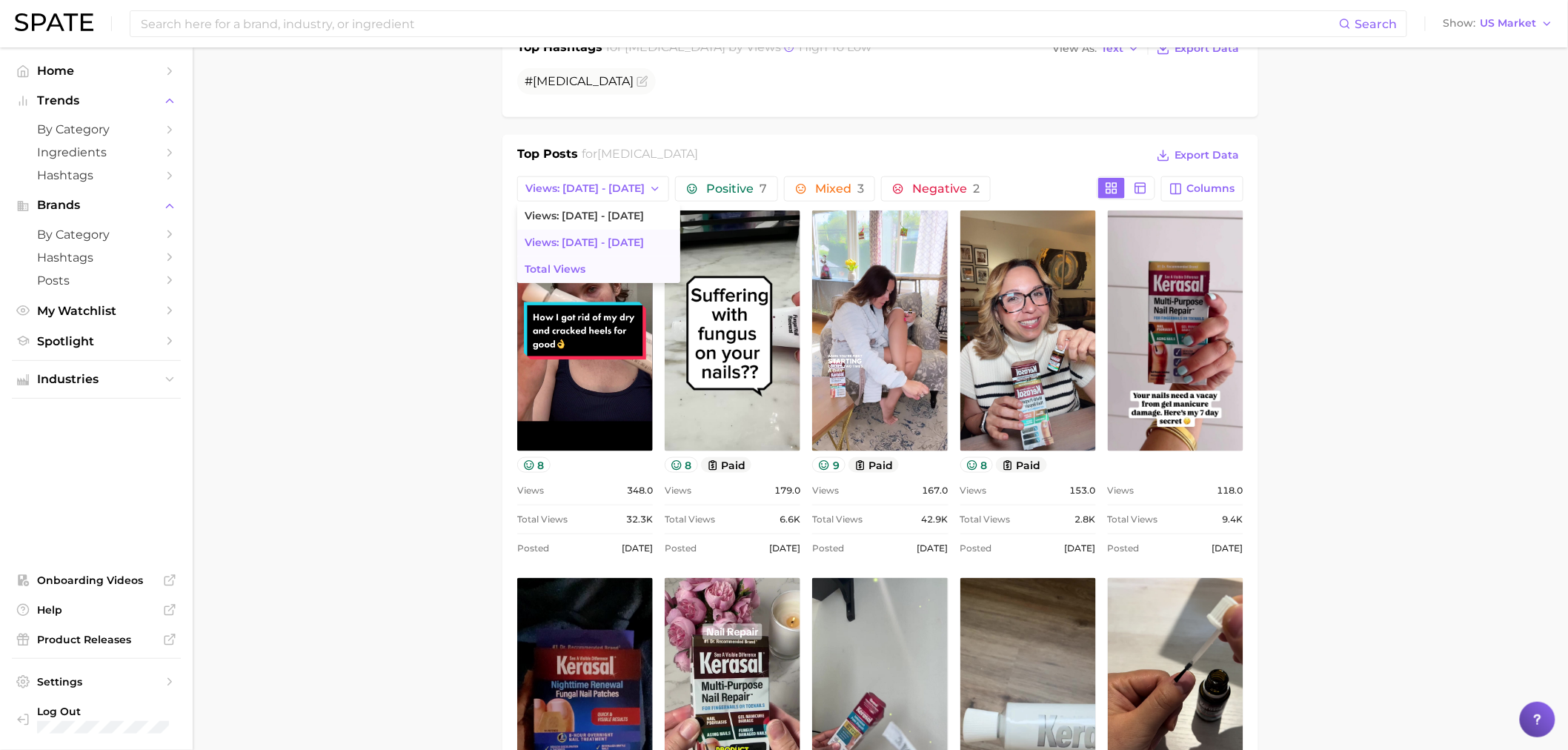
click at [575, 261] on button "Total Views" at bounding box center [599, 269] width 163 height 27
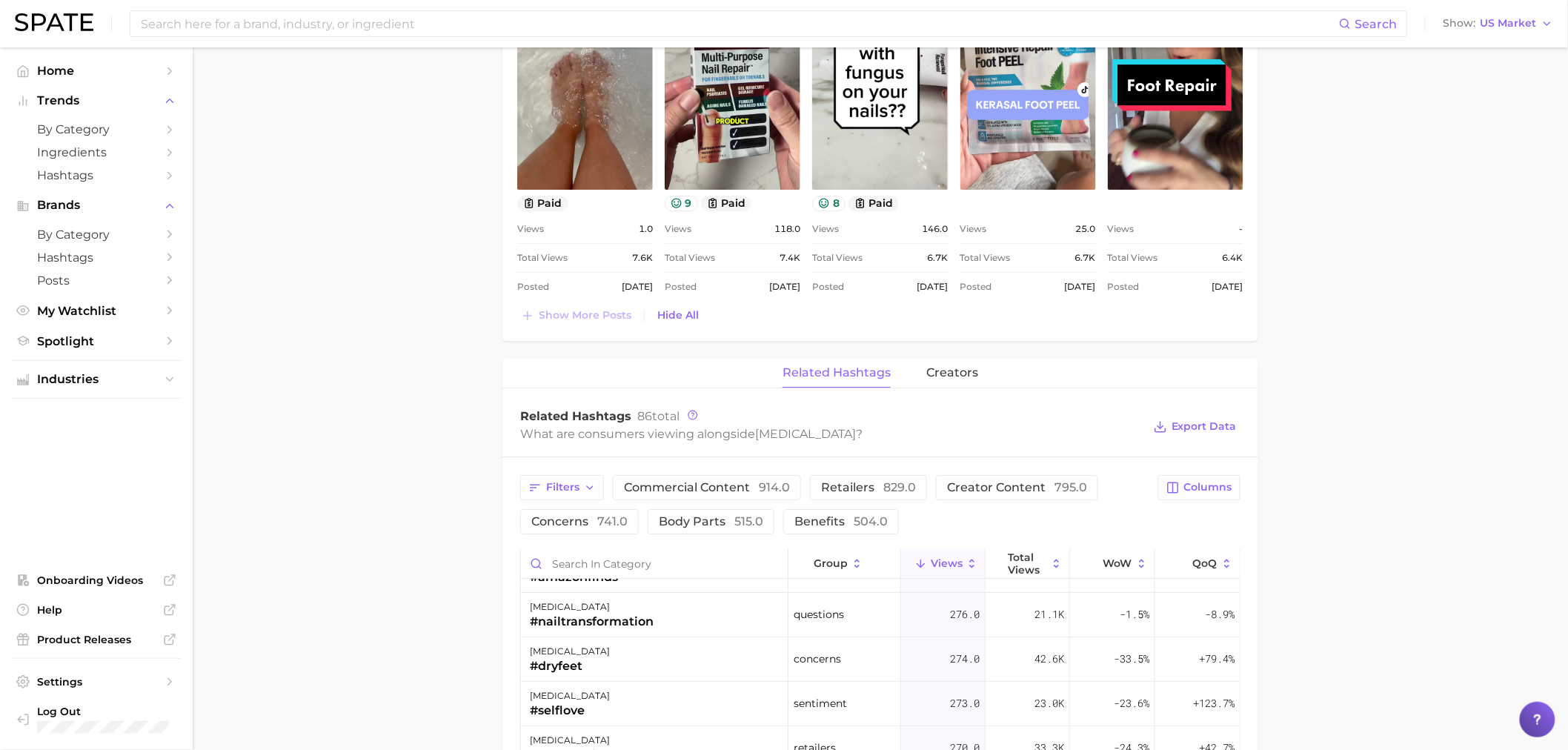
scroll to position [1854, 0]
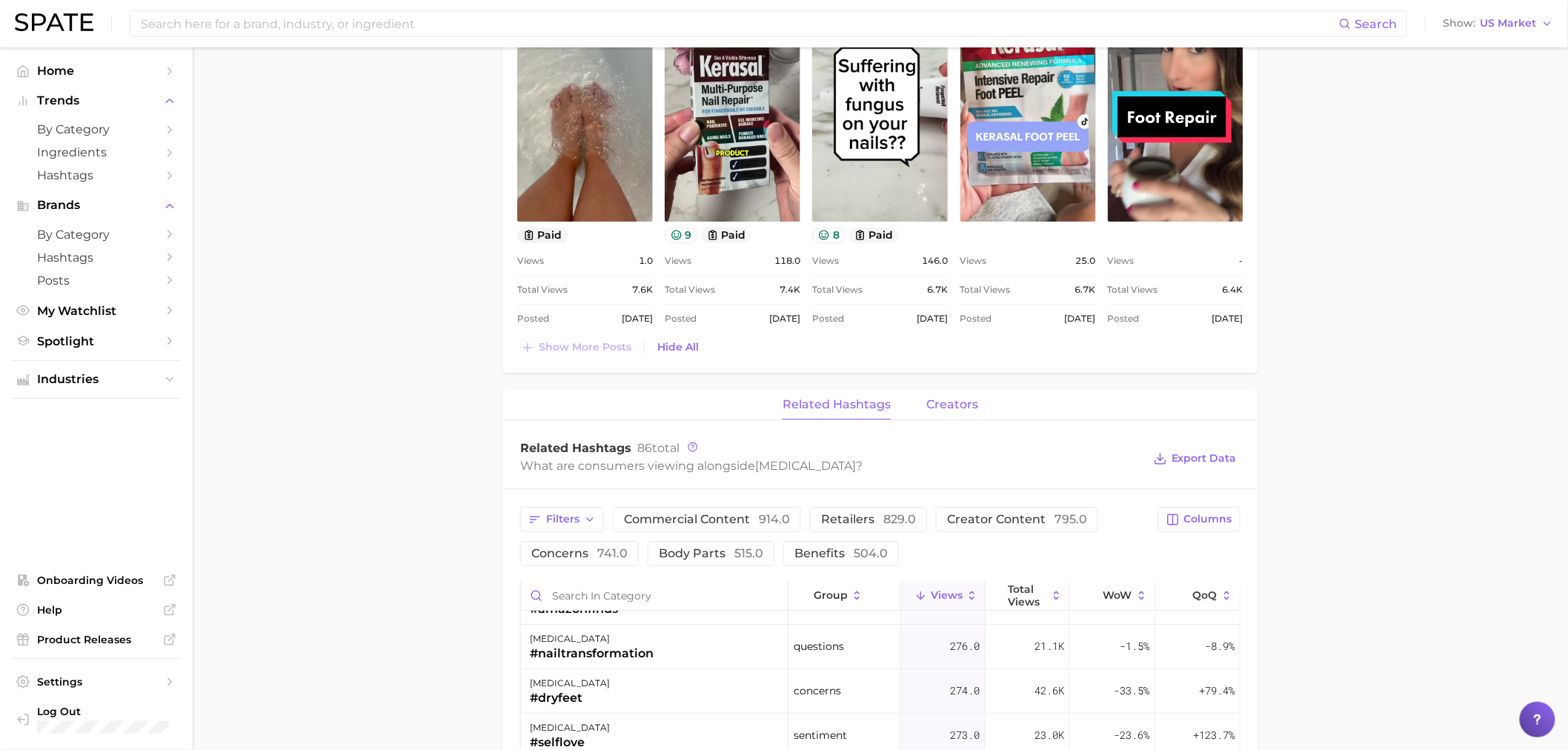
click at [951, 409] on span "creators" at bounding box center [952, 404] width 52 height 13
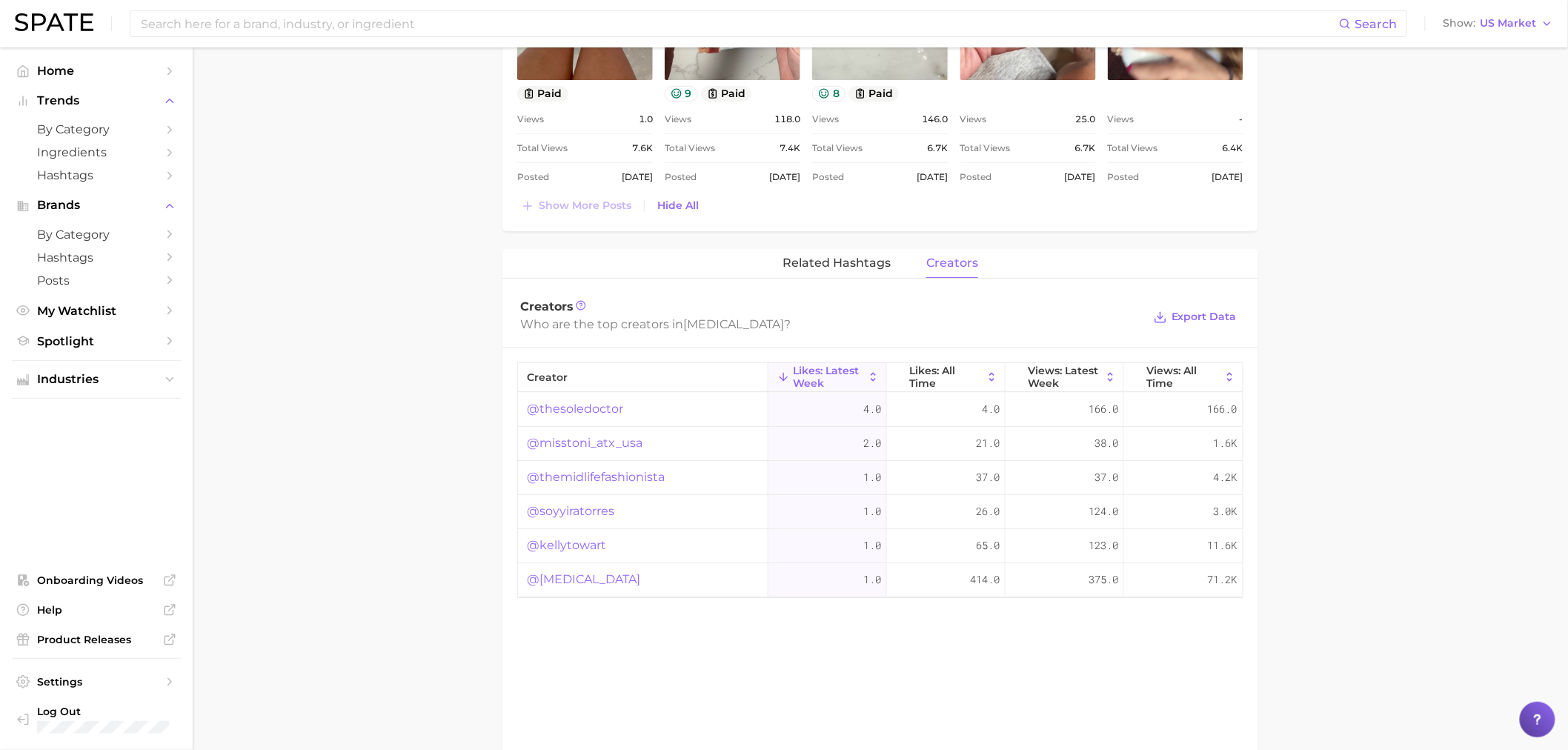
scroll to position [2018, 0]
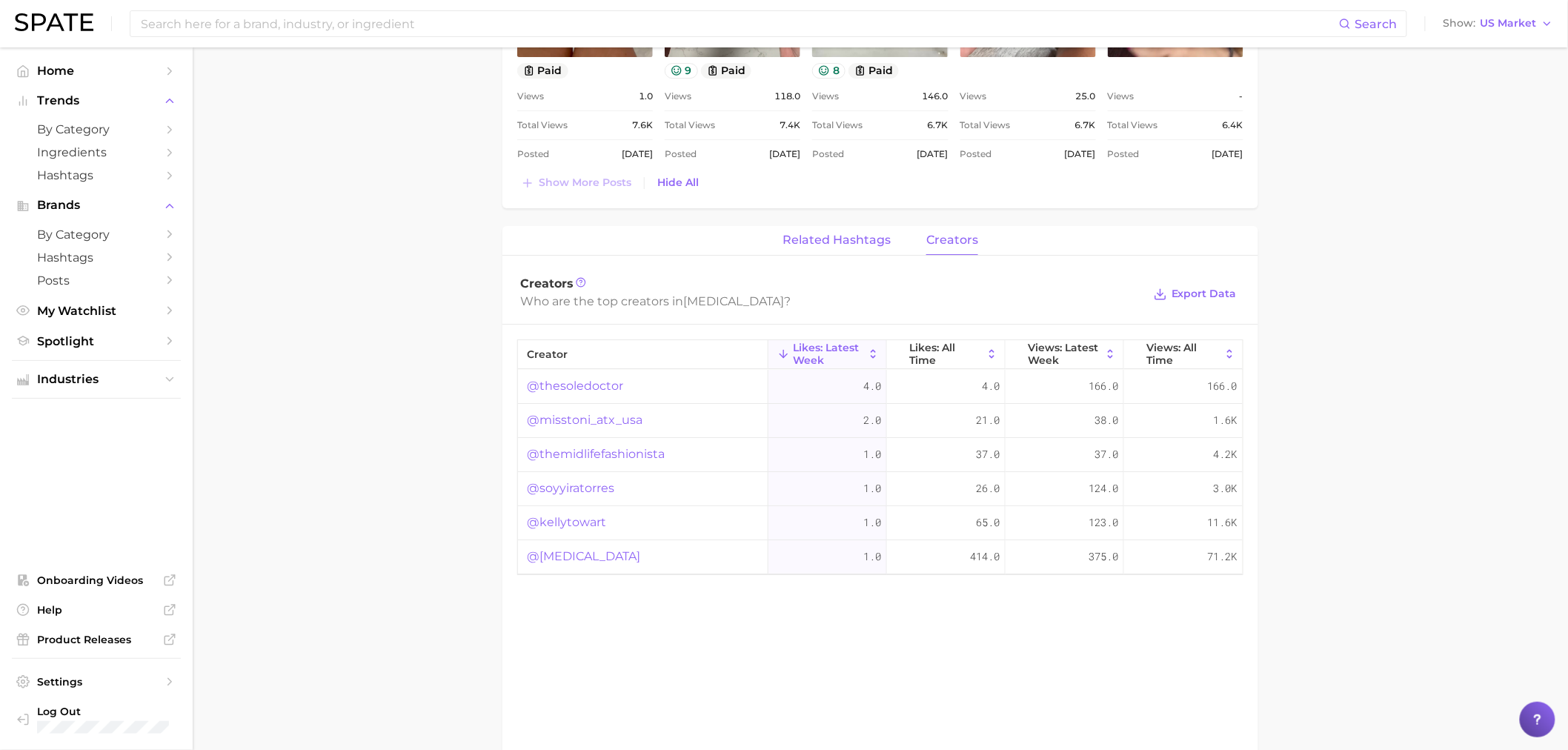
click at [853, 235] on span "related hashtags" at bounding box center [837, 239] width 109 height 13
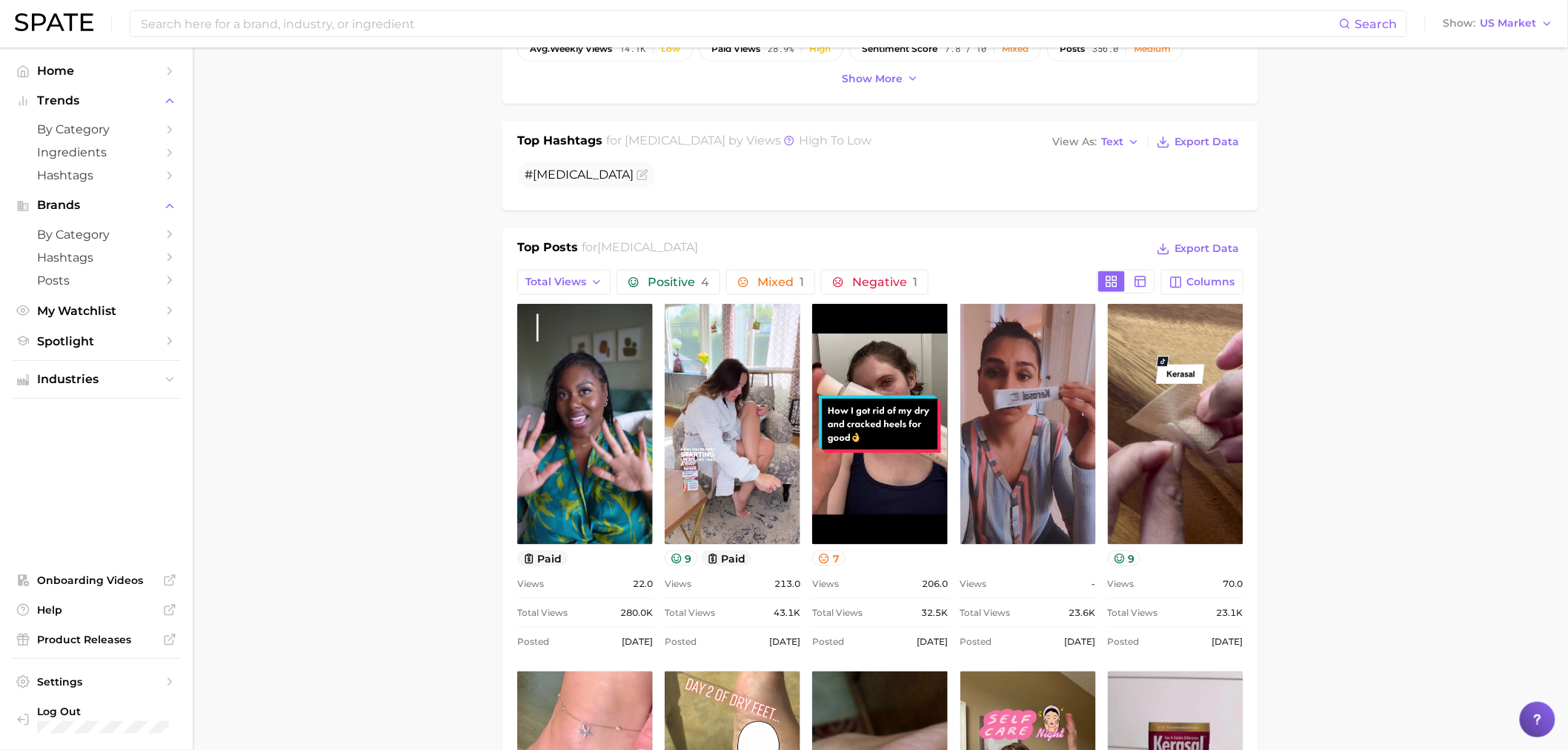
scroll to position [0, 0]
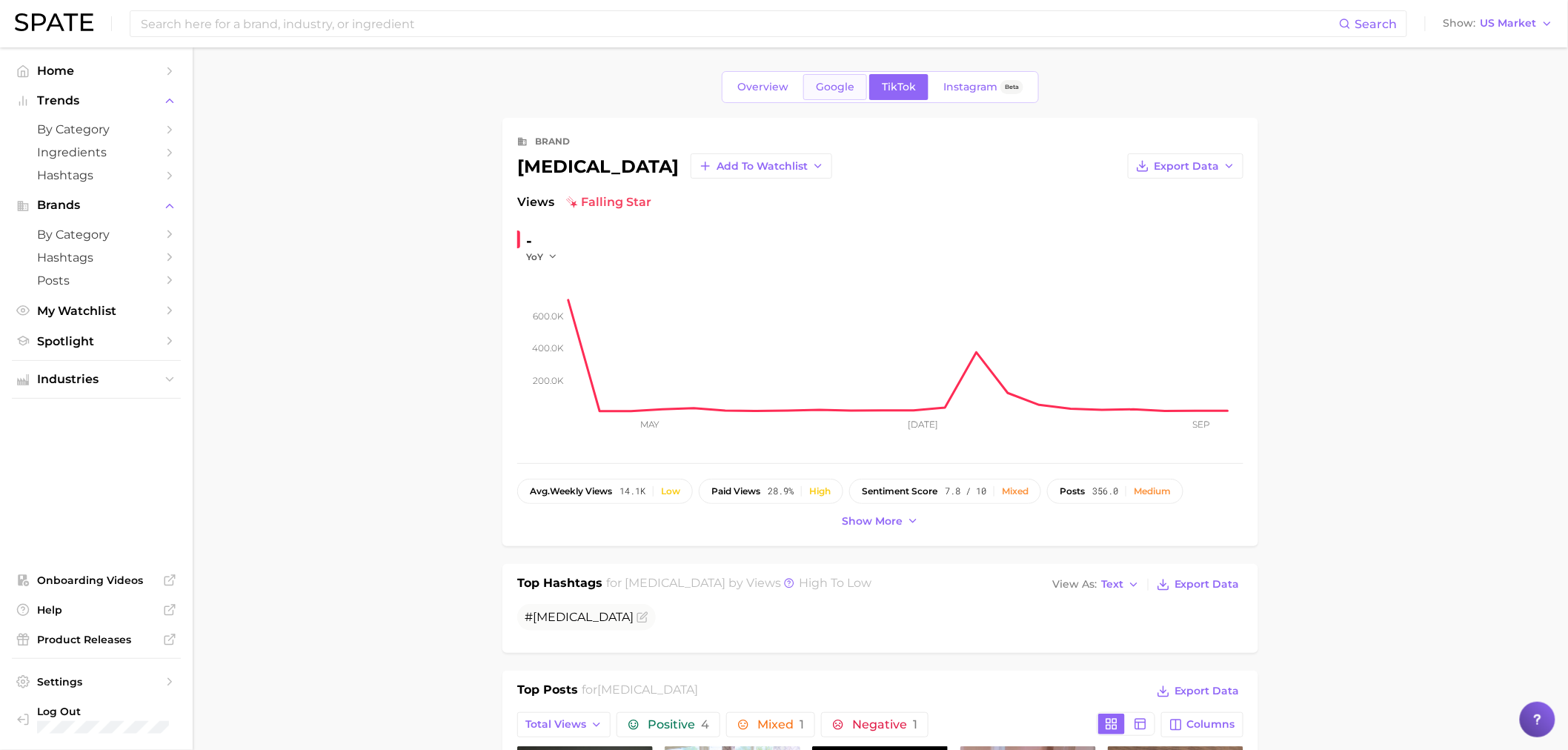
click at [841, 92] on span "Google" at bounding box center [835, 87] width 39 height 13
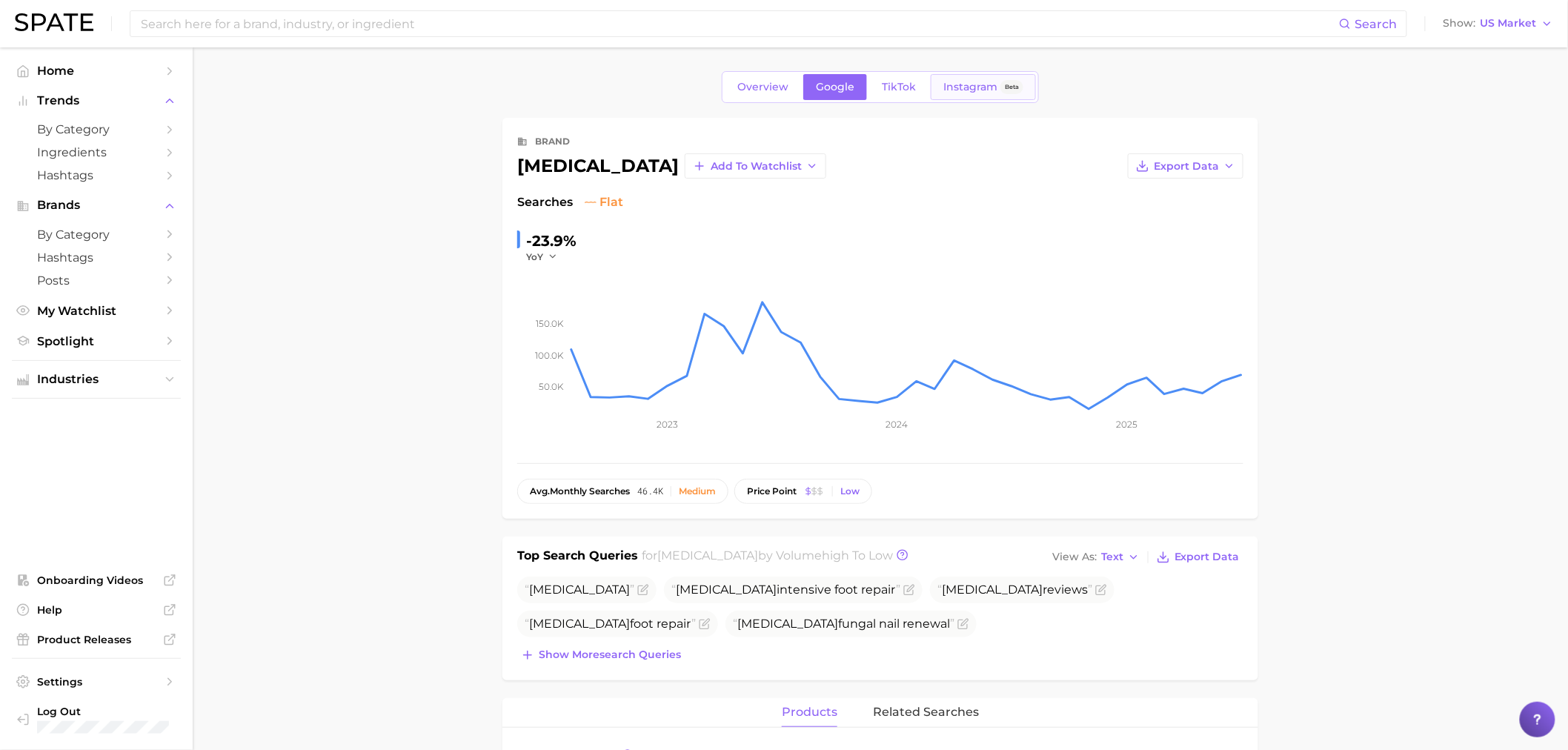
click at [939, 97] on link "Instagram Beta" at bounding box center [983, 87] width 106 height 26
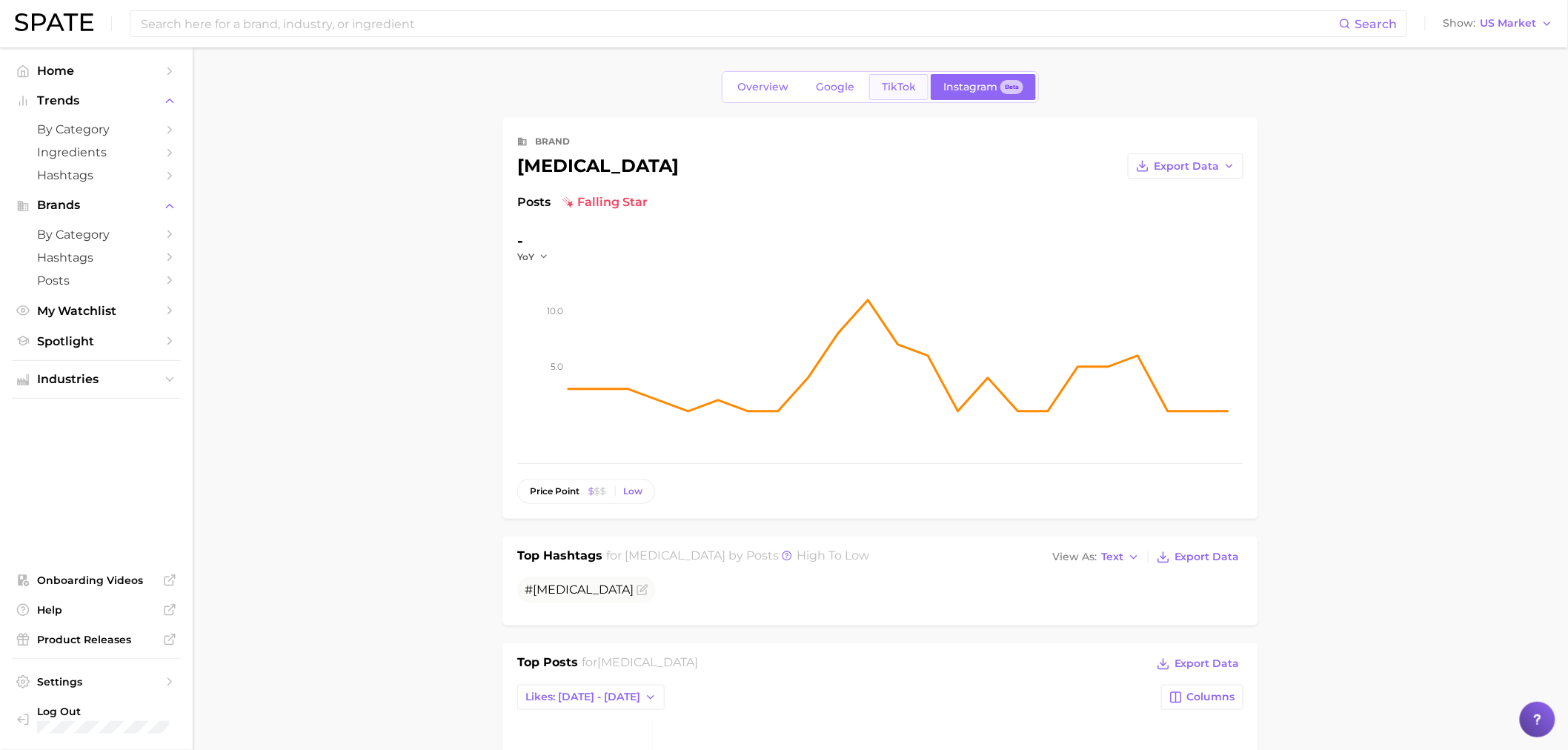
click at [886, 86] on span "TikTok" at bounding box center [899, 87] width 34 height 13
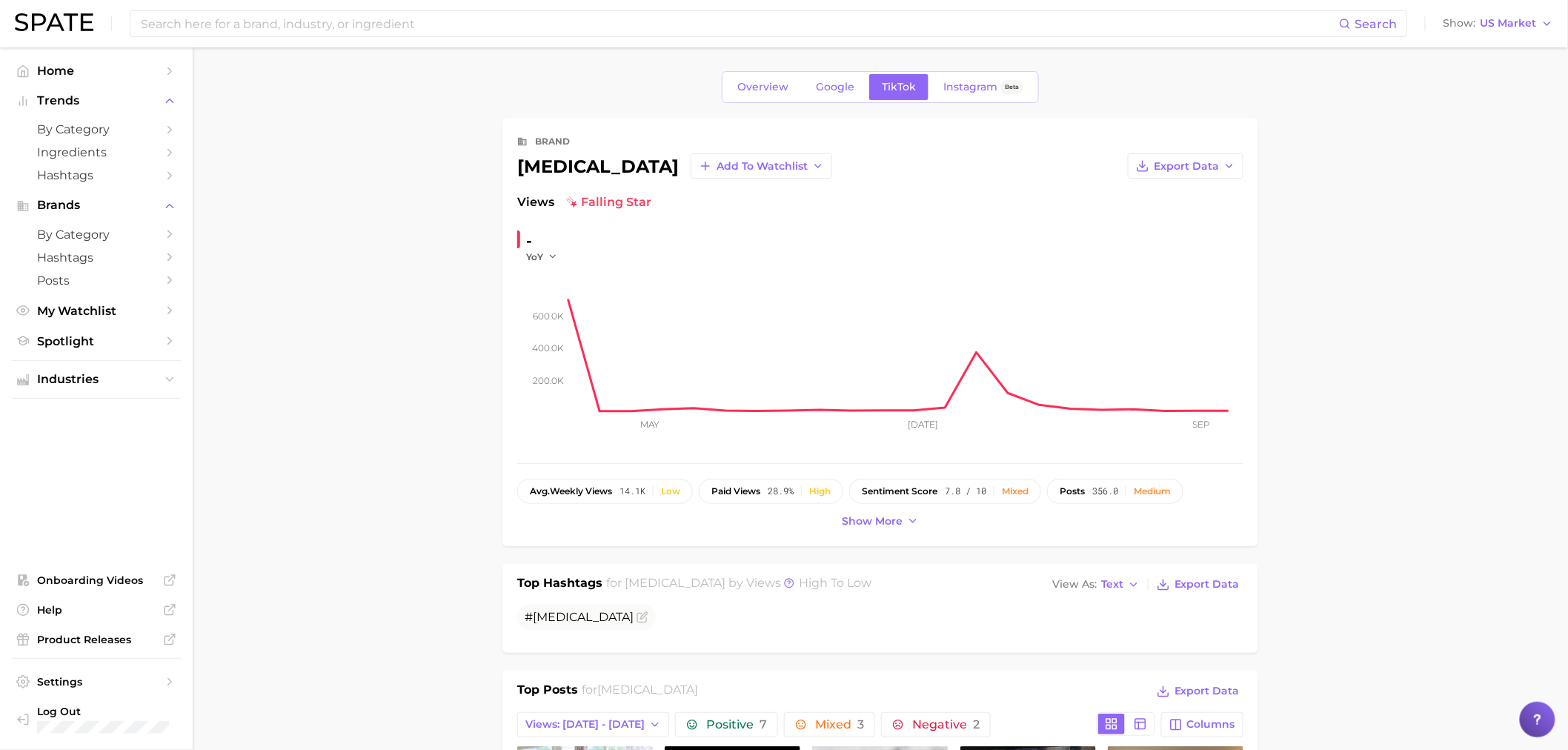
click at [534, 249] on div "-" at bounding box center [547, 241] width 42 height 24
click at [535, 250] on span "YoY" at bounding box center [534, 256] width 17 height 13
click at [549, 315] on button "QoQ" at bounding box center [608, 304] width 163 height 27
click at [531, 263] on icon "200.0k 400.0k 600.0k May [DATE] Sep" at bounding box center [880, 356] width 726 height 185
click at [526, 255] on span "QoQ" at bounding box center [536, 256] width 21 height 13
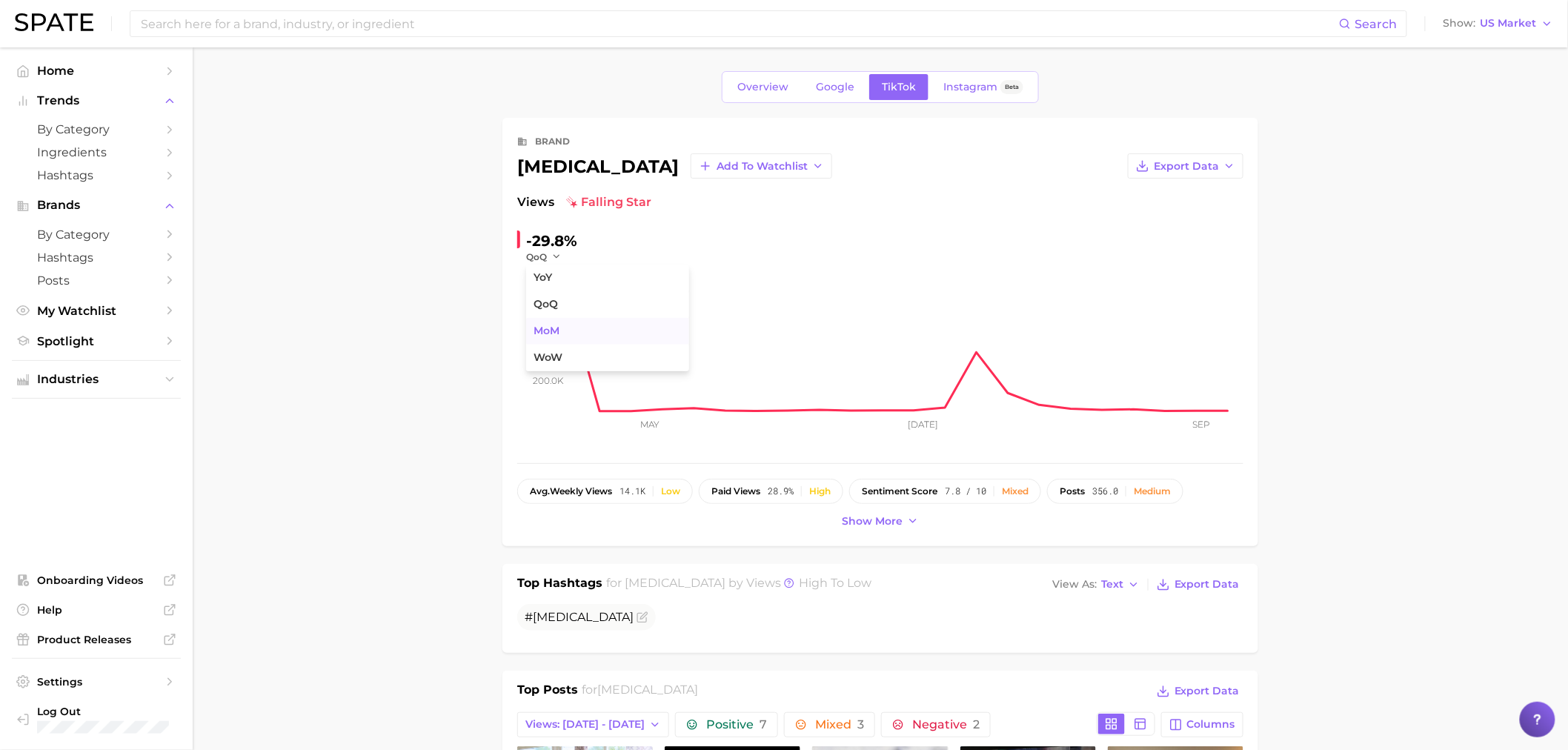
click at [556, 326] on span "MoM" at bounding box center [547, 331] width 26 height 13
click at [541, 260] on span "MoM" at bounding box center [537, 256] width 22 height 13
click at [543, 365] on button "WoW" at bounding box center [608, 358] width 163 height 27
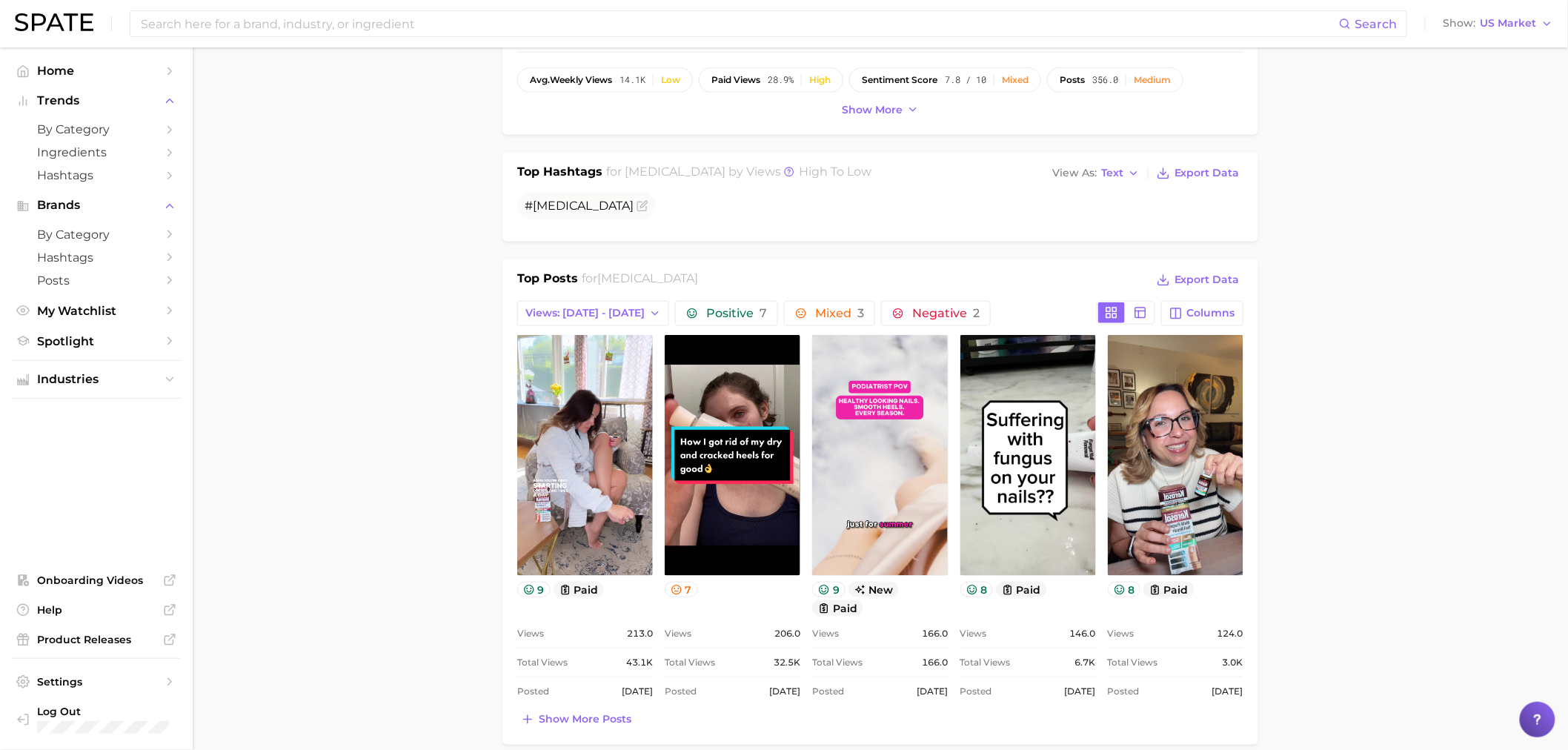
click at [279, 507] on main "Overview Google TikTok Instagram Beta brand [MEDICAL_DATA] Add to Watchlist Exp…" at bounding box center [880, 715] width 1376 height 2158
click at [1145, 314] on icon at bounding box center [1140, 312] width 13 height 13
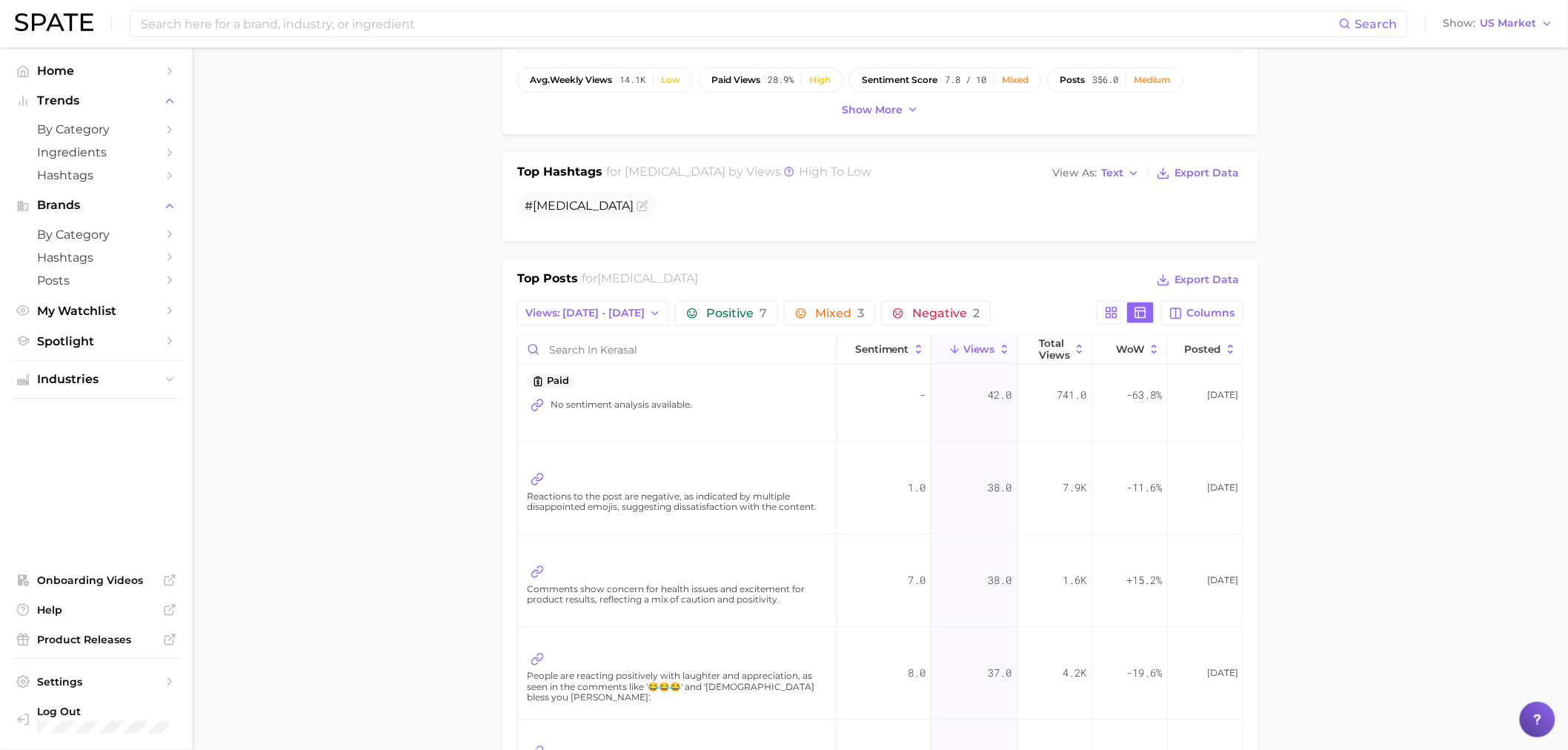
scroll to position [1133, 0]
click at [1205, 361] on button "Posted" at bounding box center [1205, 350] width 75 height 29
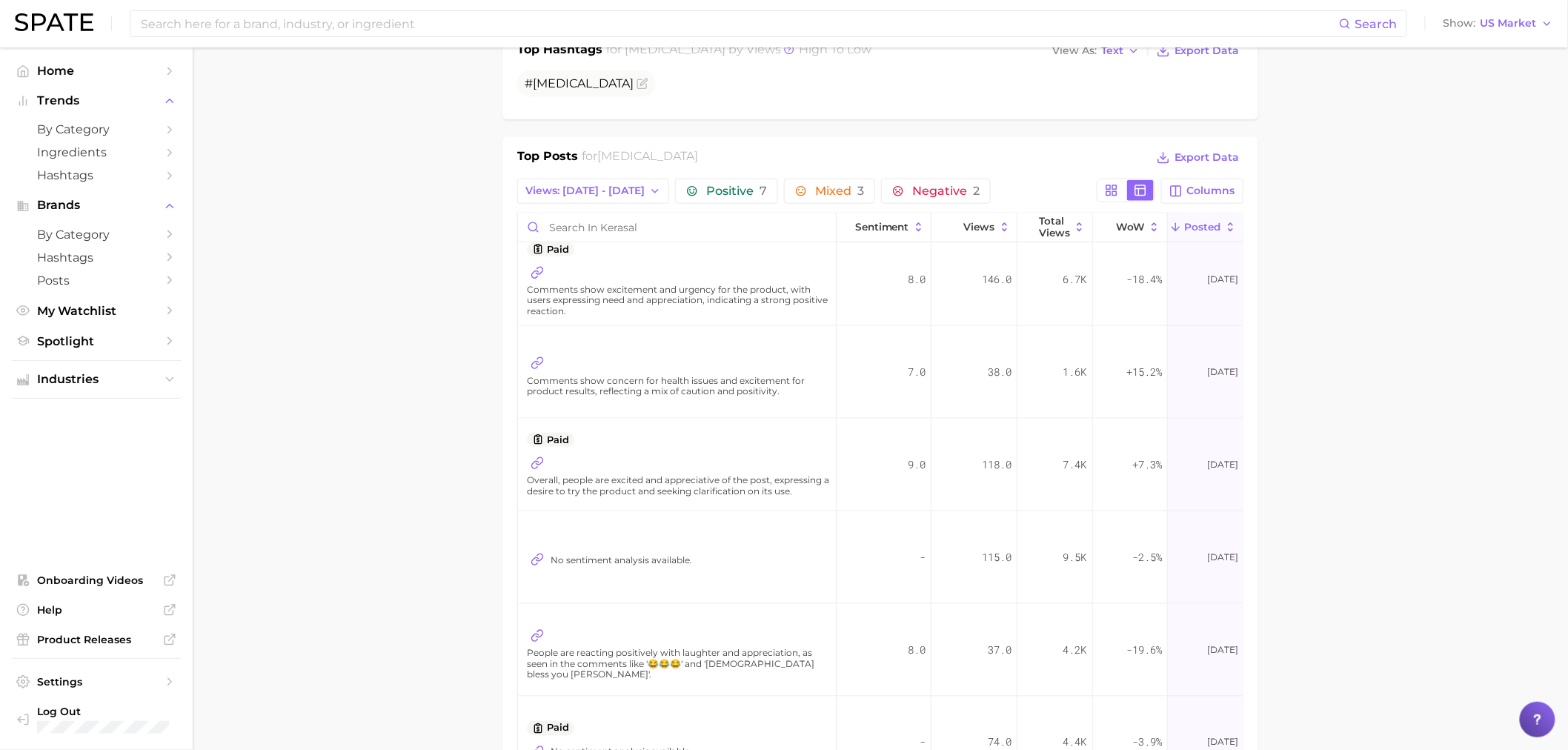
scroll to position [576, 0]
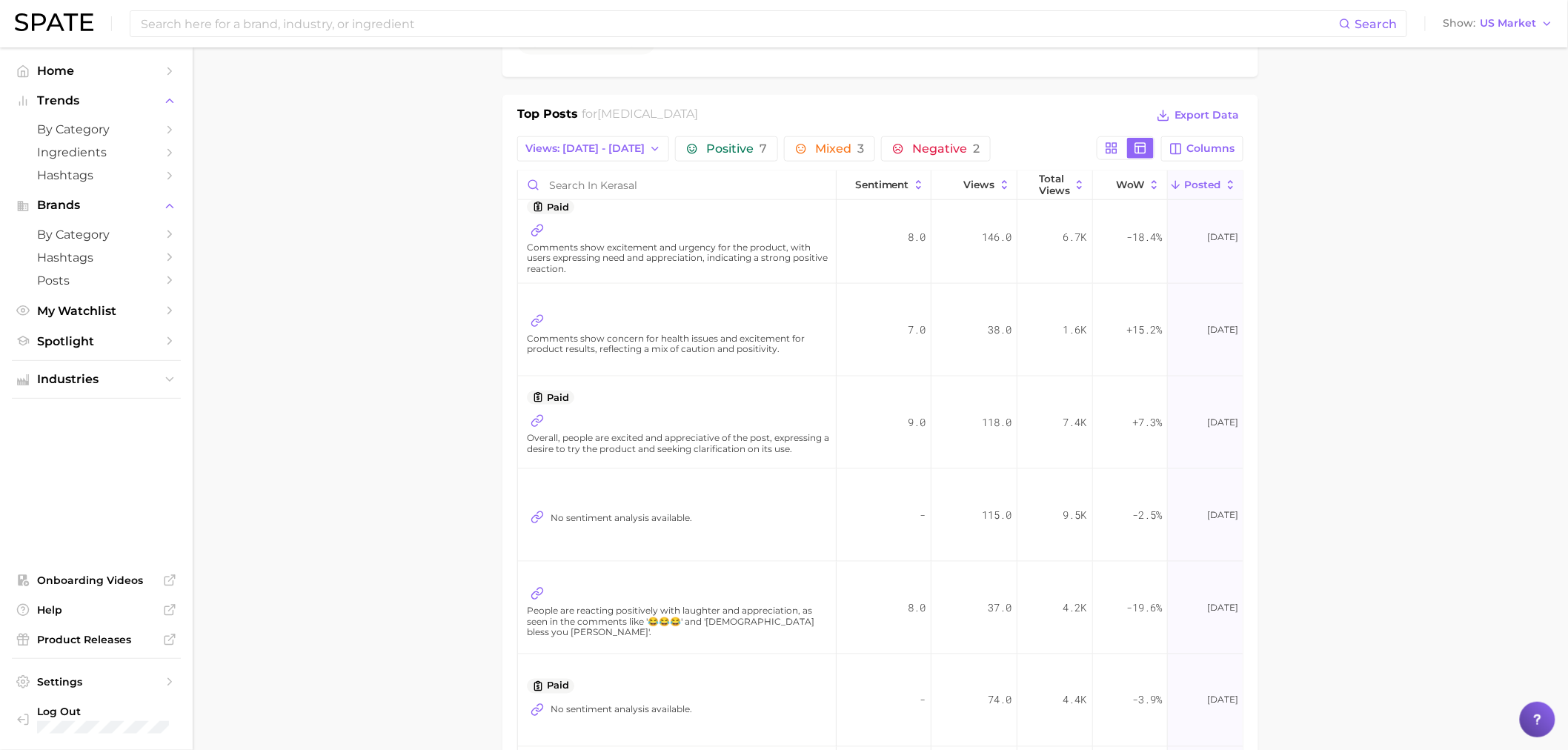
click at [1207, 335] on span "[DATE]" at bounding box center [1222, 330] width 31 height 18
click at [537, 314] on icon at bounding box center [537, 320] width 13 height 13
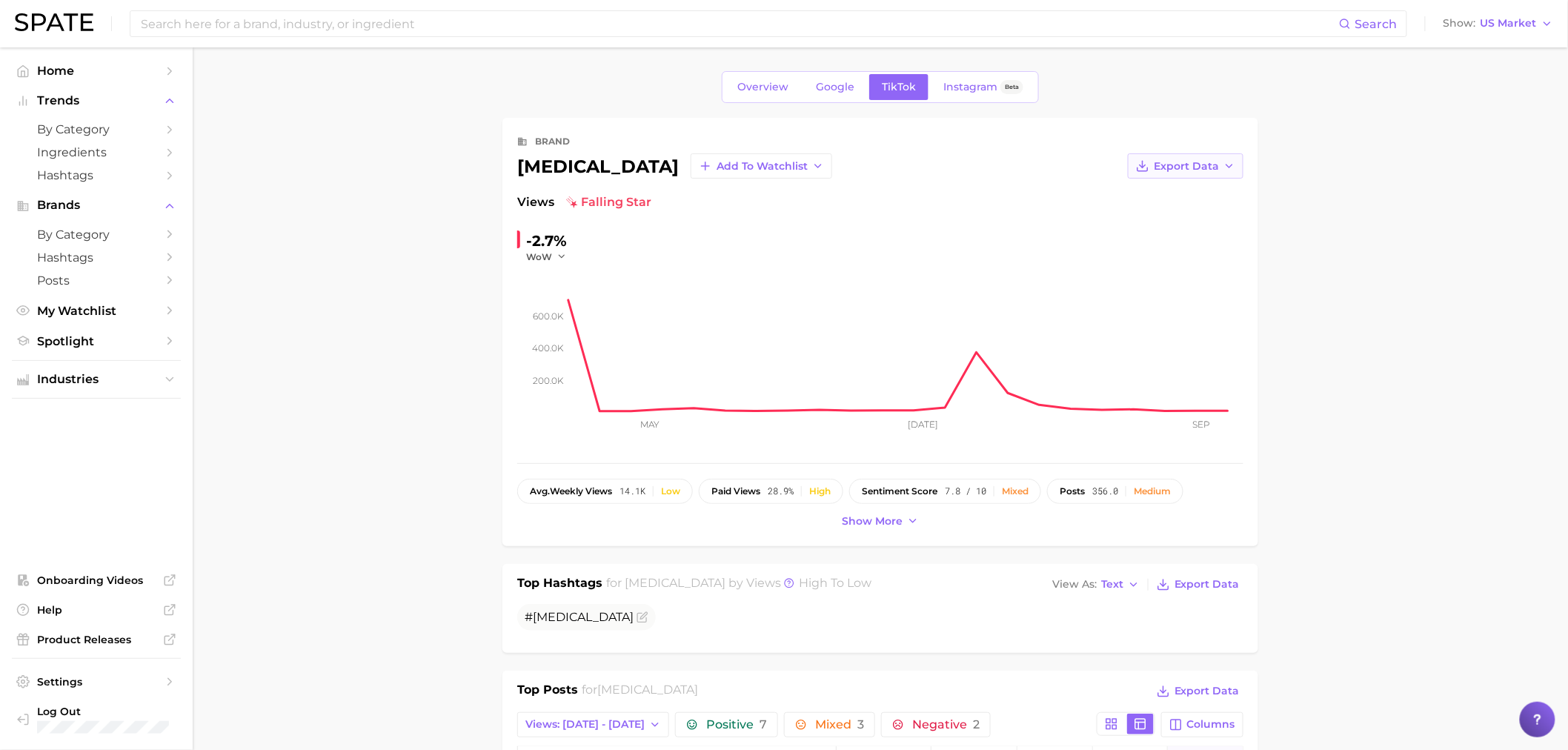
click at [1144, 171] on icon "button" at bounding box center [1143, 169] width 10 height 4
click at [1140, 196] on span "Time Series CSV" at bounding box center [1149, 193] width 87 height 13
